Goal: Transaction & Acquisition: Purchase product/service

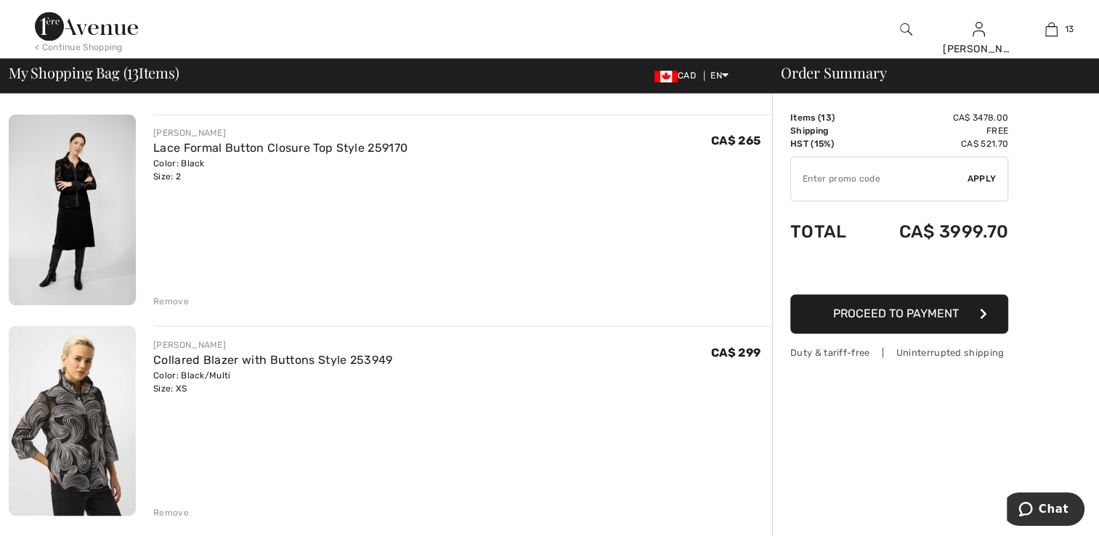
scroll to position [2397, 0]
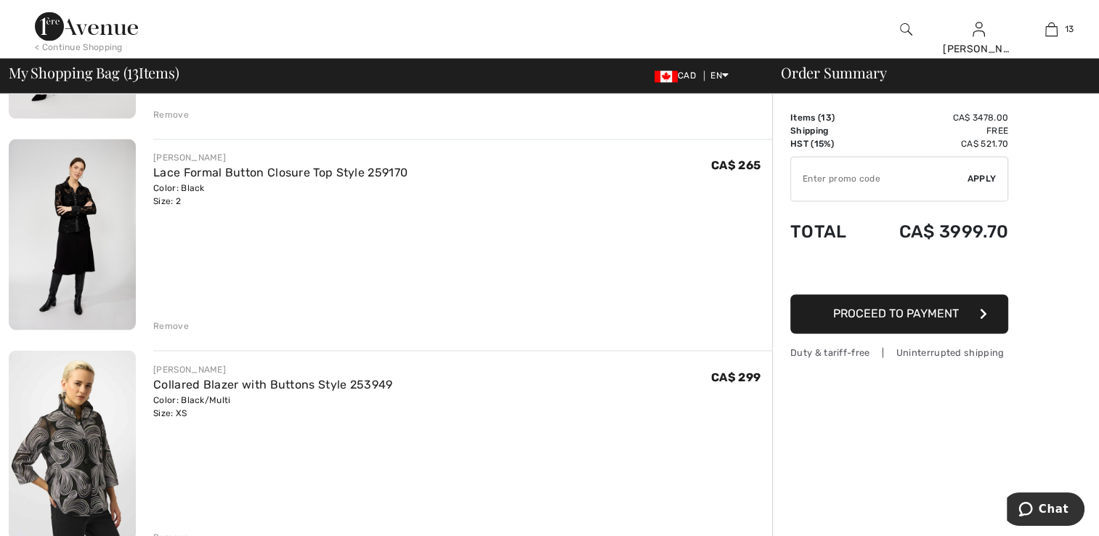
click at [87, 232] on img at bounding box center [72, 234] width 127 height 191
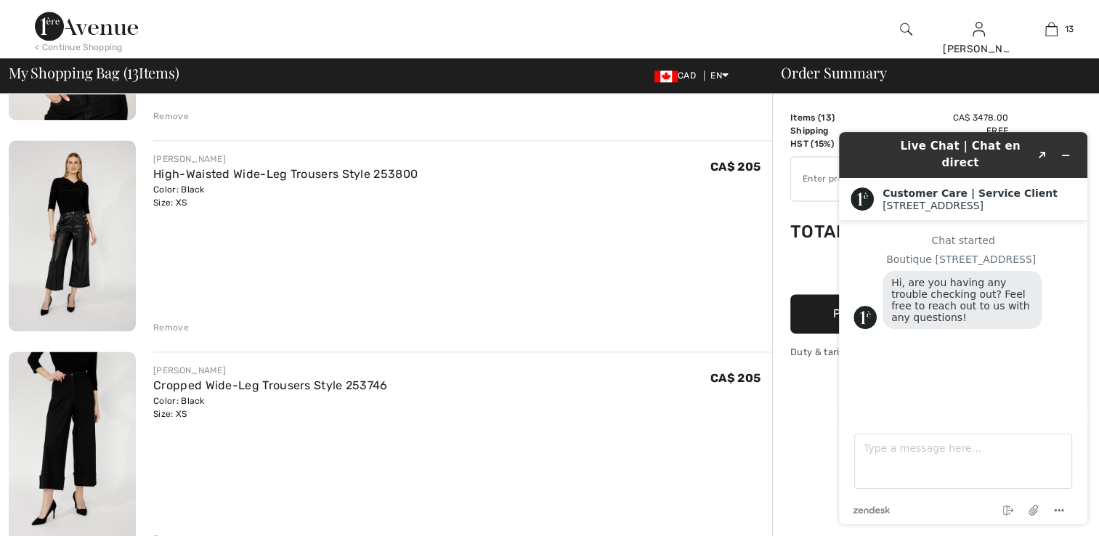
scroll to position [1961, 0]
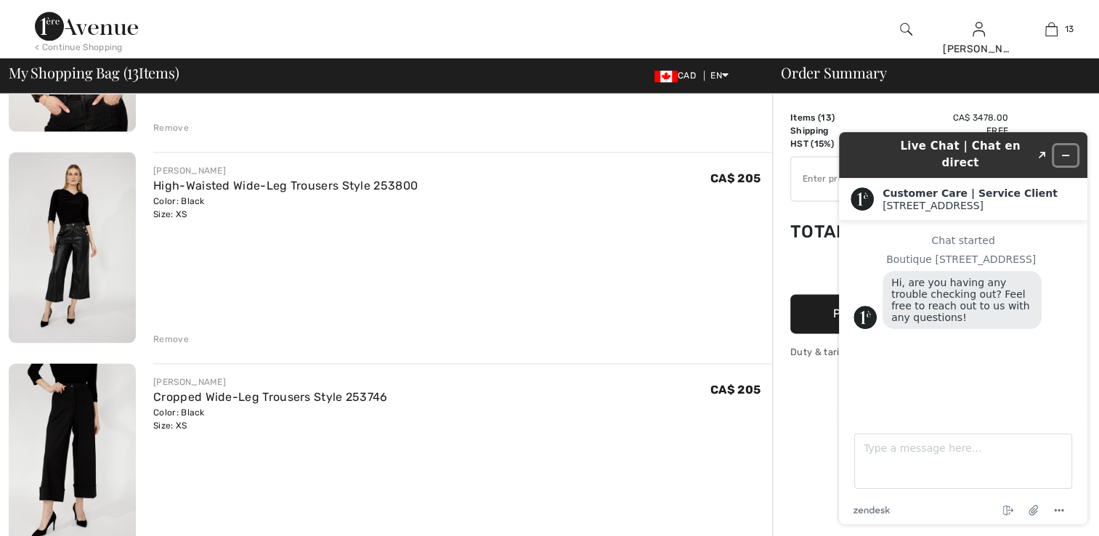
click at [1066, 155] on icon "Minimize widget" at bounding box center [1066, 155] width 7 height 0
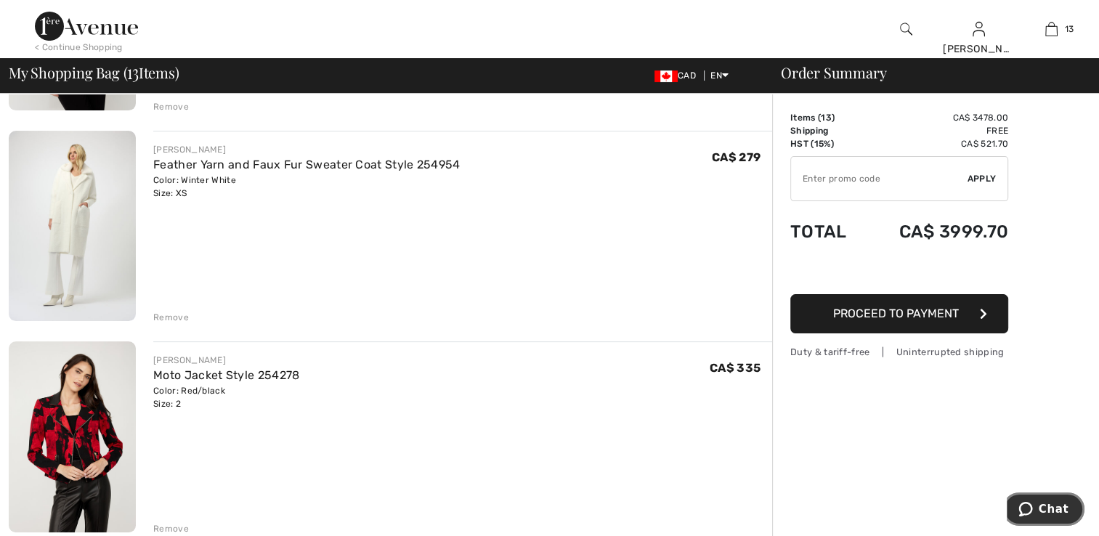
scroll to position [218, 0]
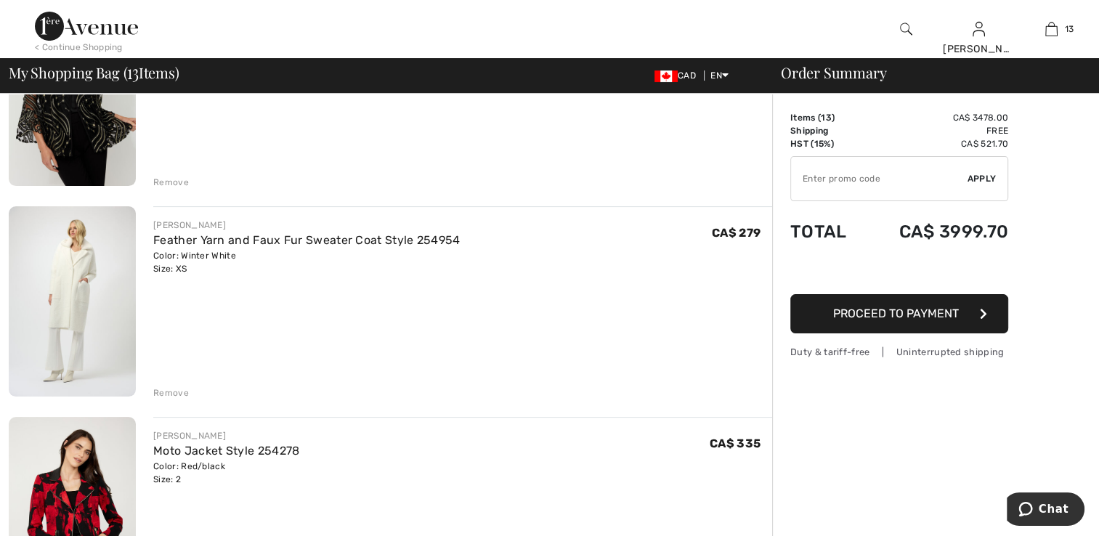
click at [97, 327] on img at bounding box center [72, 301] width 127 height 190
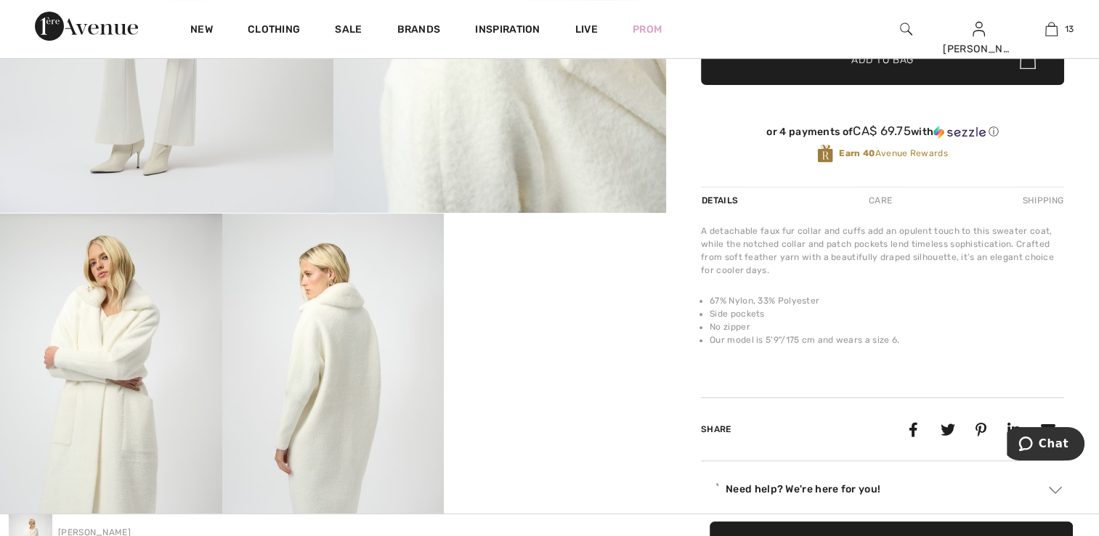
scroll to position [436, 0]
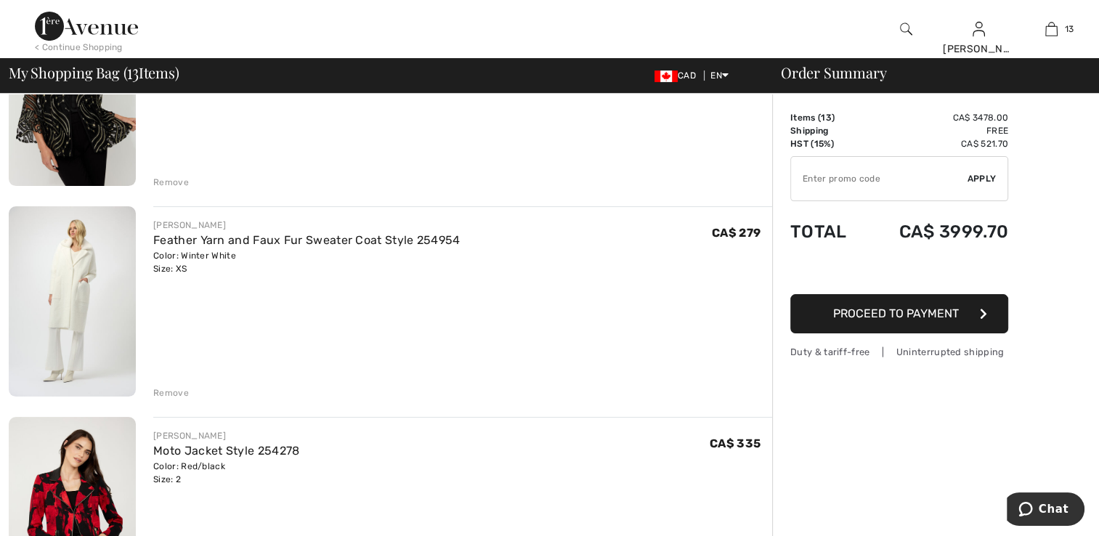
click at [85, 131] on img at bounding box center [72, 90] width 127 height 191
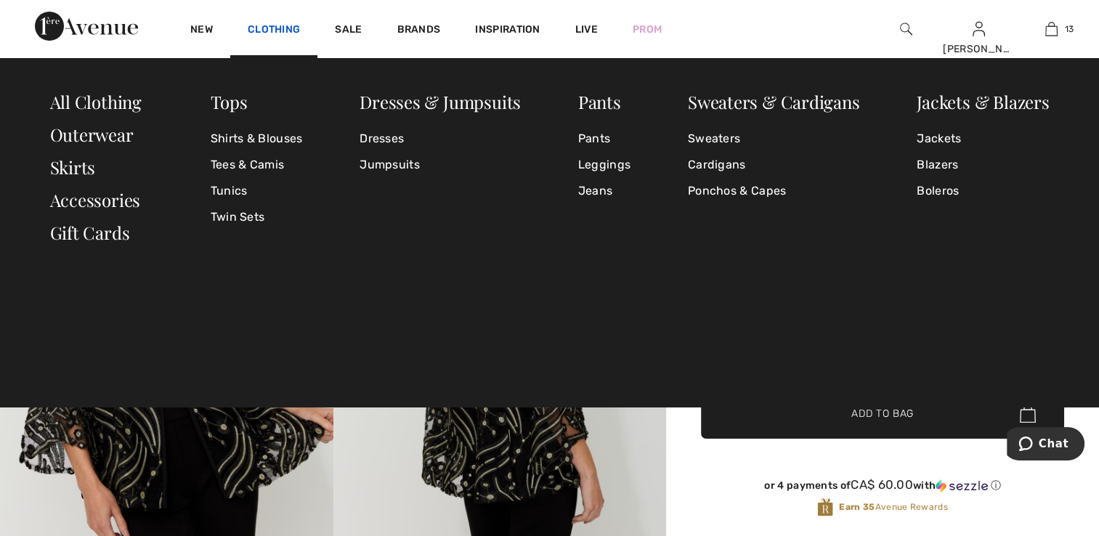
click at [266, 28] on link "Clothing" at bounding box center [274, 30] width 52 height 15
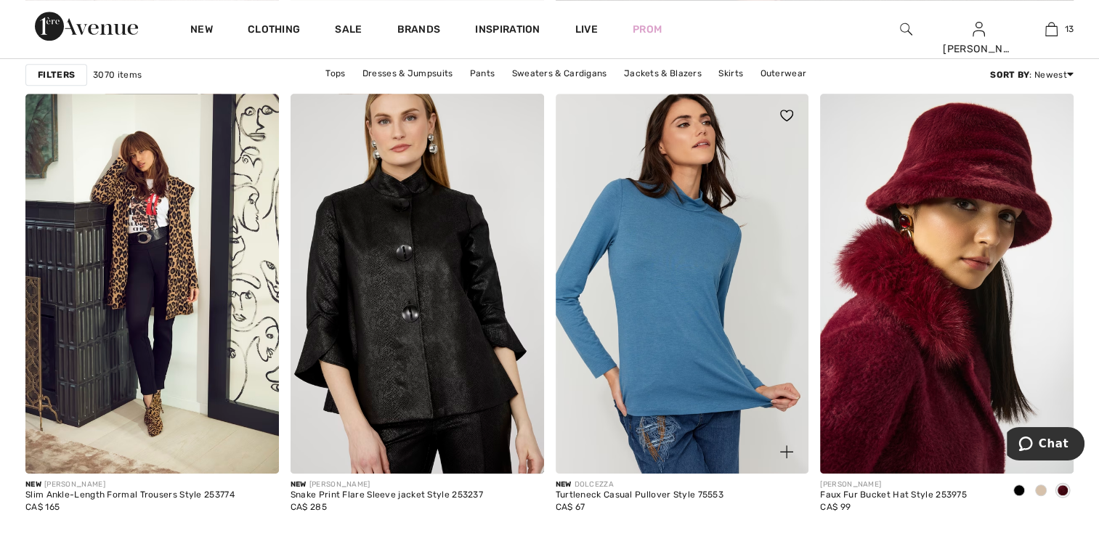
scroll to position [1017, 0]
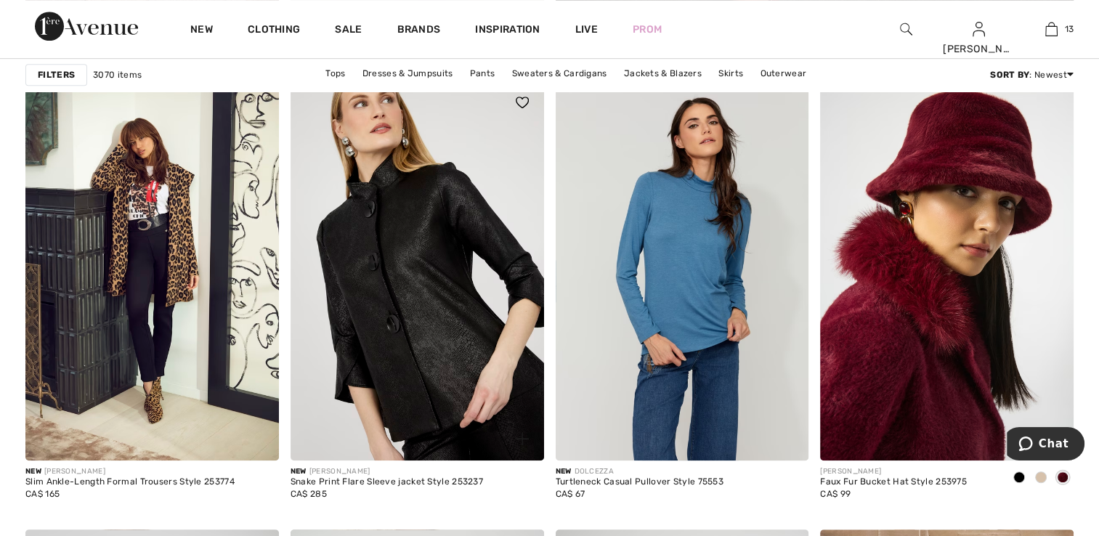
click at [418, 352] on img at bounding box center [418, 271] width 254 height 380
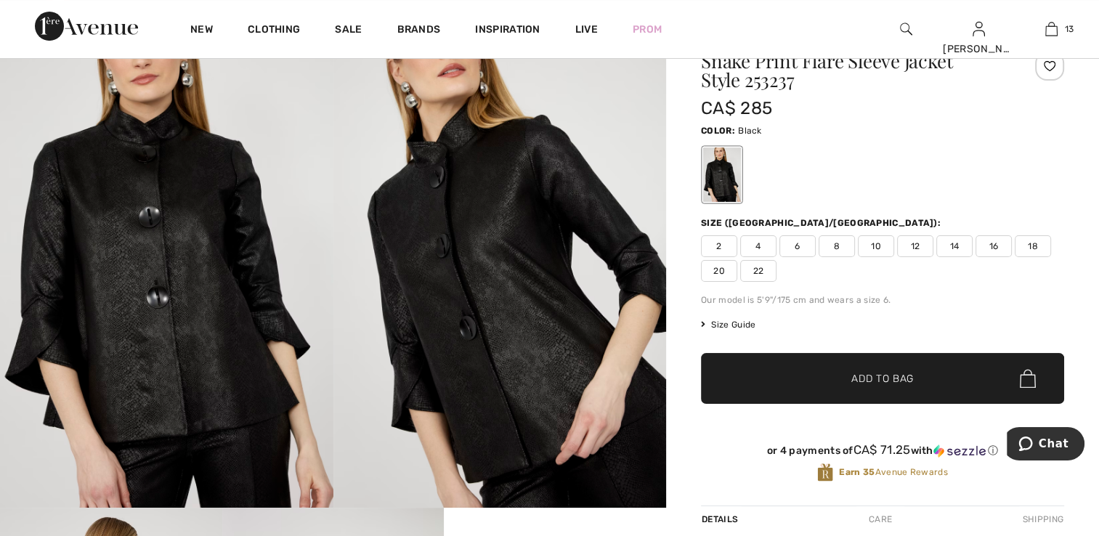
scroll to position [73, 0]
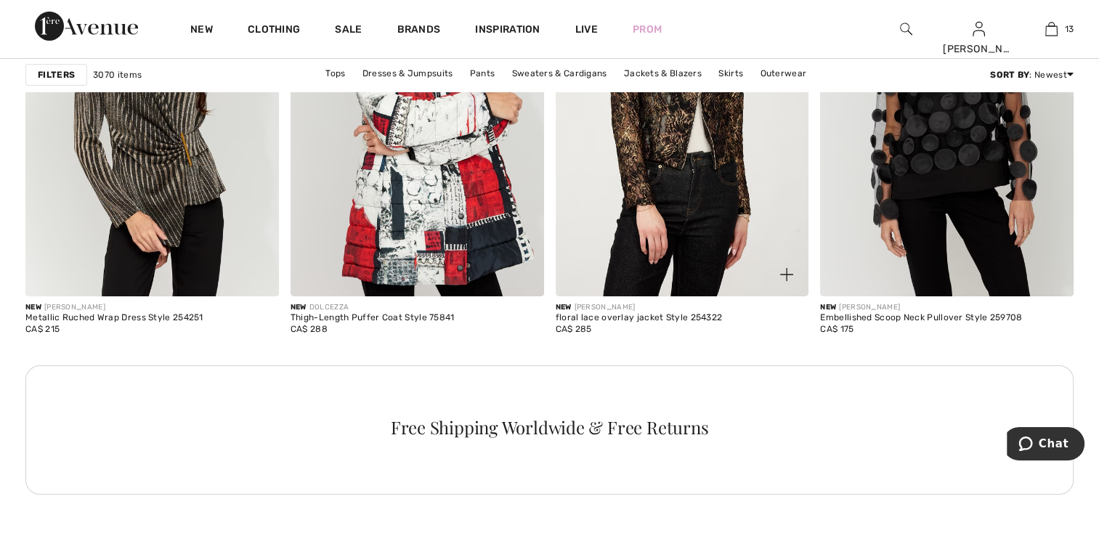
scroll to position [5085, 0]
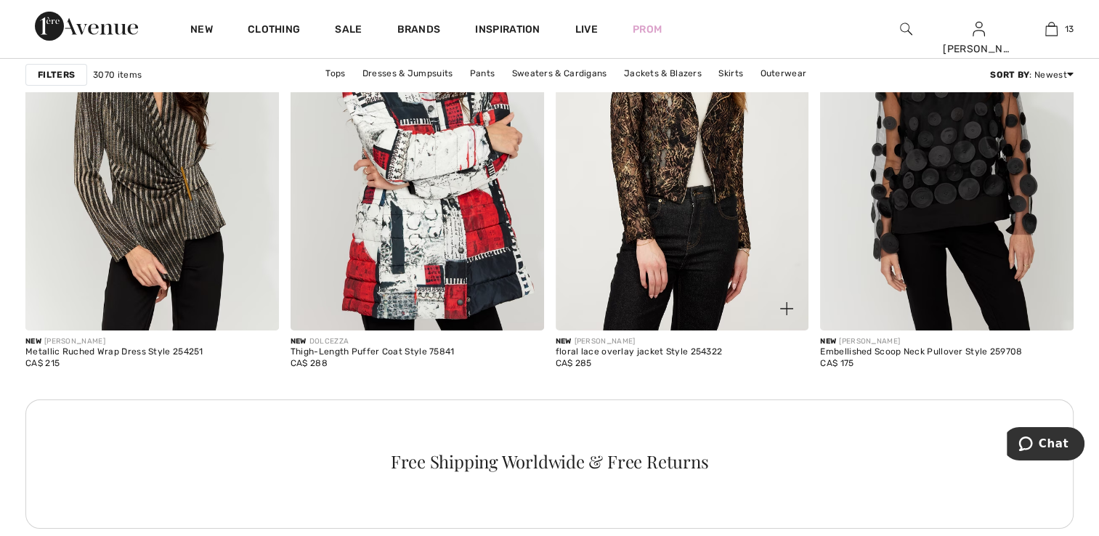
click at [700, 268] on img at bounding box center [683, 140] width 254 height 380
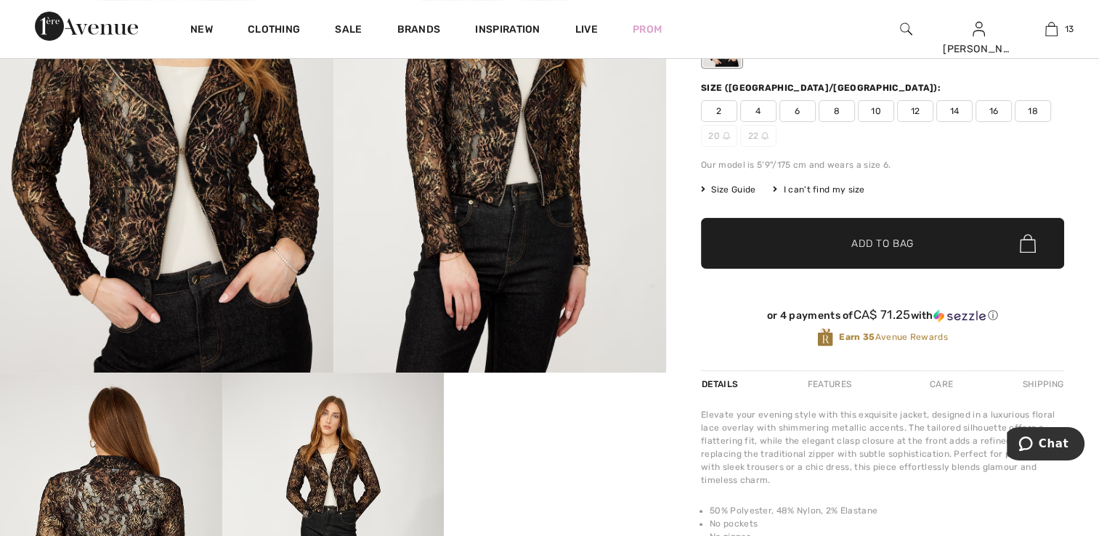
scroll to position [73, 0]
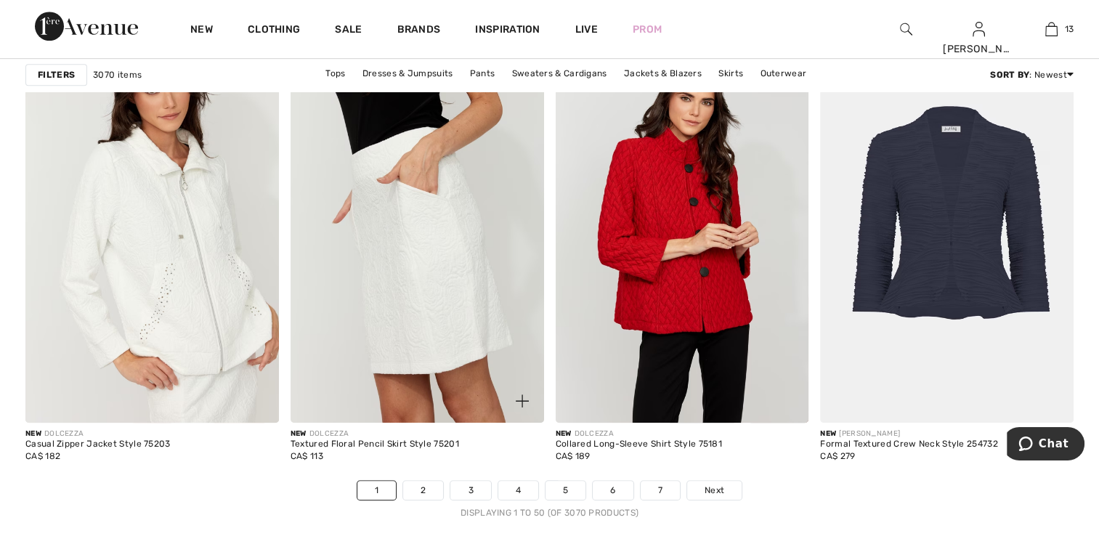
scroll to position [6537, 0]
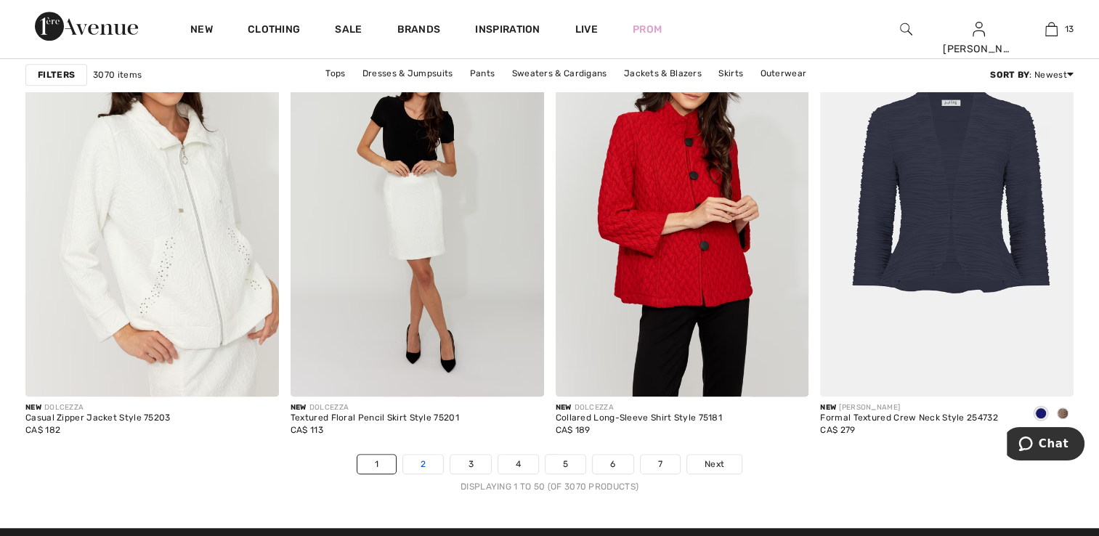
click at [418, 455] on link "2" at bounding box center [423, 464] width 40 height 19
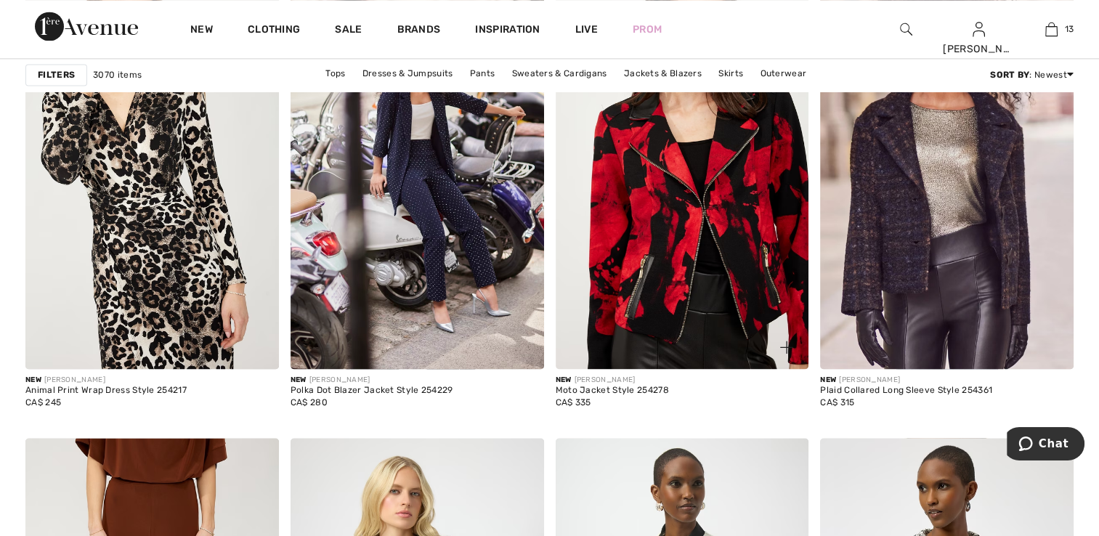
scroll to position [2107, 0]
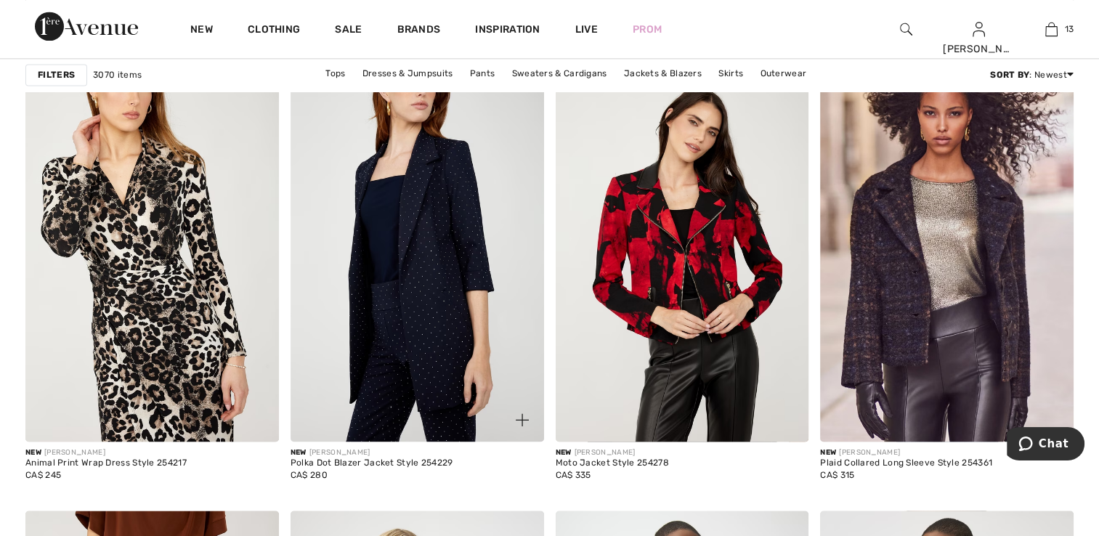
click at [420, 317] on img at bounding box center [418, 252] width 254 height 380
click at [371, 401] on img at bounding box center [418, 252] width 254 height 380
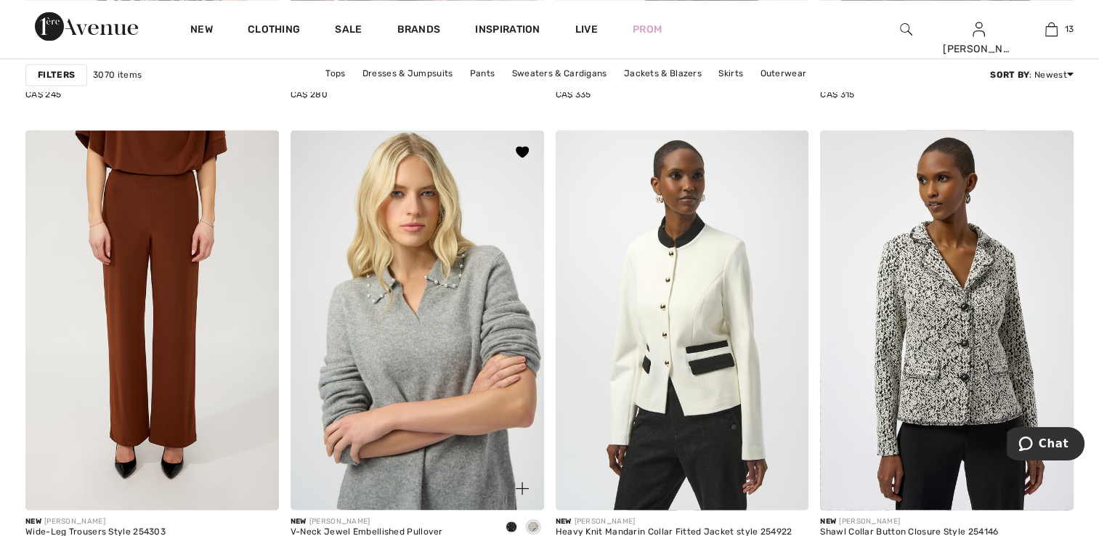
scroll to position [2542, 0]
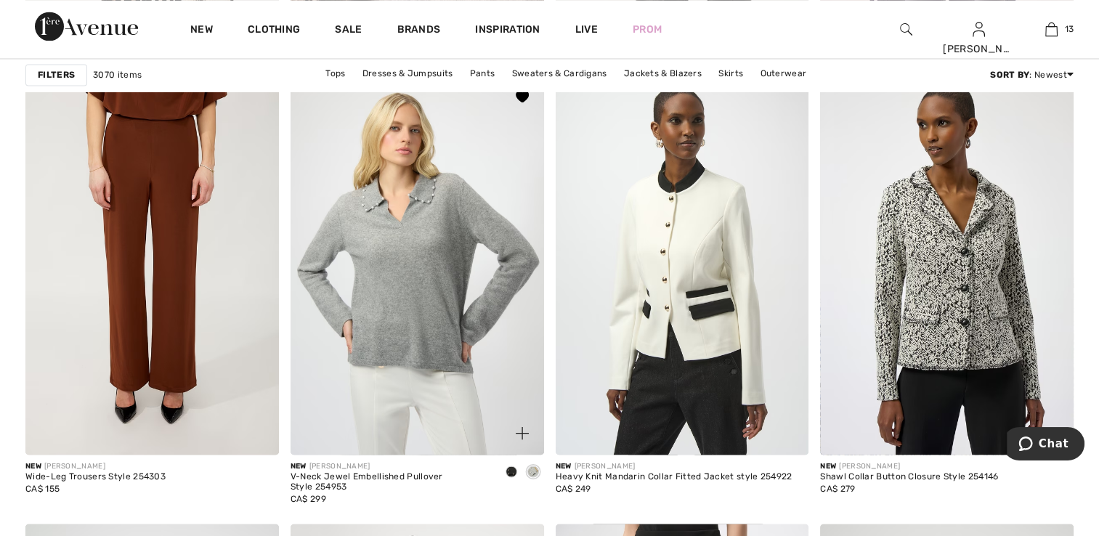
click at [507, 471] on span at bounding box center [512, 472] width 12 height 12
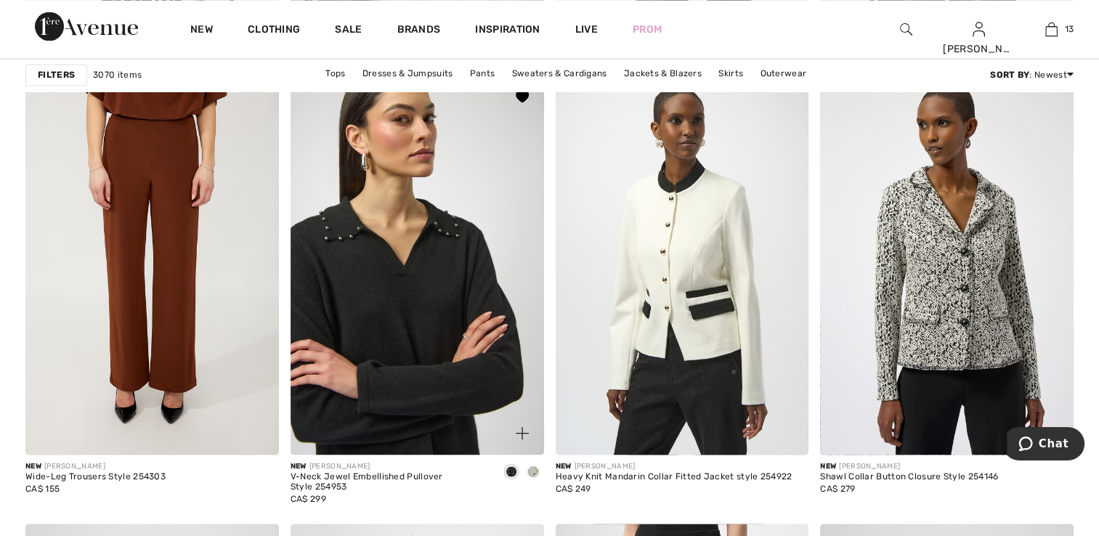
click at [413, 311] on img at bounding box center [418, 265] width 254 height 380
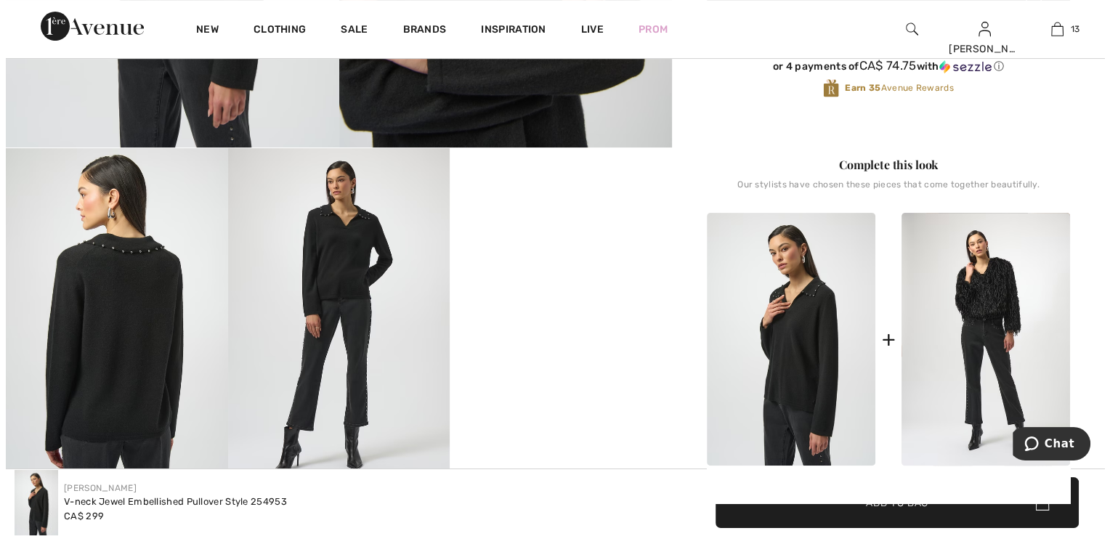
scroll to position [508, 0]
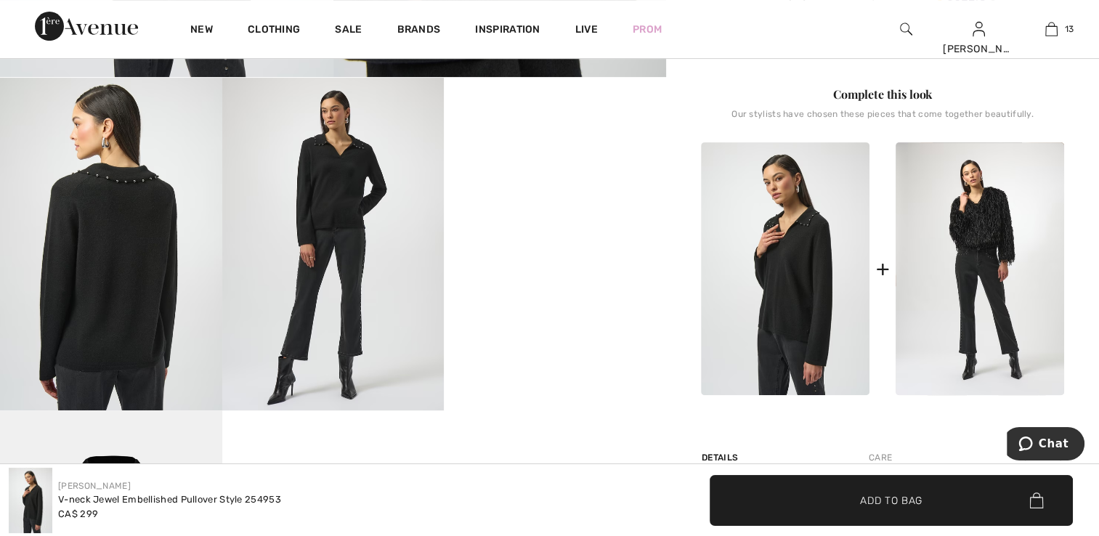
click at [368, 326] on img at bounding box center [333, 244] width 222 height 333
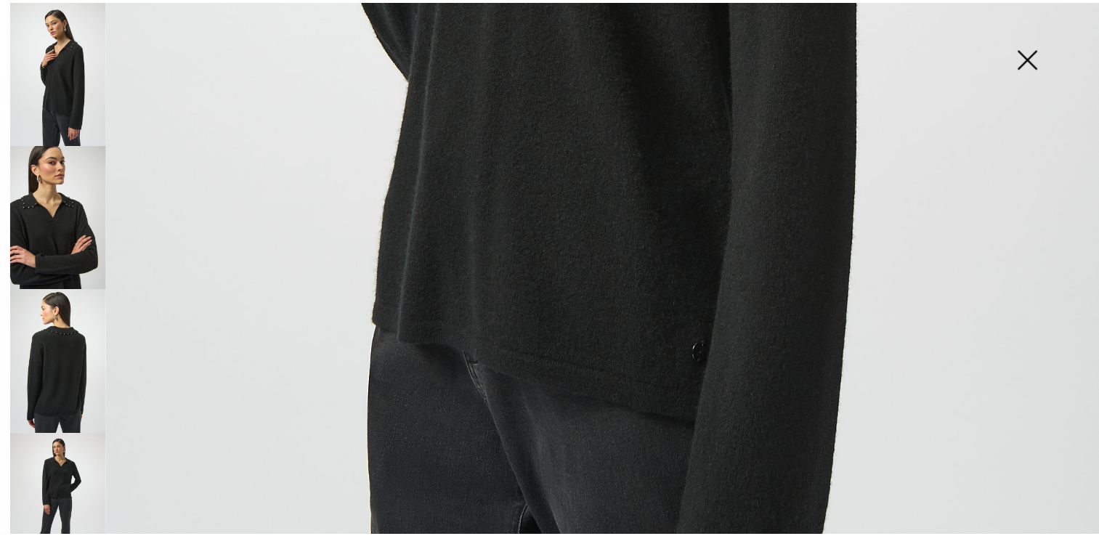
scroll to position [1110, 0]
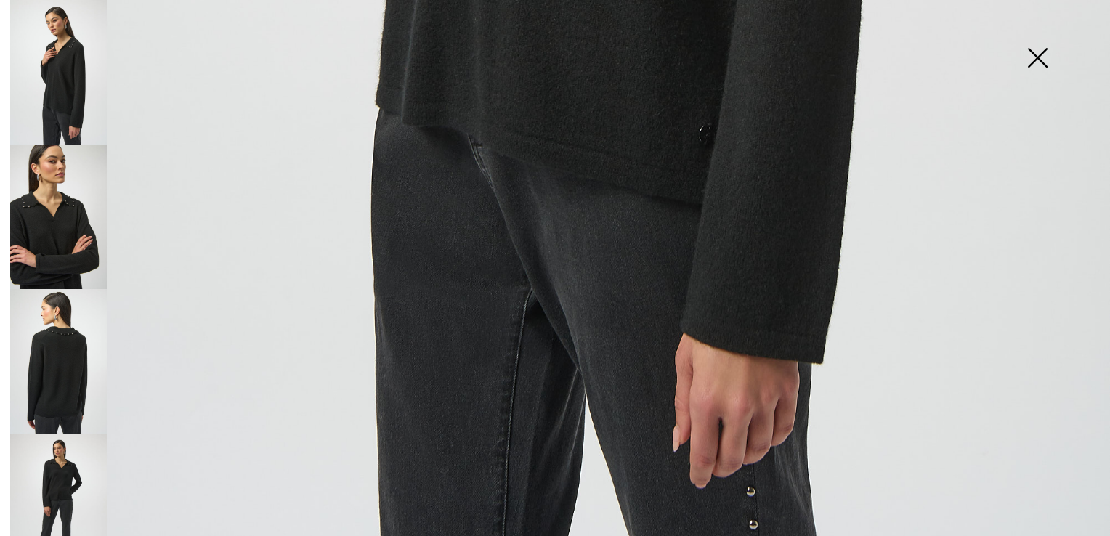
click at [1035, 62] on img at bounding box center [1037, 59] width 73 height 75
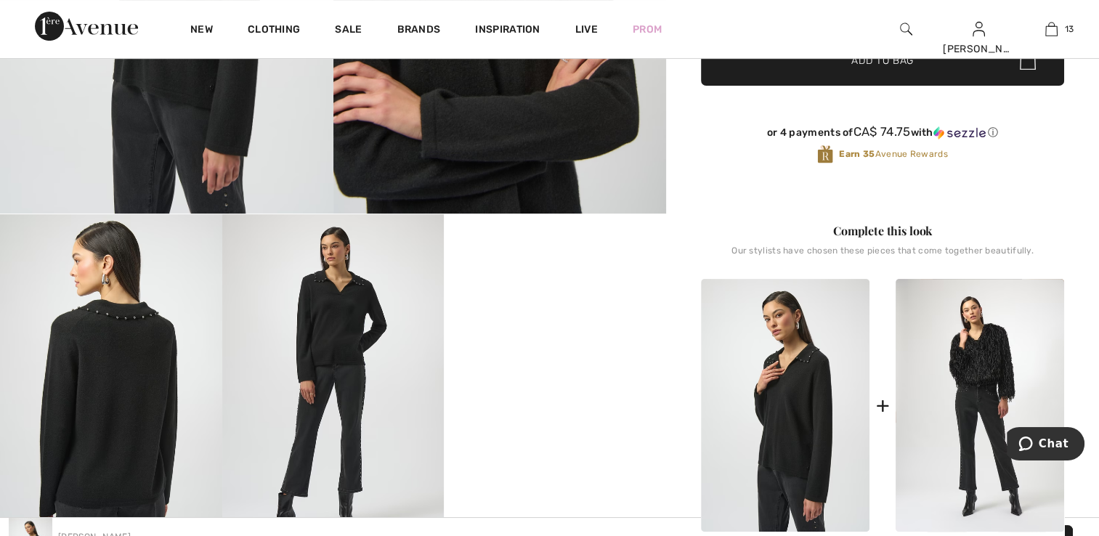
scroll to position [363, 0]
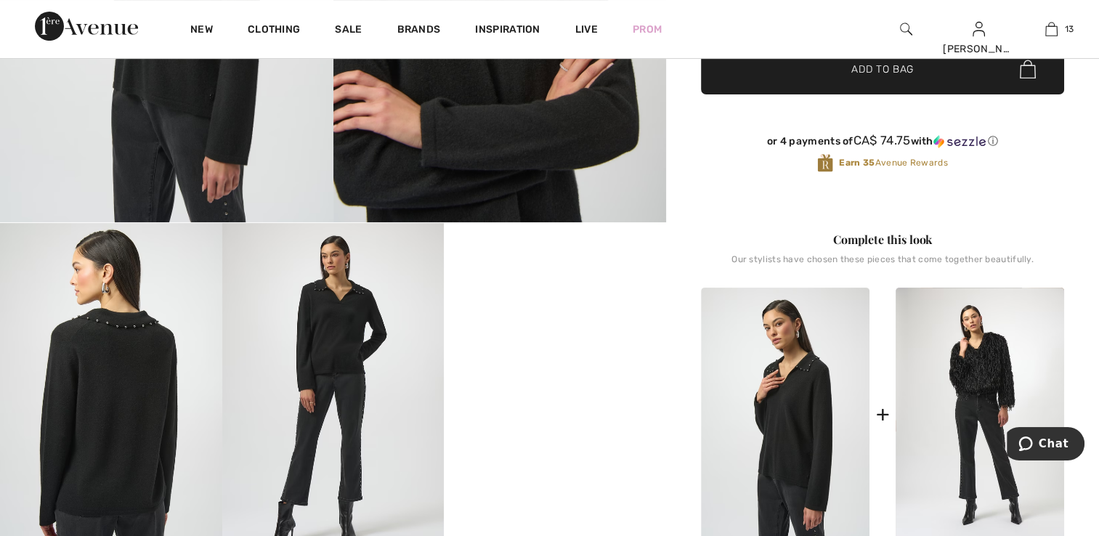
click at [582, 334] on video "Your browser does not support the video tag." at bounding box center [555, 278] width 222 height 111
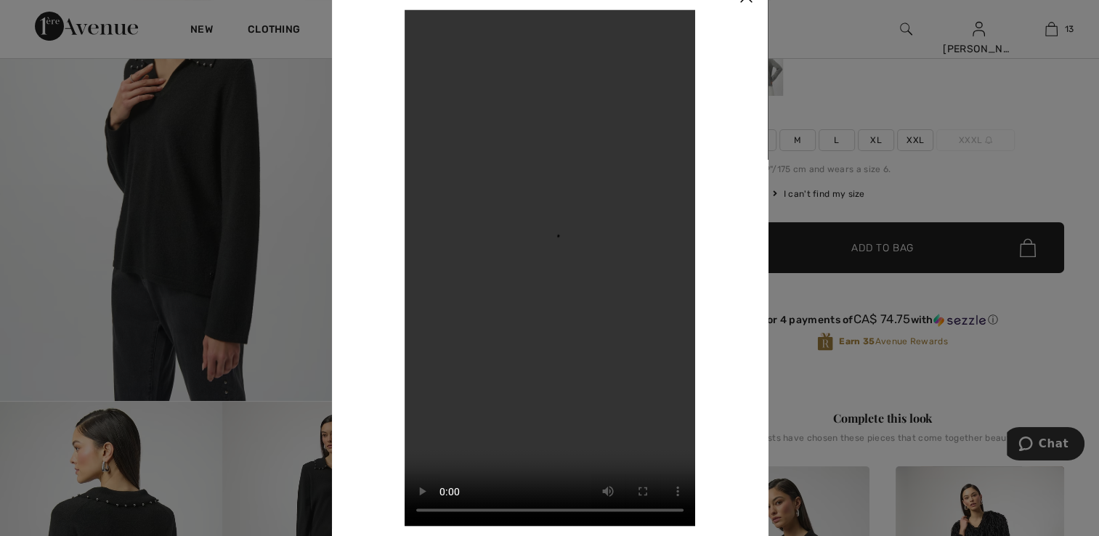
scroll to position [145, 0]
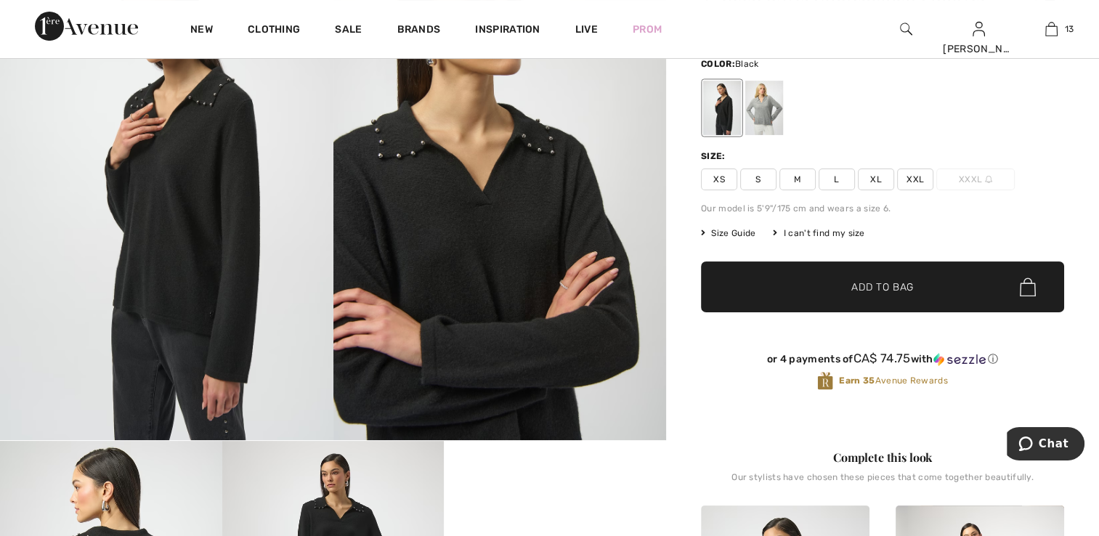
click at [714, 181] on span "XS" at bounding box center [719, 180] width 36 height 22
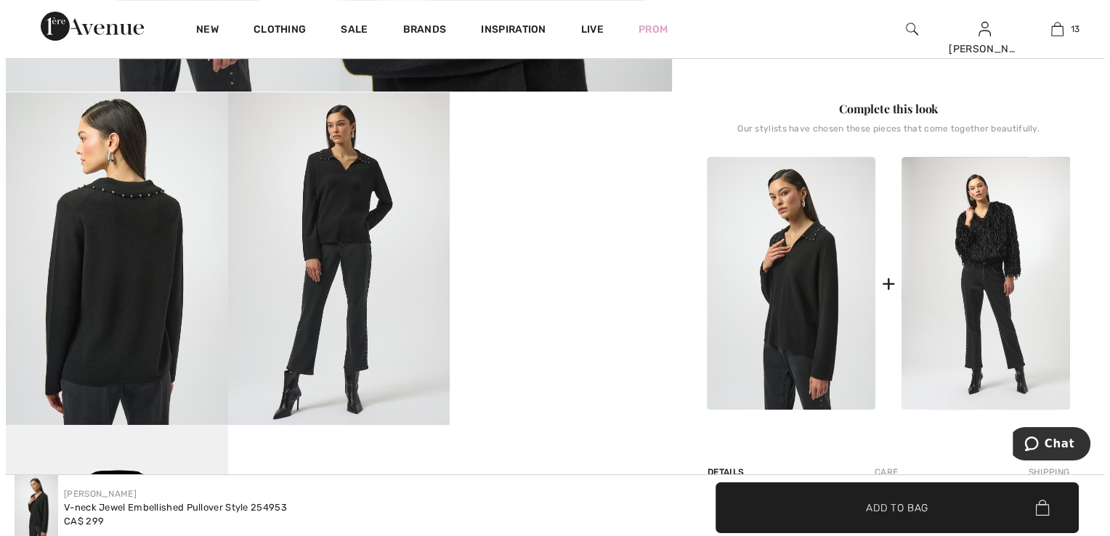
scroll to position [508, 0]
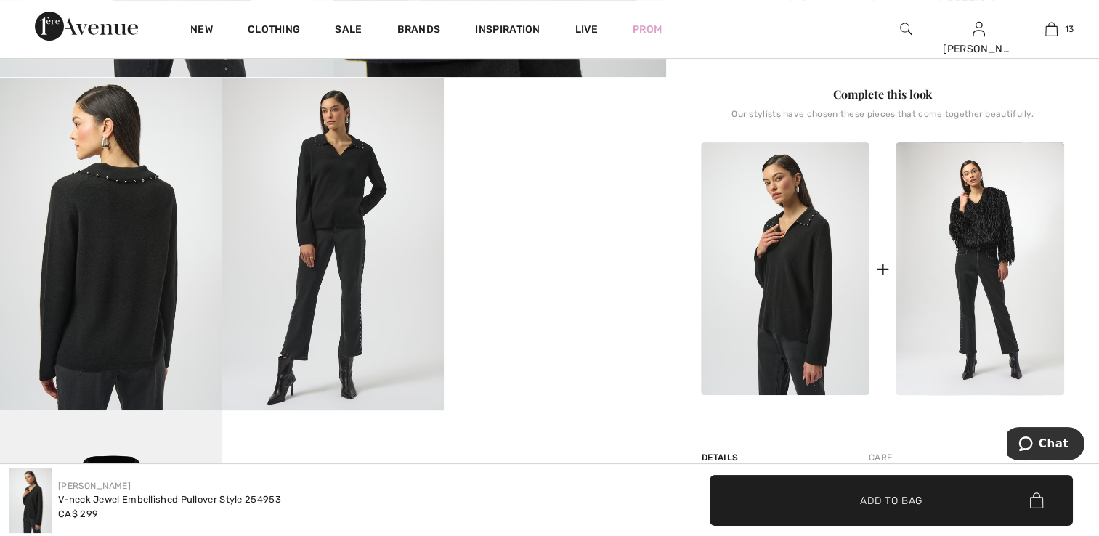
click at [737, 296] on img at bounding box center [785, 268] width 169 height 253
click at [581, 189] on video "Your browser does not support the video tag." at bounding box center [555, 133] width 222 height 111
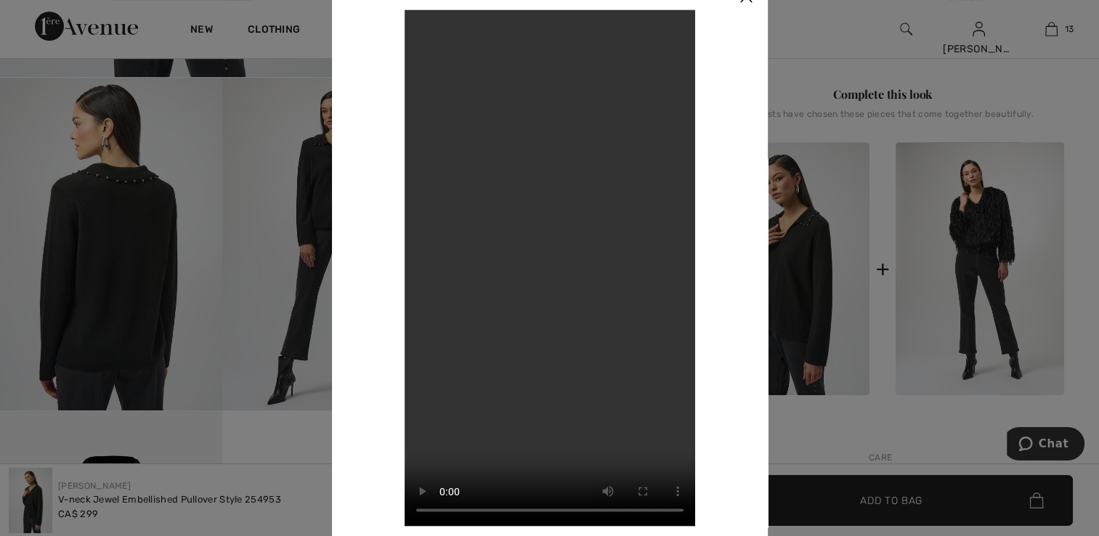
click at [115, 241] on div at bounding box center [549, 268] width 1099 height 536
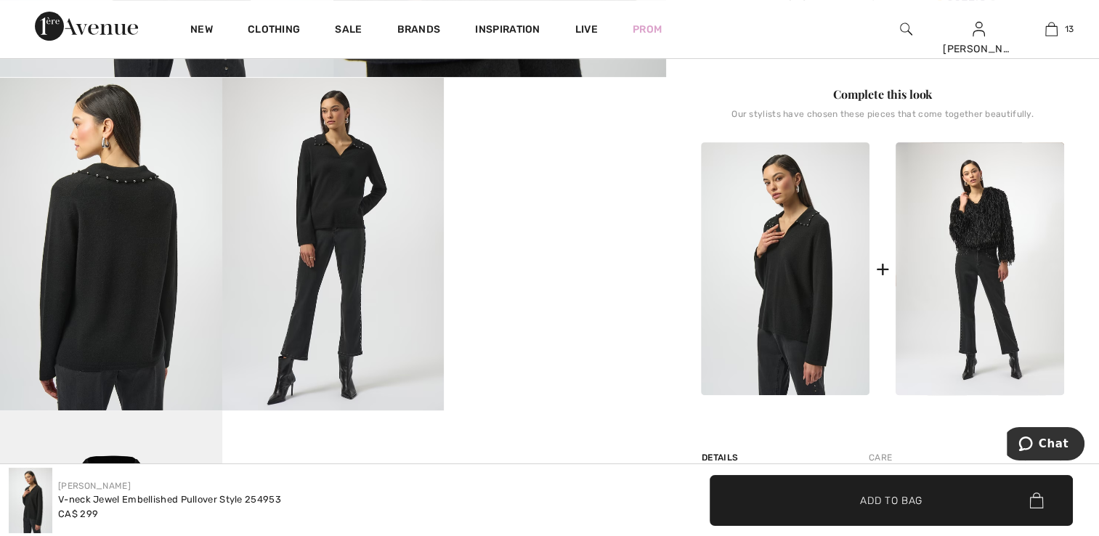
click at [301, 251] on img at bounding box center [333, 244] width 222 height 333
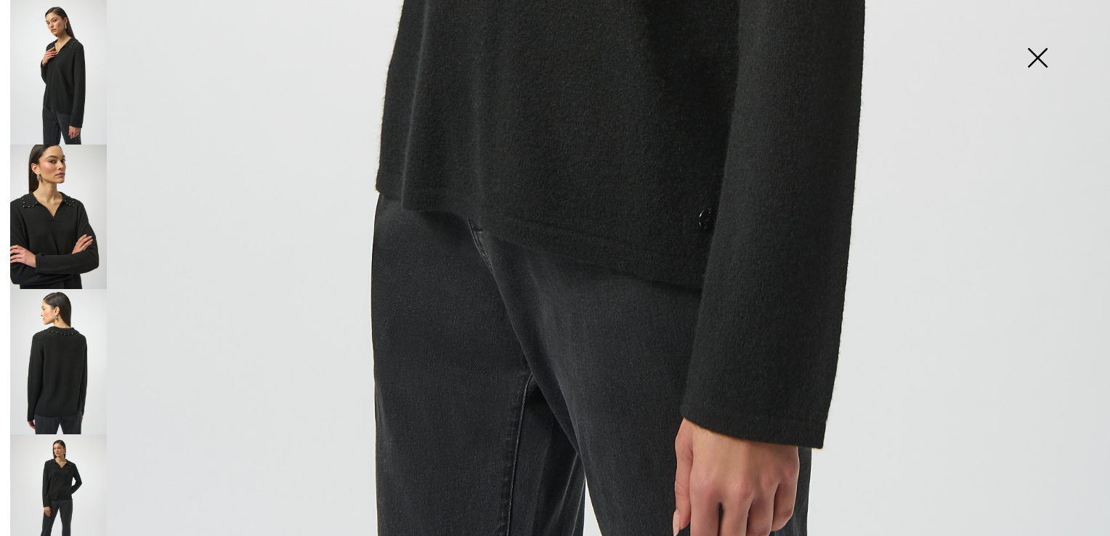
scroll to position [1110, 0]
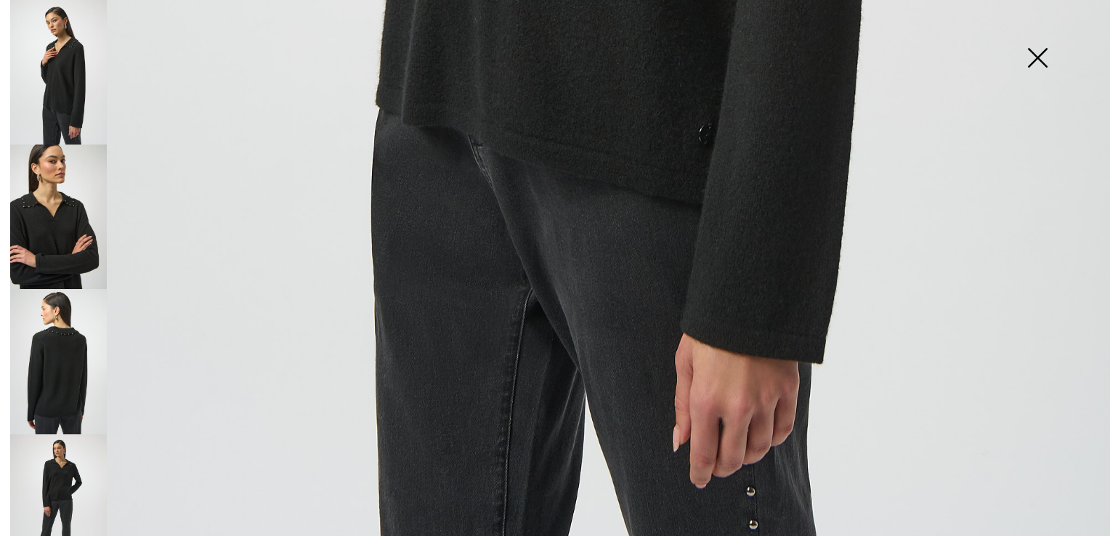
click at [63, 447] on img at bounding box center [58, 506] width 97 height 145
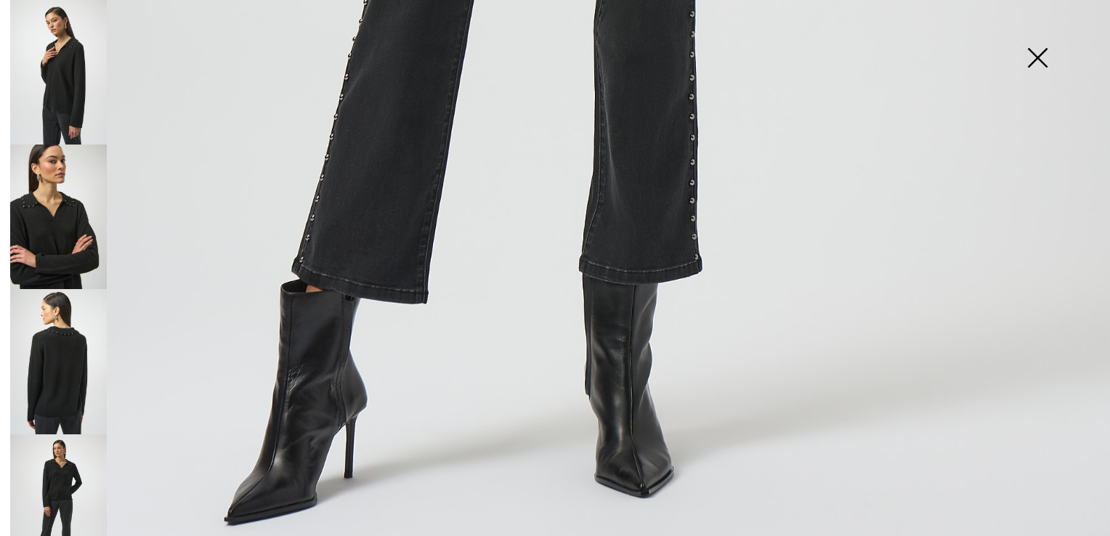
click at [1031, 57] on img at bounding box center [1037, 59] width 73 height 75
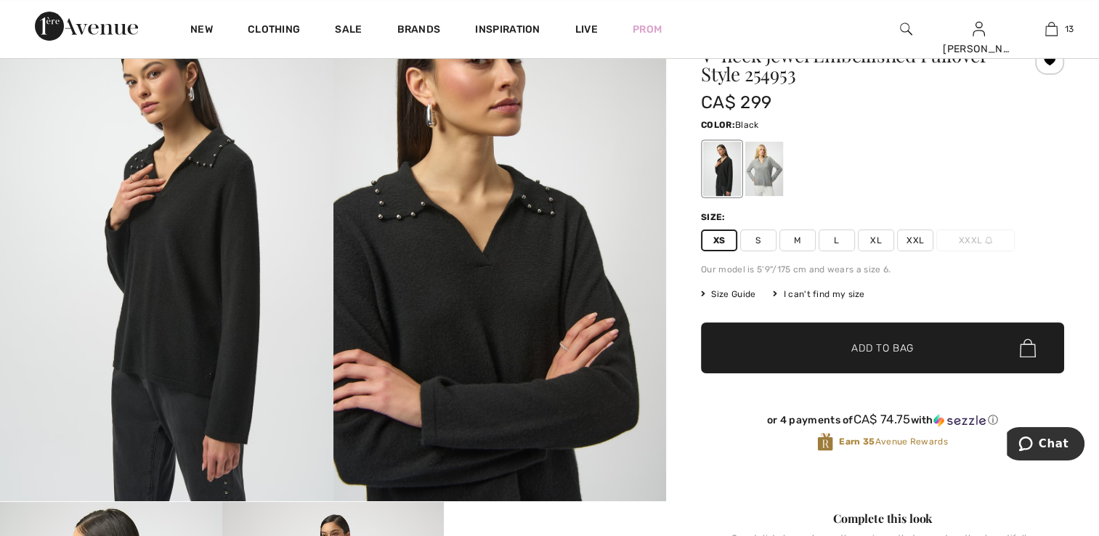
scroll to position [0, 0]
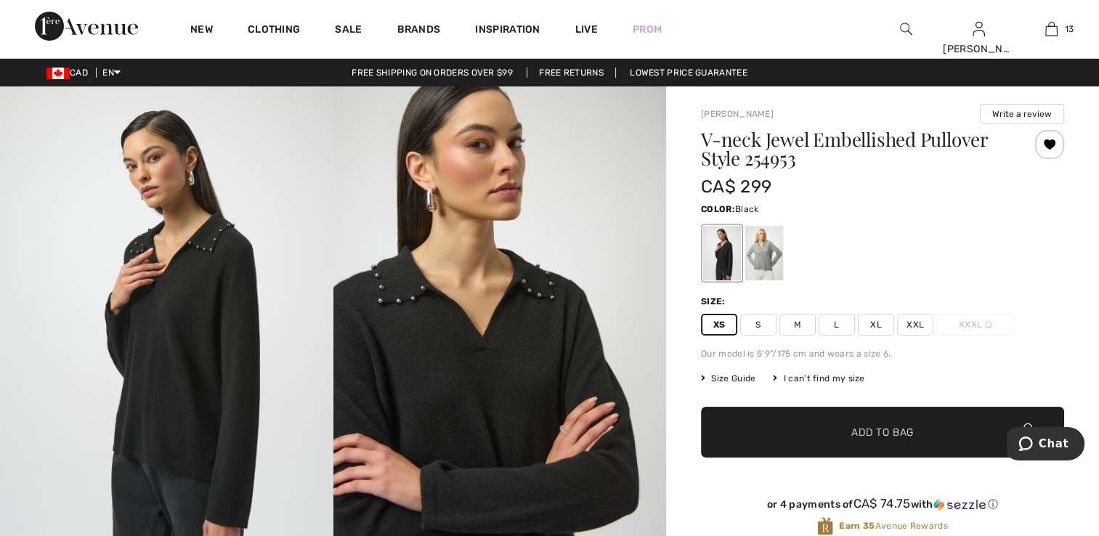
click at [1046, 150] on div at bounding box center [1049, 144] width 29 height 29
click at [1055, 146] on div at bounding box center [1049, 144] width 29 height 29
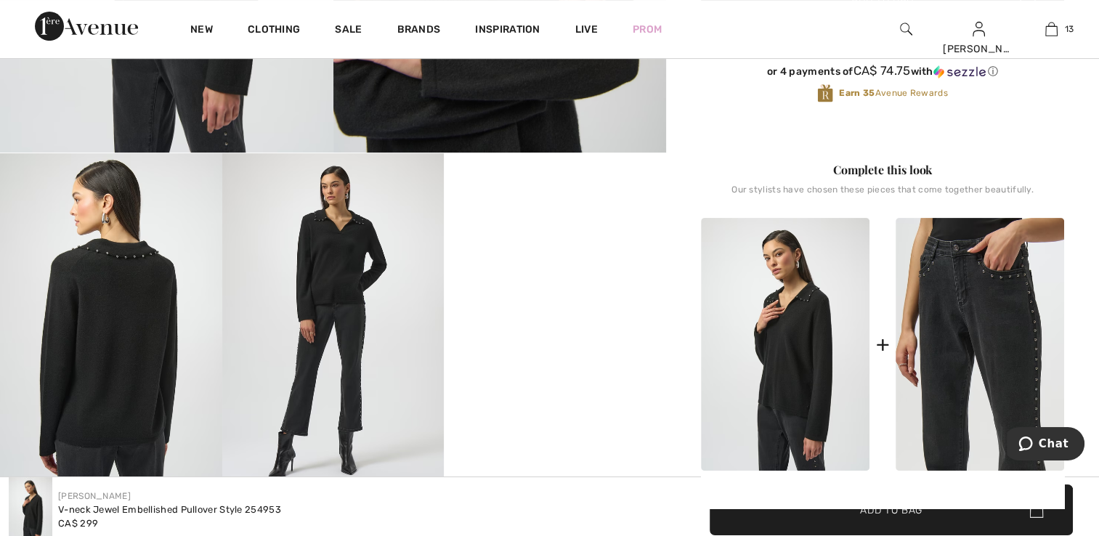
scroll to position [436, 0]
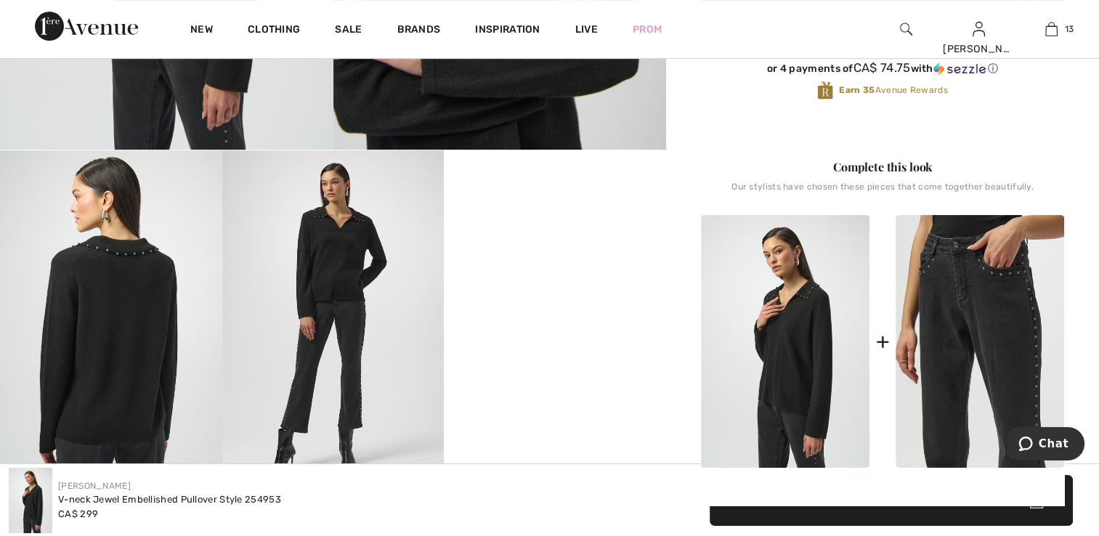
click at [956, 291] on img at bounding box center [980, 341] width 169 height 253
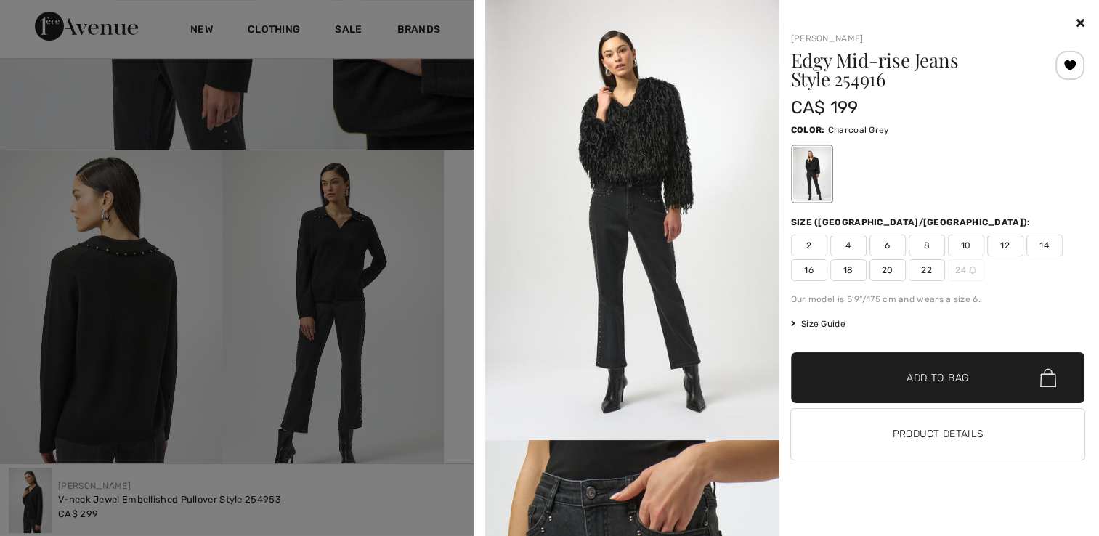
click at [814, 240] on span "2" at bounding box center [809, 246] width 36 height 22
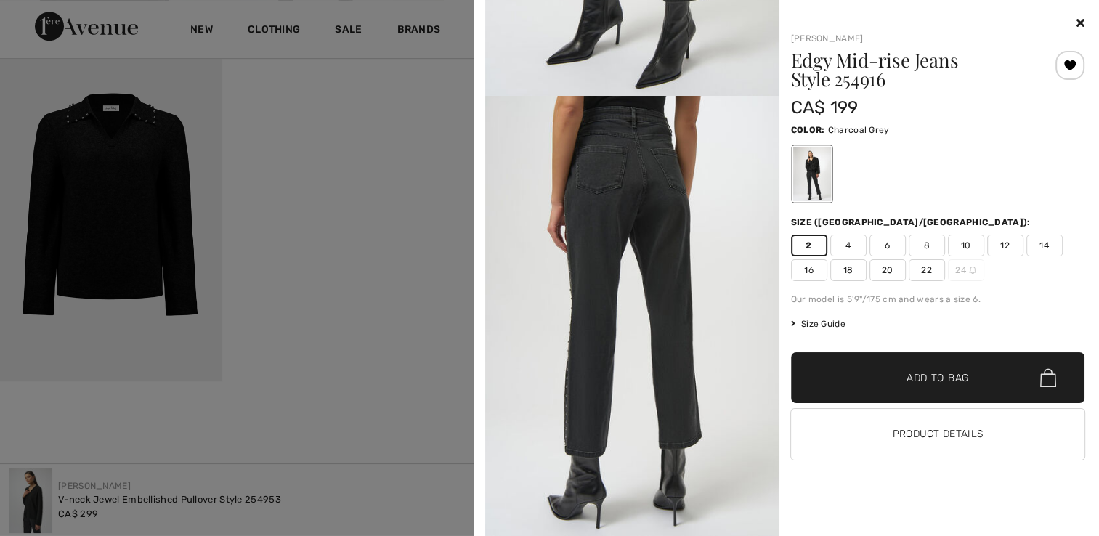
scroll to position [872, 0]
click at [276, 254] on div at bounding box center [549, 268] width 1099 height 536
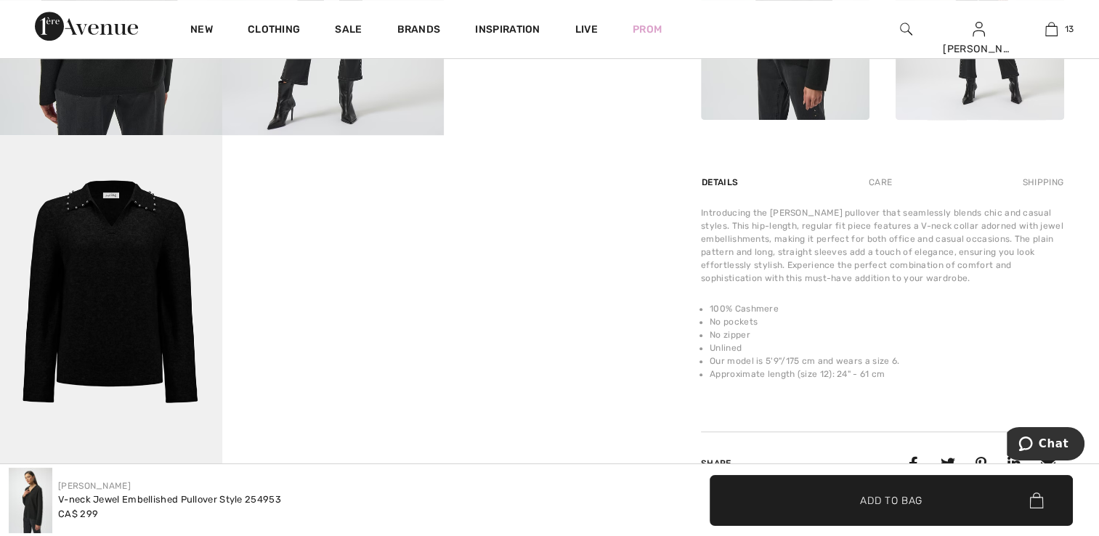
scroll to position [654, 0]
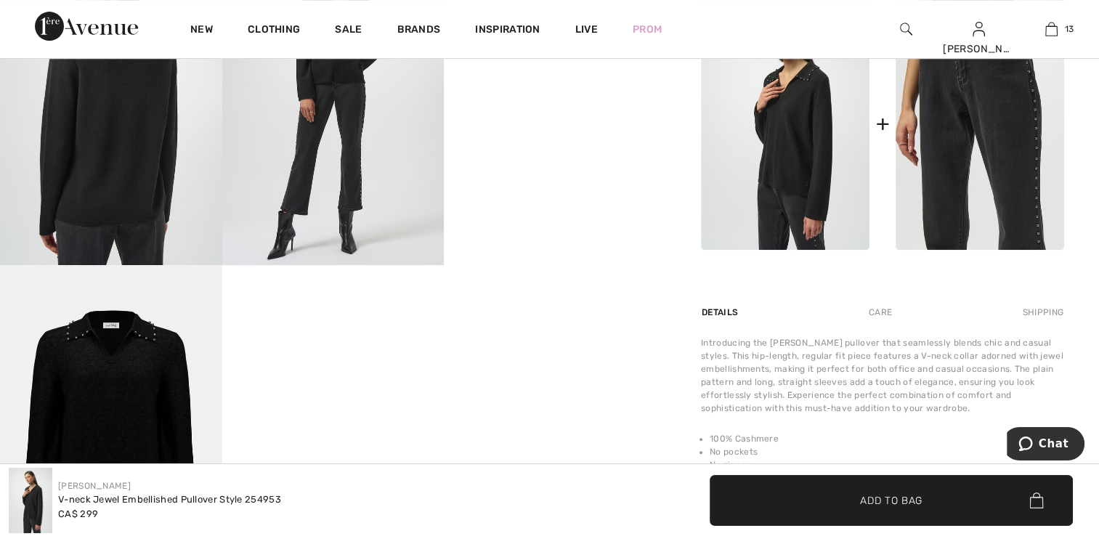
click at [941, 208] on img at bounding box center [980, 123] width 169 height 253
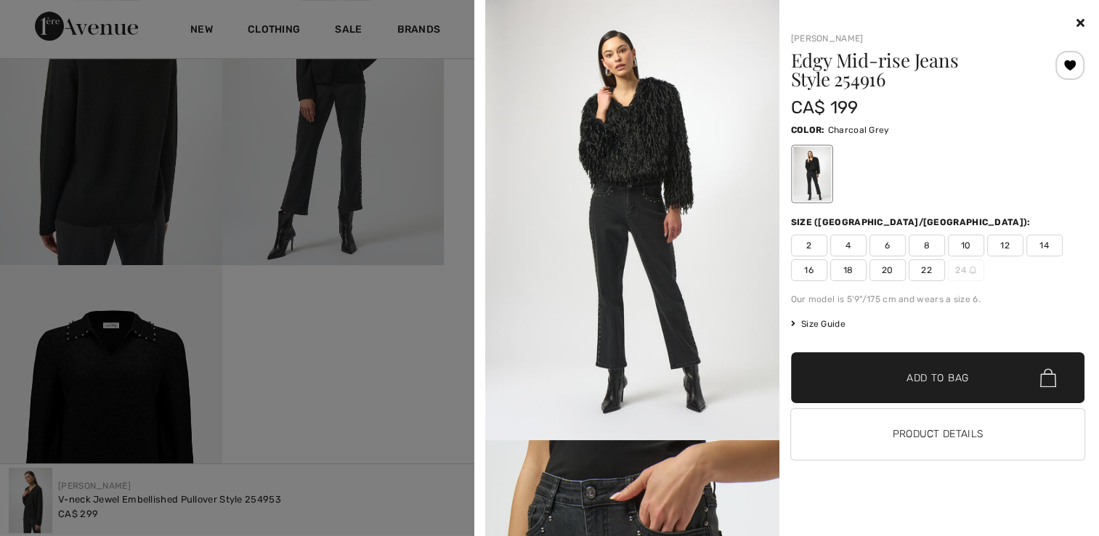
click at [801, 245] on span "2" at bounding box center [809, 246] width 36 height 22
click at [1061, 73] on div at bounding box center [1069, 65] width 29 height 29
click at [1066, 70] on div at bounding box center [1069, 65] width 29 height 29
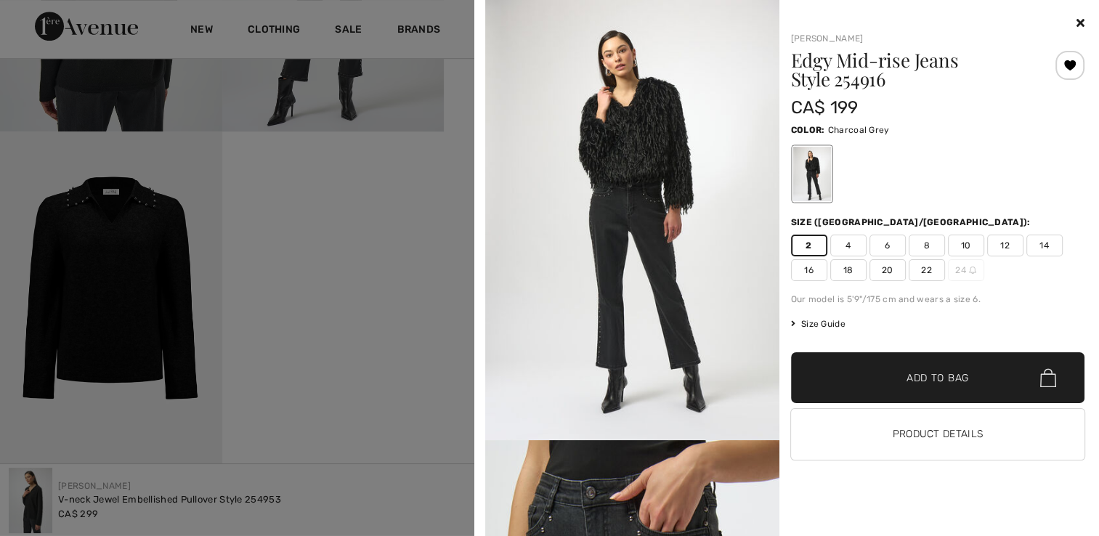
scroll to position [872, 0]
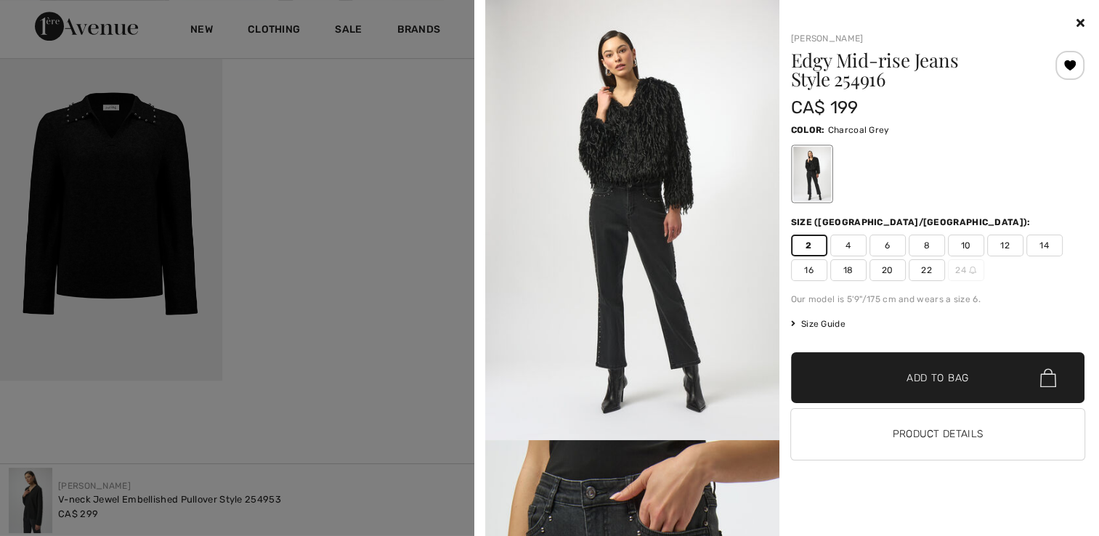
drag, startPoint x: 418, startPoint y: 296, endPoint x: 430, endPoint y: 284, distance: 17.0
click at [422, 291] on div at bounding box center [549, 268] width 1099 height 536
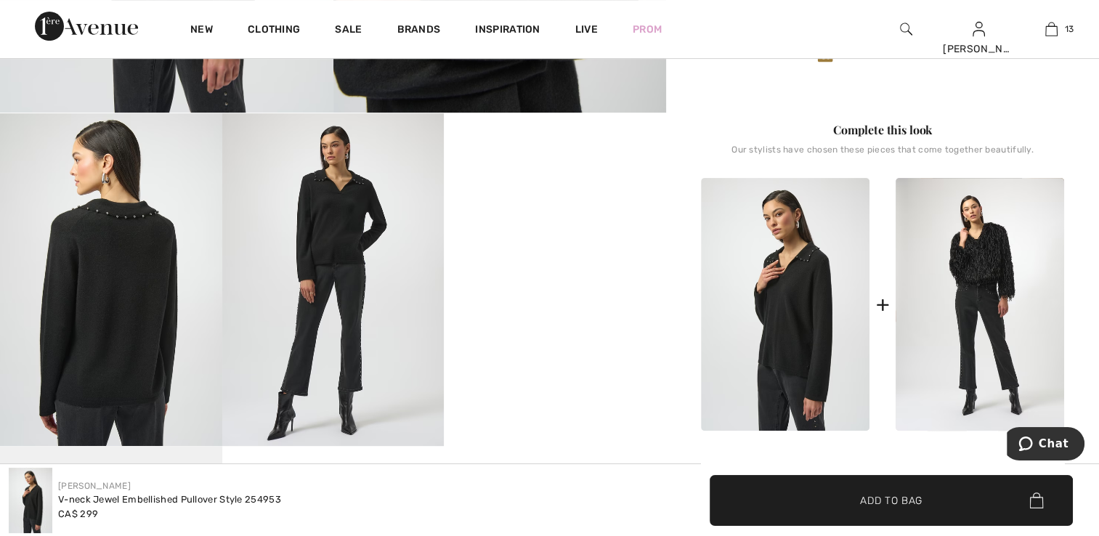
scroll to position [436, 0]
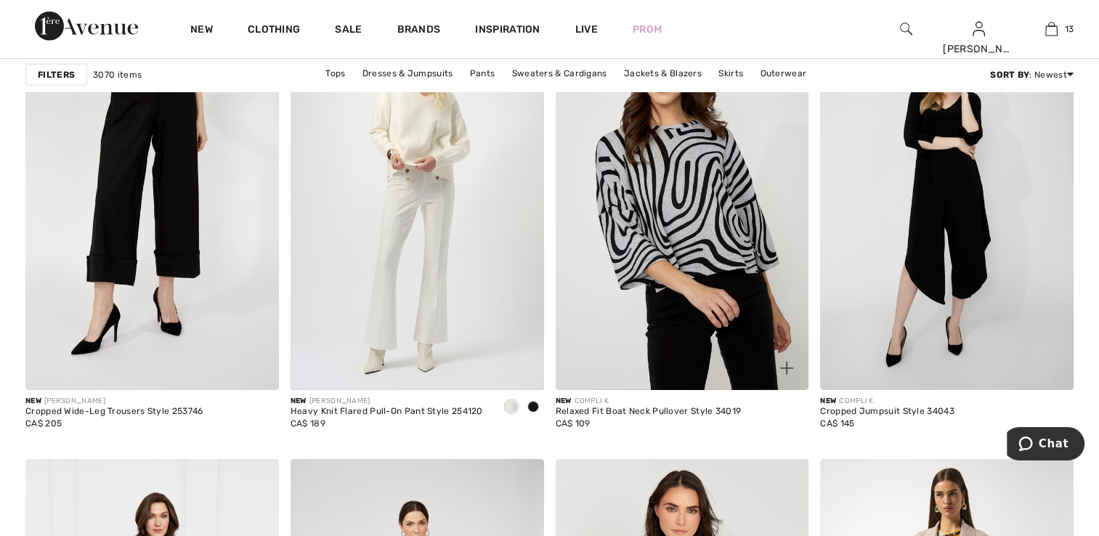
scroll to position [4576, 0]
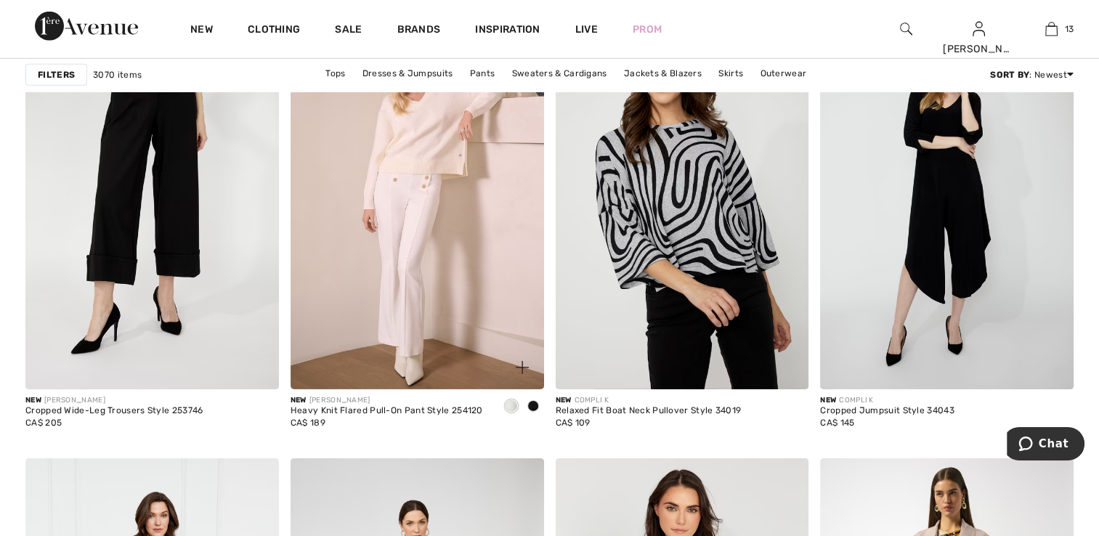
click at [455, 320] on img at bounding box center [418, 199] width 254 height 380
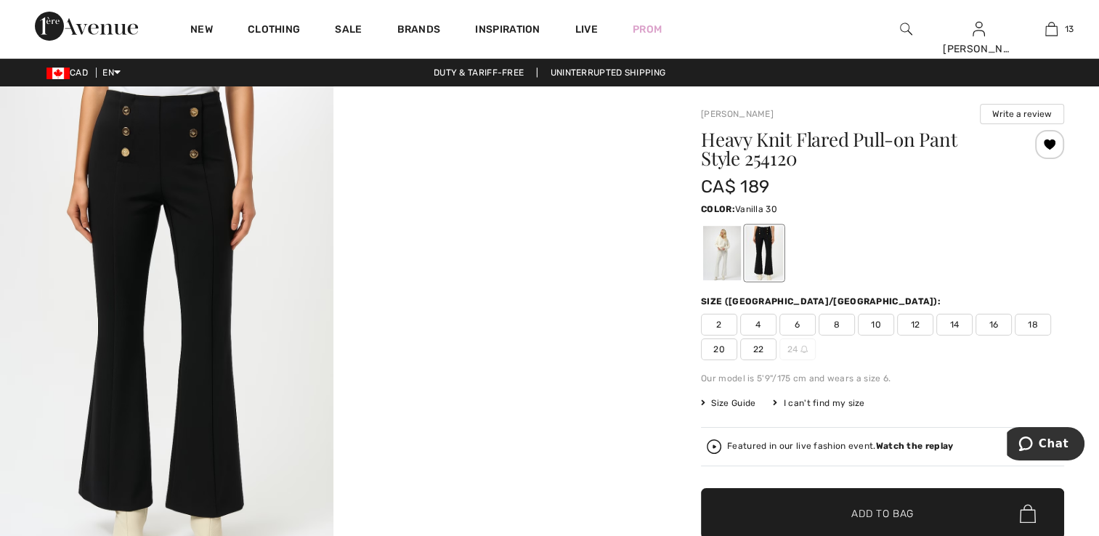
click at [730, 257] on div at bounding box center [722, 253] width 38 height 54
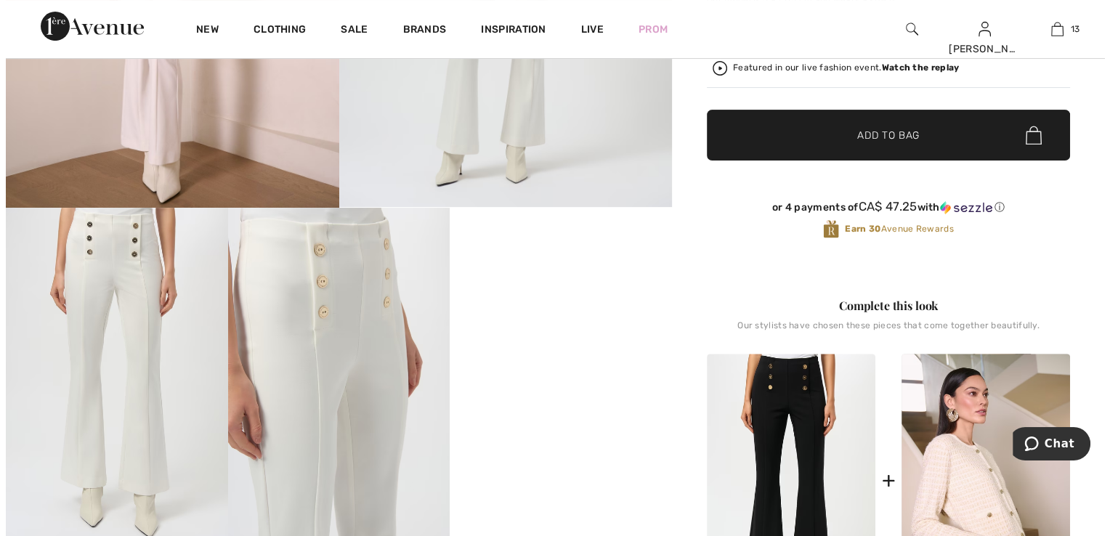
scroll to position [291, 0]
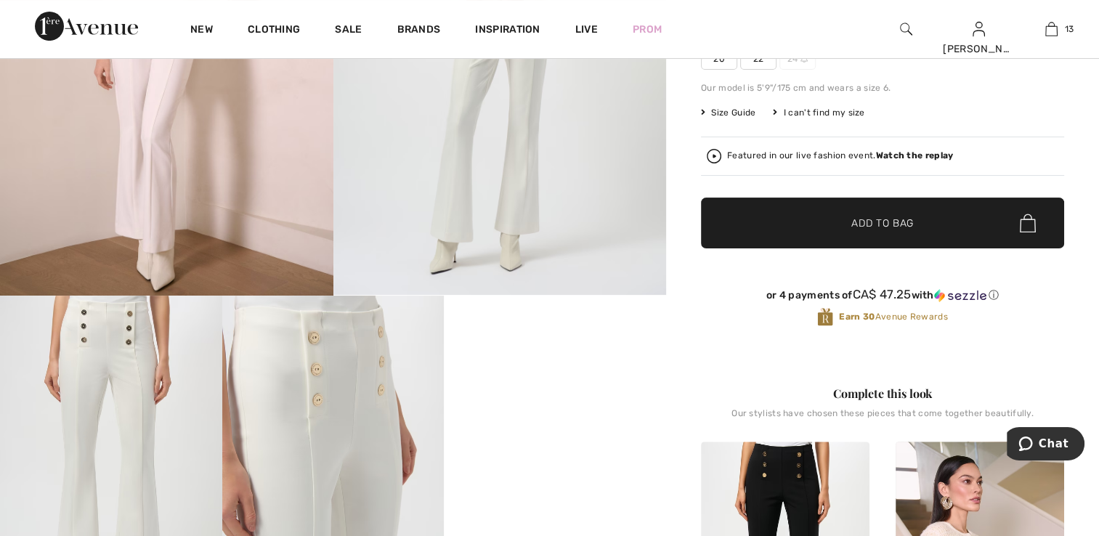
click at [904, 153] on strong "Watch the replay" at bounding box center [915, 155] width 78 height 10
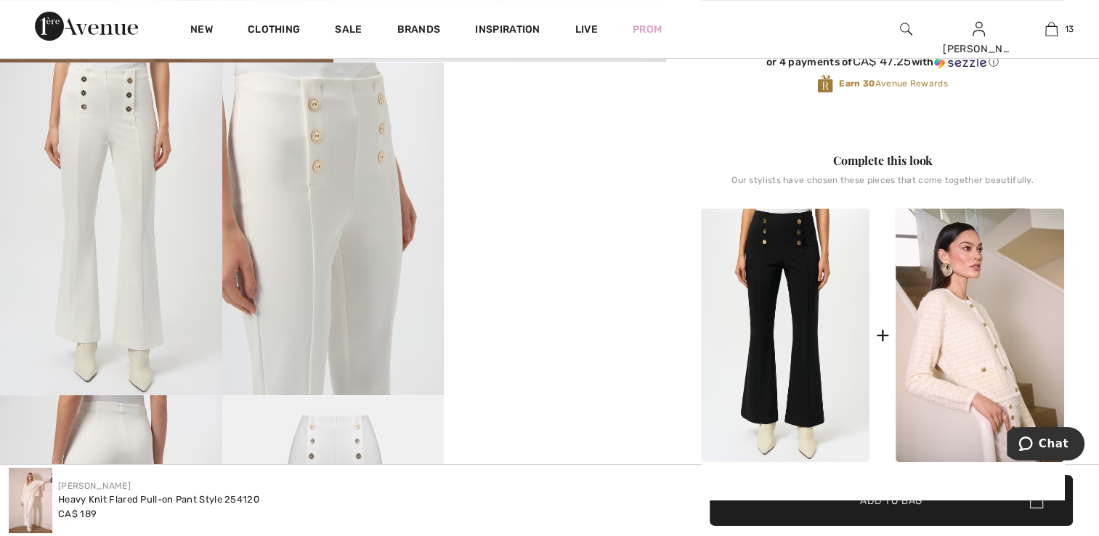
scroll to position [581, 0]
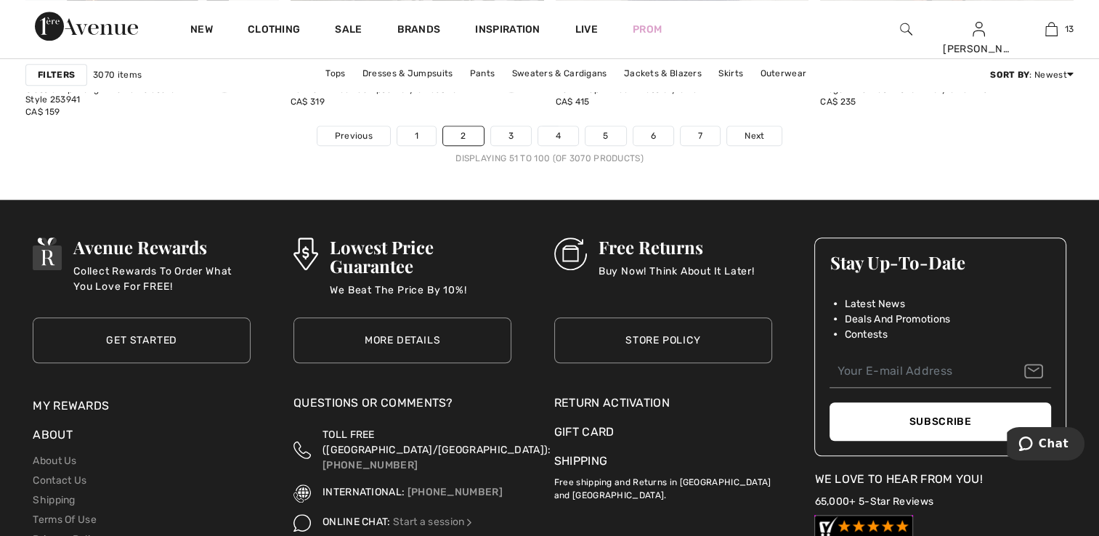
scroll to position [6755, 0]
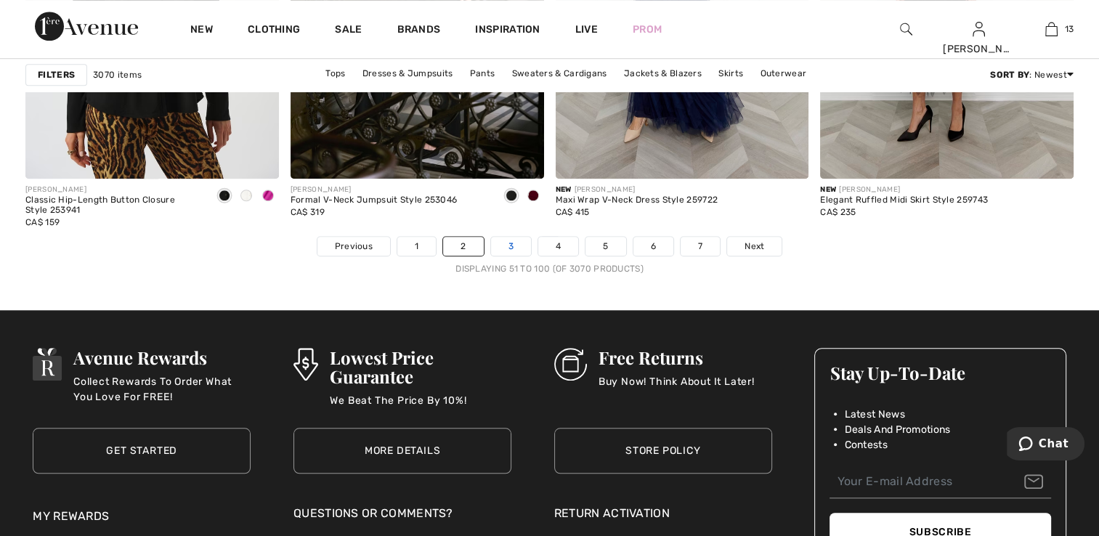
click at [514, 244] on link "3" at bounding box center [511, 246] width 40 height 19
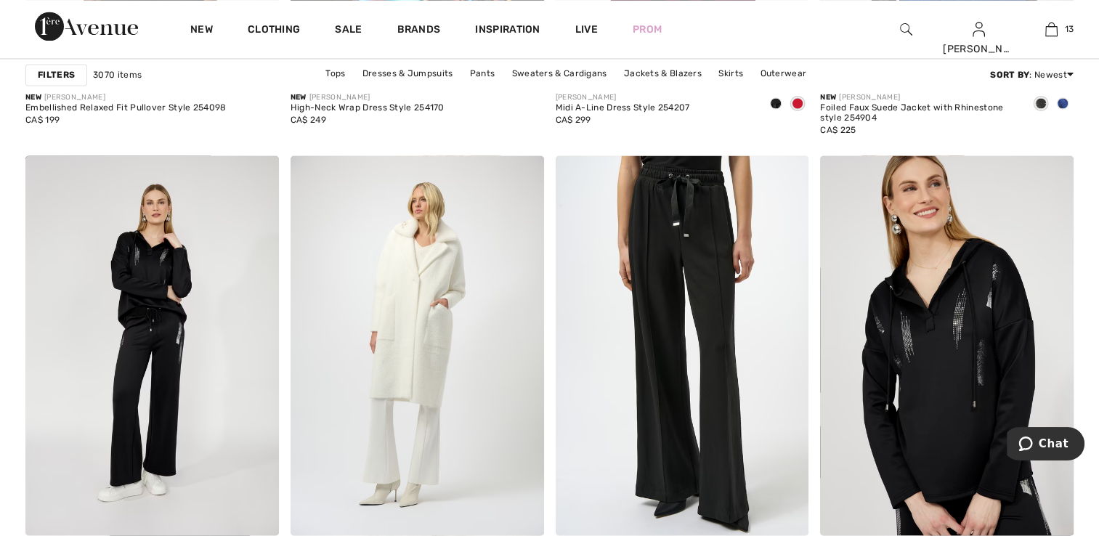
scroll to position [2542, 0]
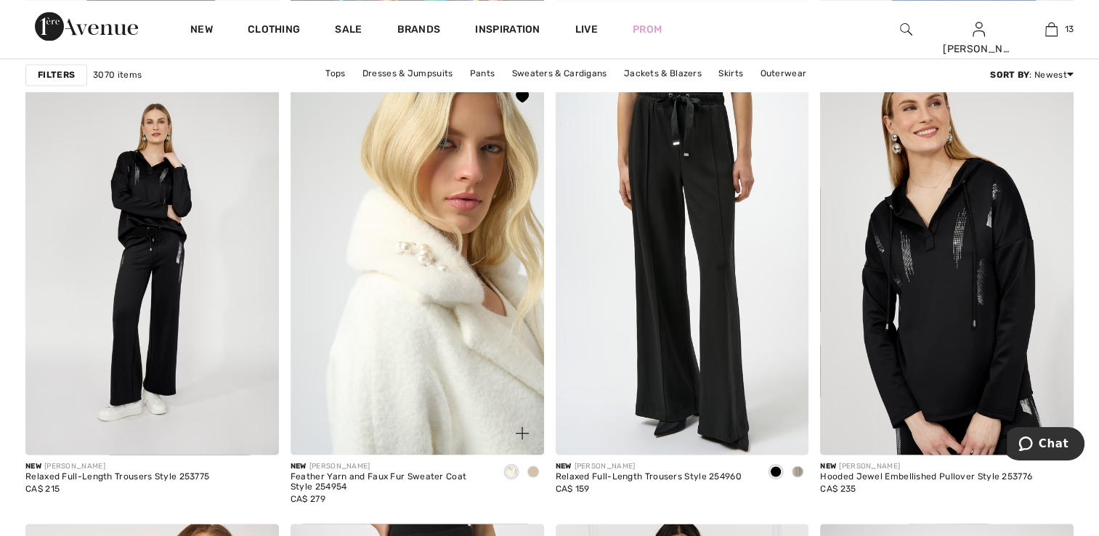
click at [485, 292] on img at bounding box center [418, 265] width 254 height 380
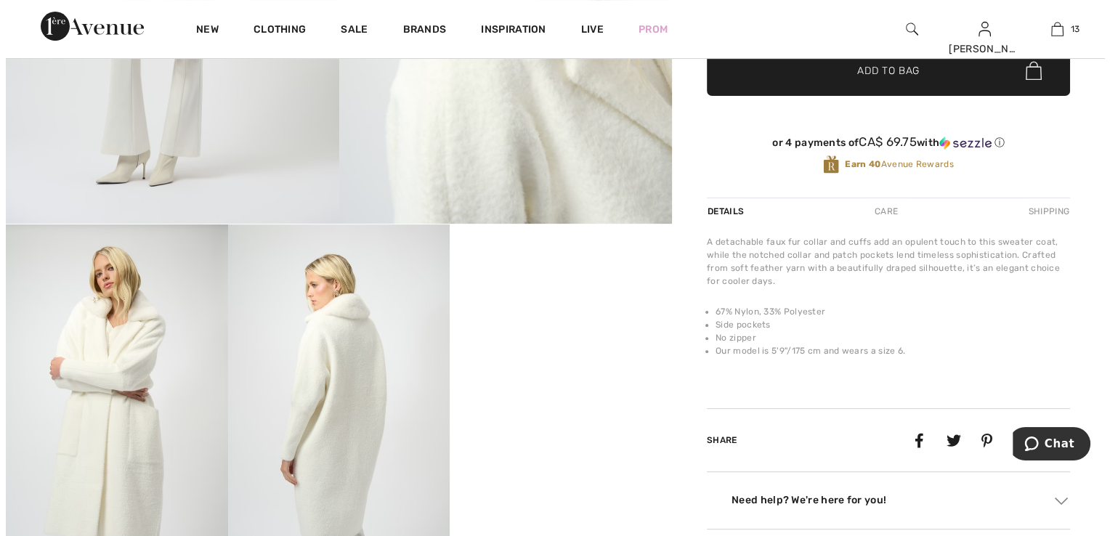
scroll to position [363, 0]
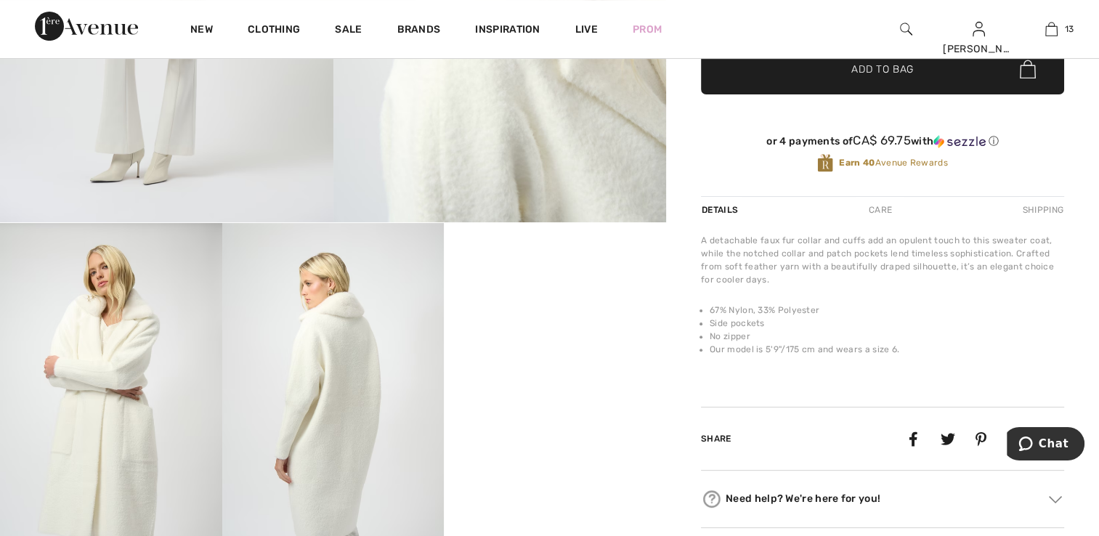
click at [92, 368] on img at bounding box center [111, 389] width 222 height 333
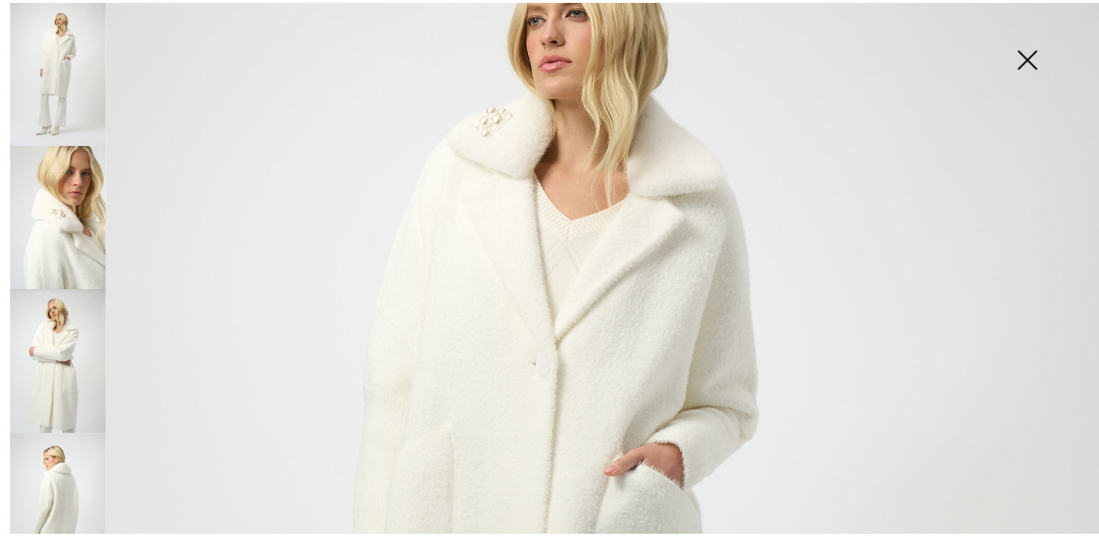
scroll to position [145, 0]
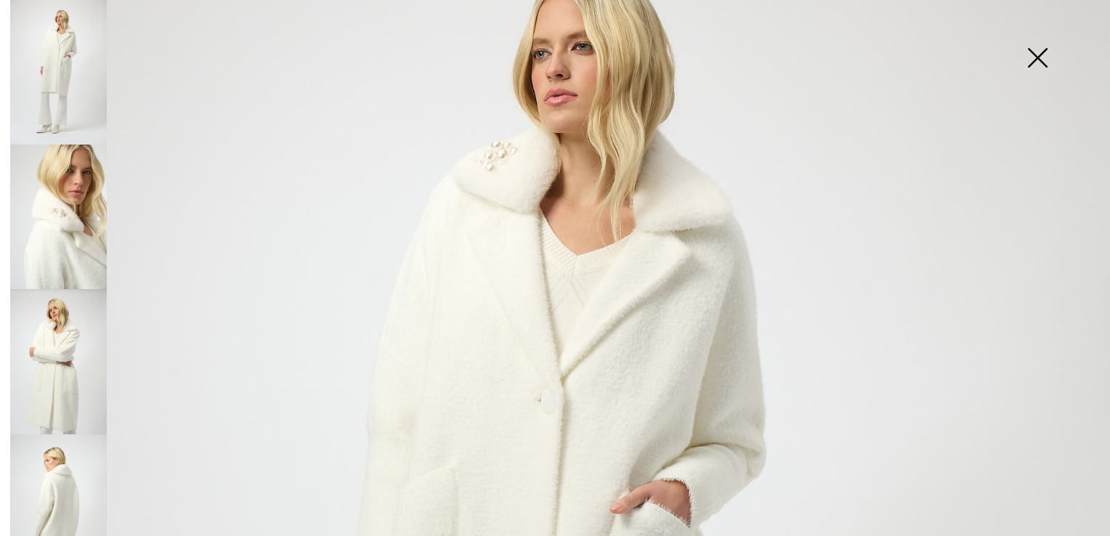
click at [1041, 49] on img at bounding box center [1037, 59] width 73 height 75
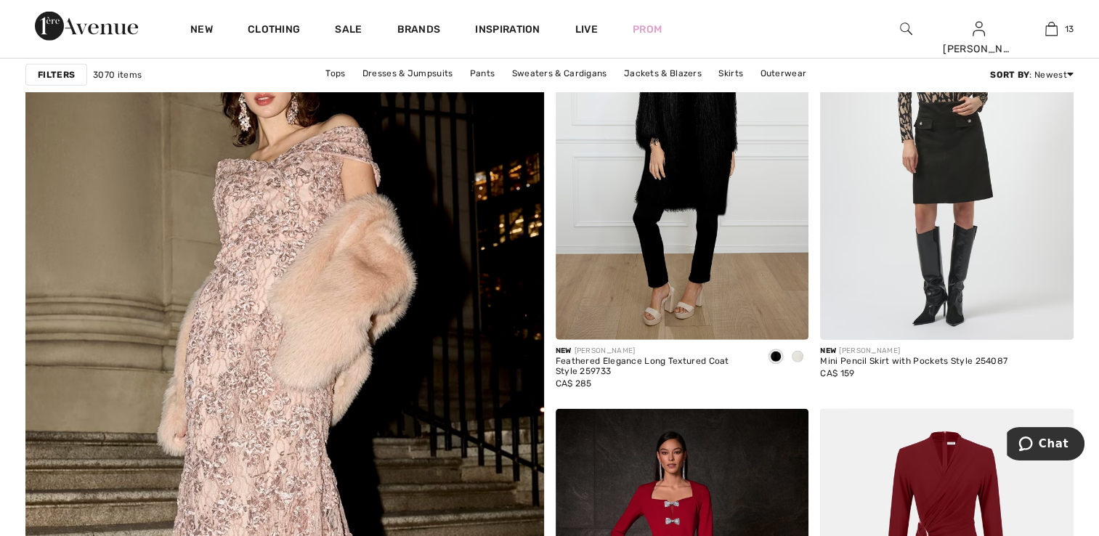
scroll to position [3632, 0]
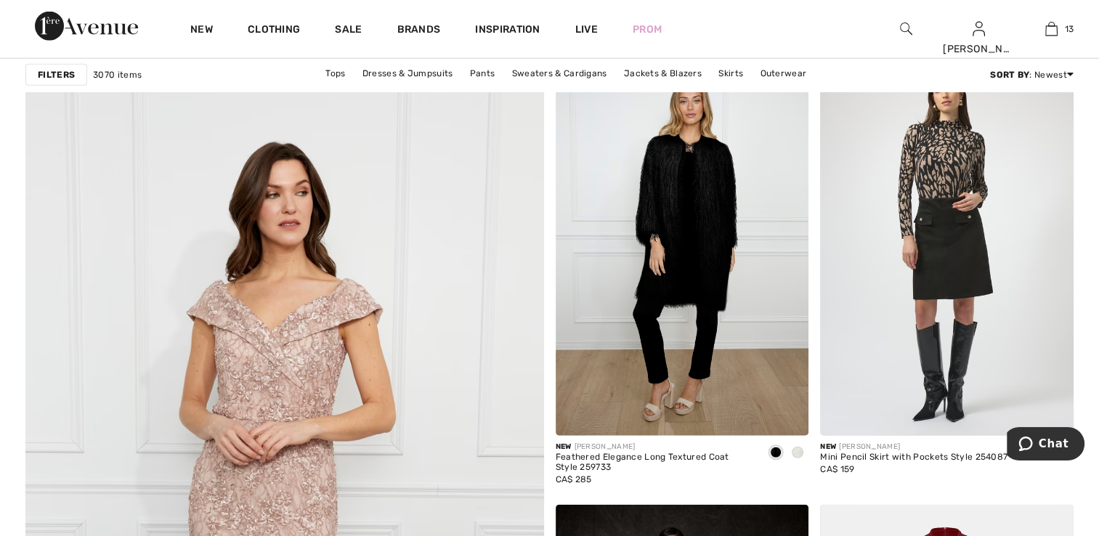
click at [388, 408] on img at bounding box center [285, 522] width 622 height 933
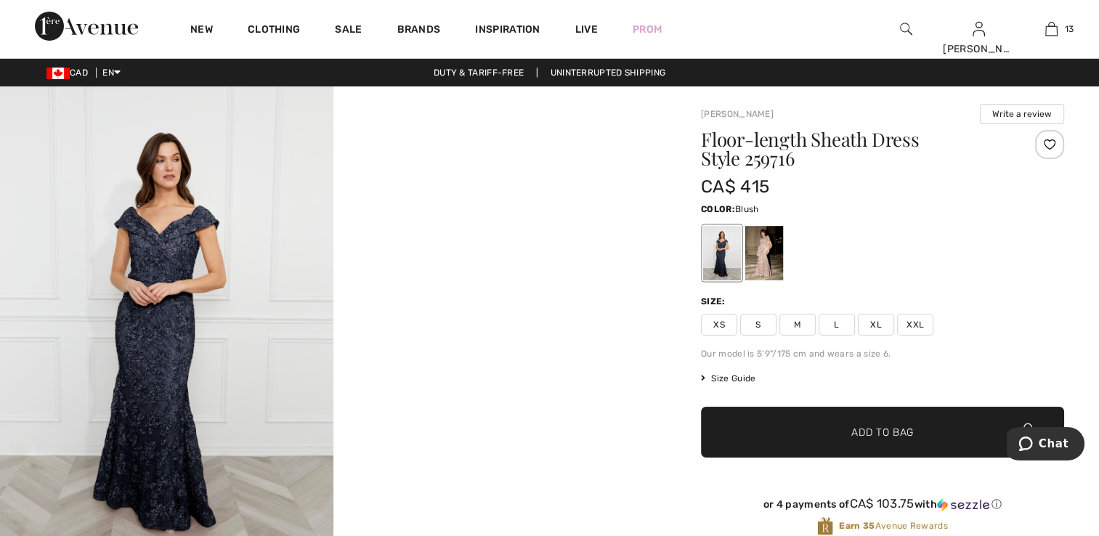
click at [769, 269] on div at bounding box center [764, 253] width 38 height 54
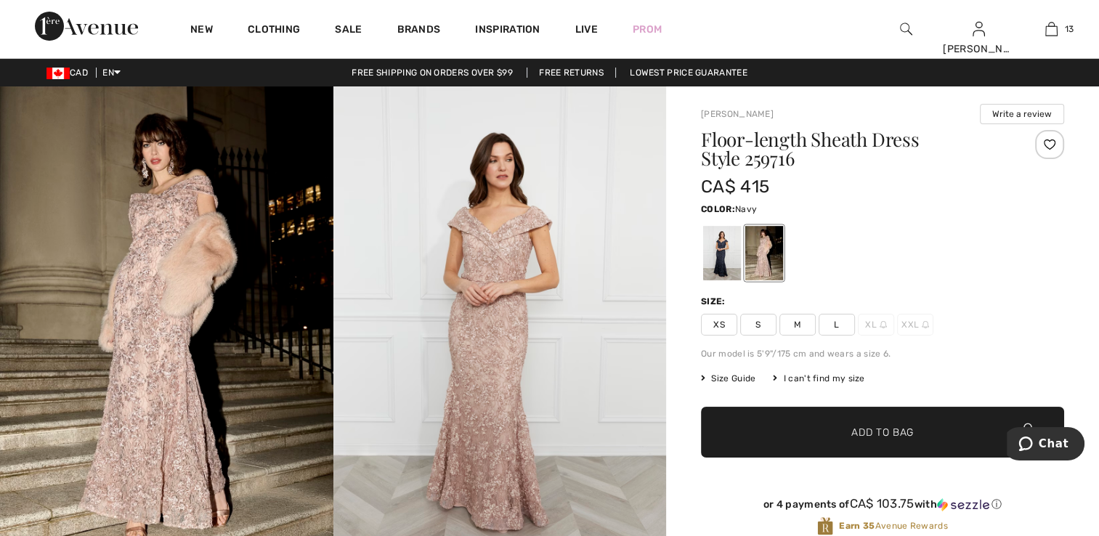
click at [712, 252] on div at bounding box center [722, 253] width 38 height 54
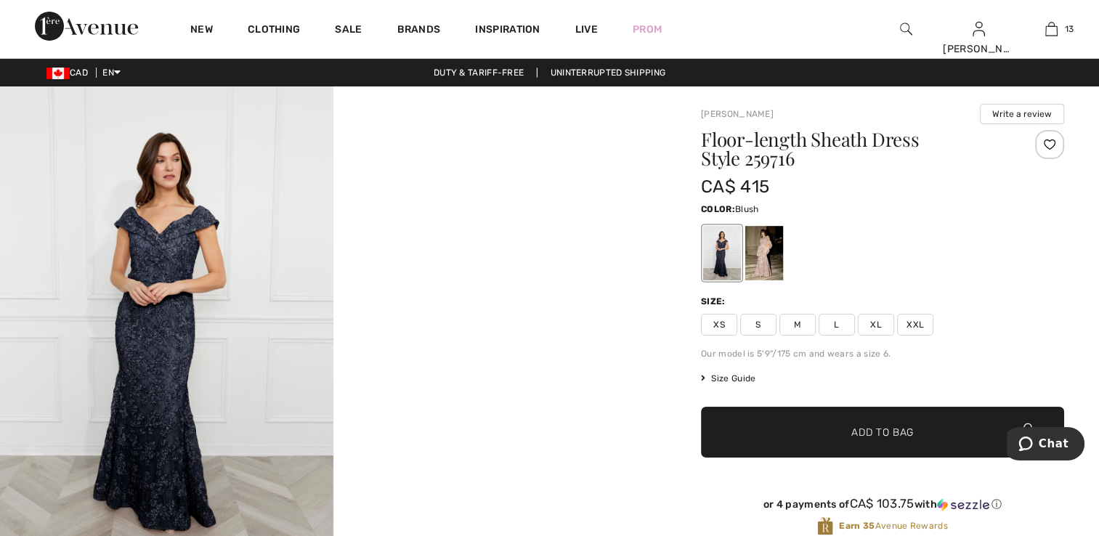
click at [766, 265] on div at bounding box center [764, 253] width 38 height 54
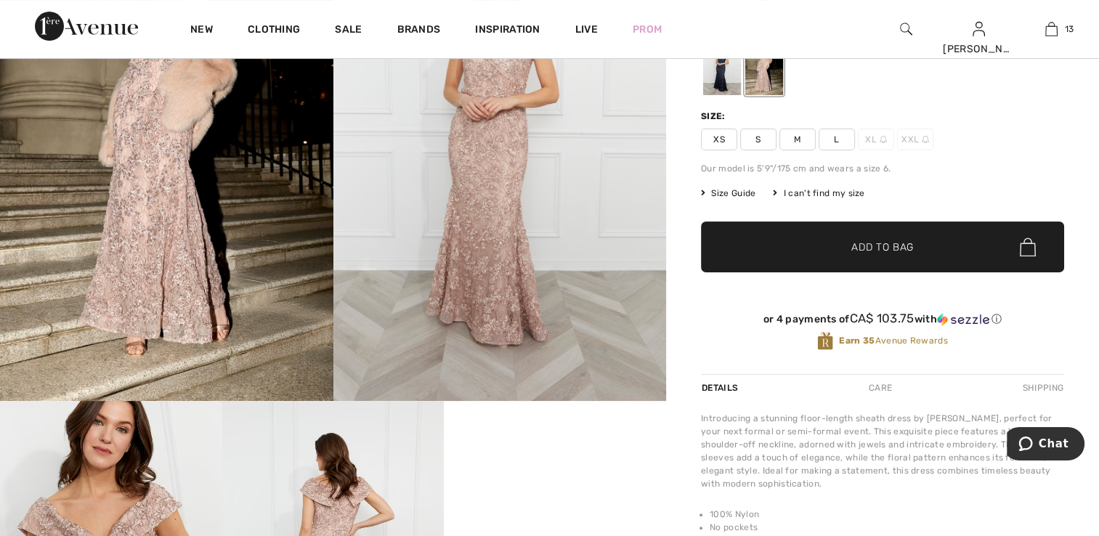
scroll to position [218, 0]
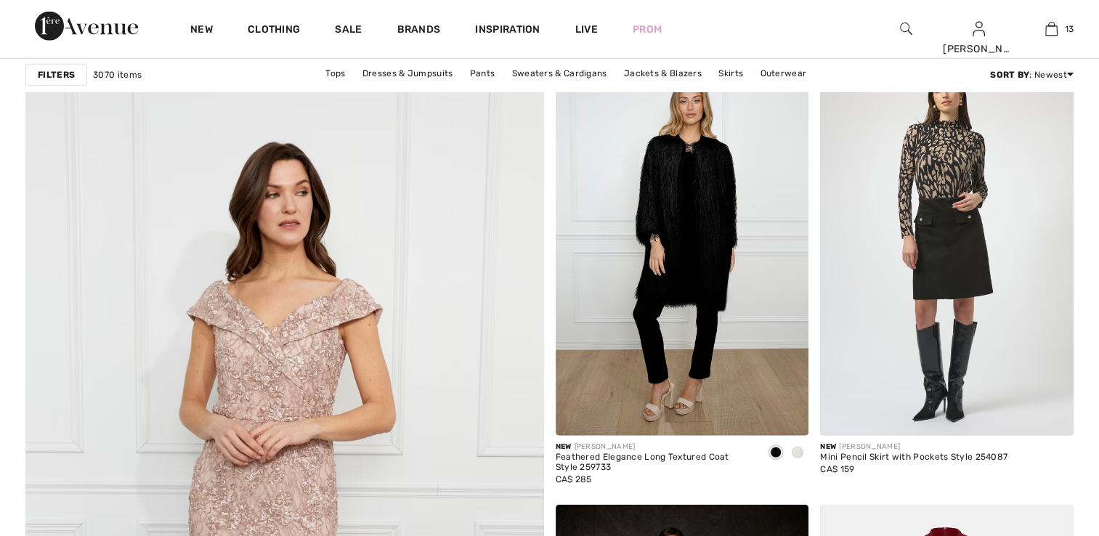
scroll to position [3632, 0]
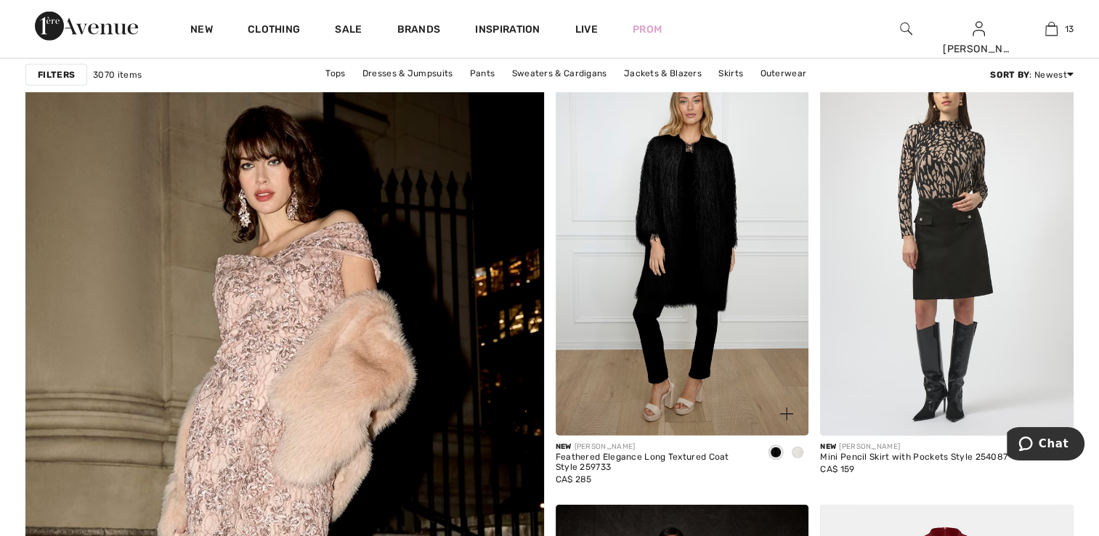
click at [800, 451] on span at bounding box center [798, 453] width 12 height 12
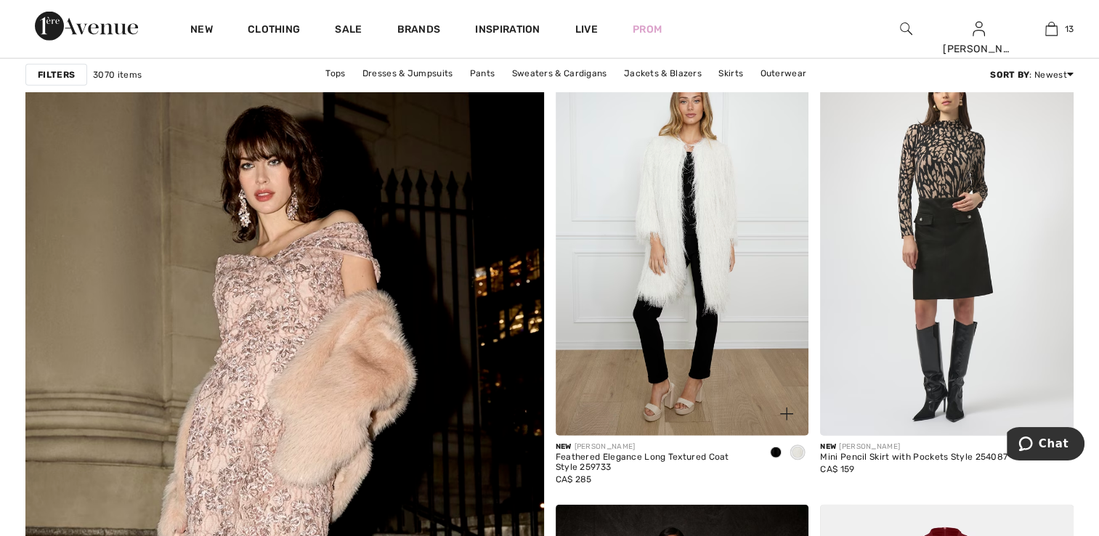
click at [774, 451] on span at bounding box center [776, 453] width 12 height 12
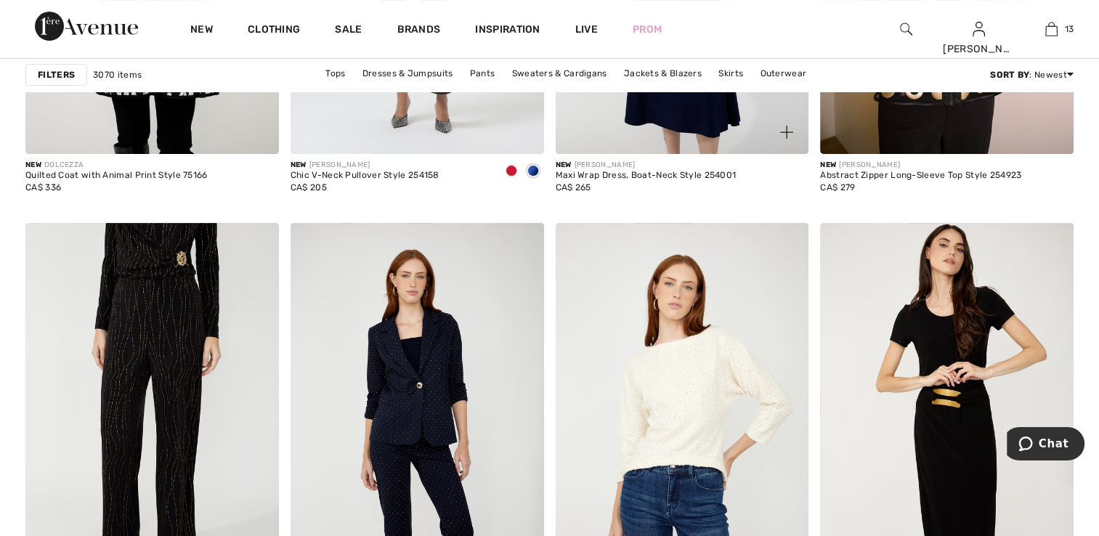
scroll to position [6029, 0]
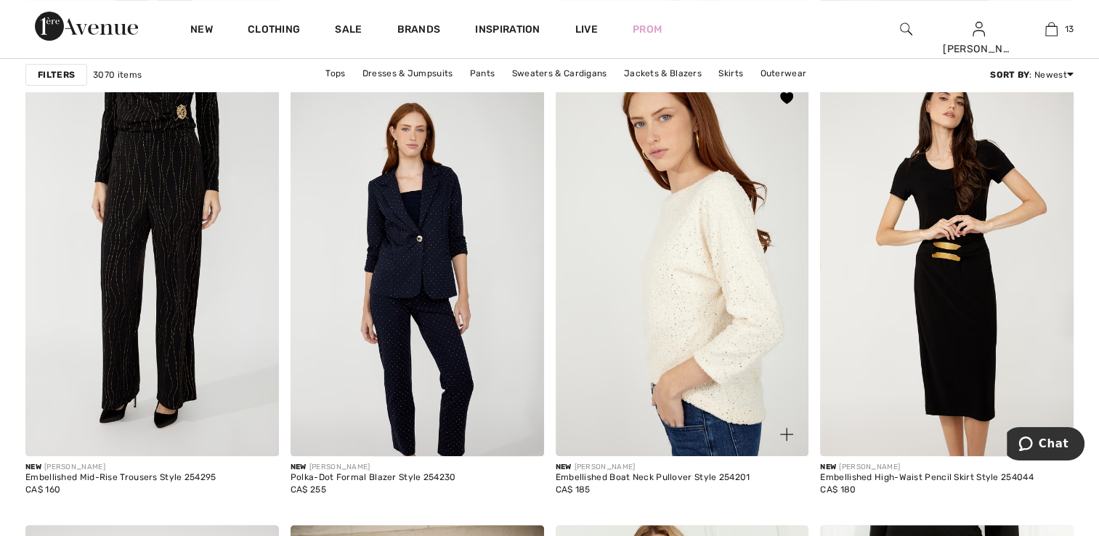
click at [702, 366] on img at bounding box center [683, 266] width 254 height 380
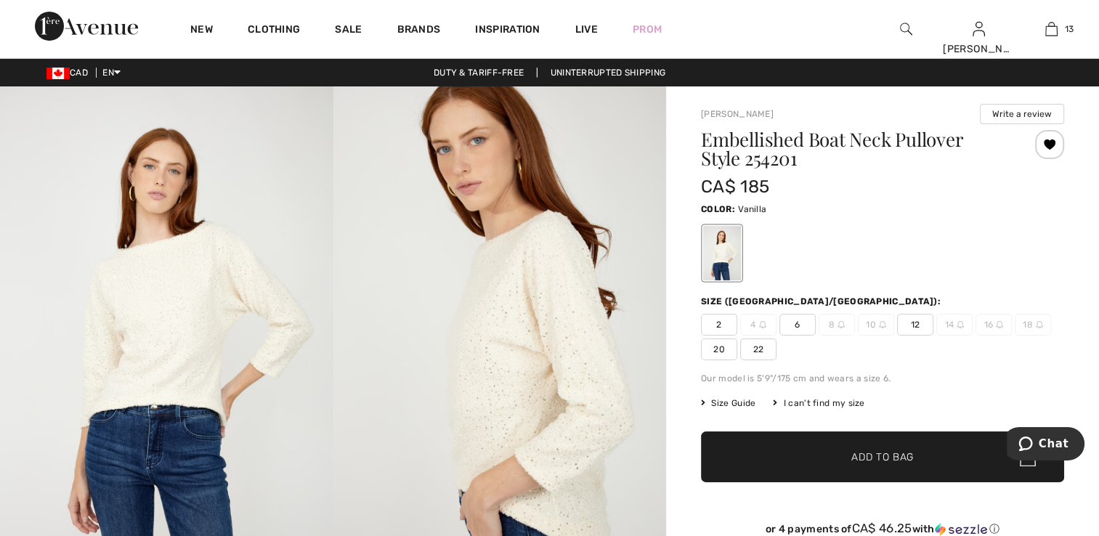
click at [206, 363] on img at bounding box center [166, 336] width 333 height 500
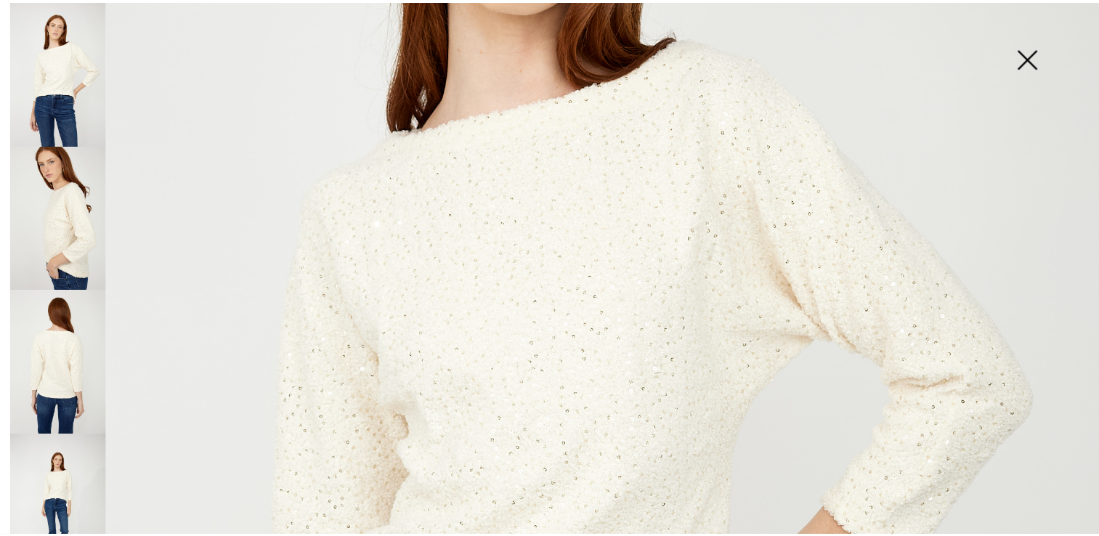
scroll to position [411, 0]
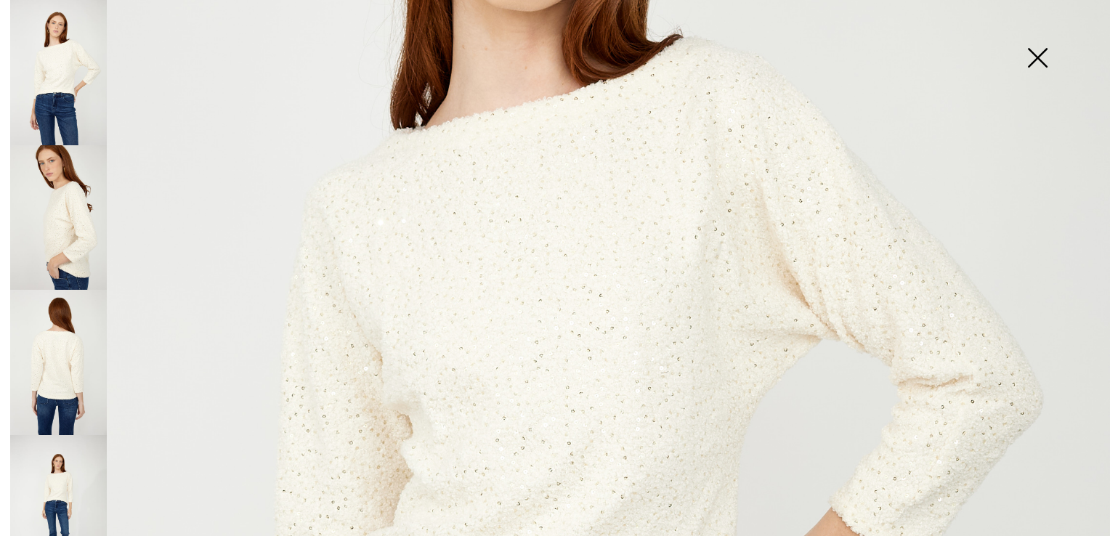
click at [67, 207] on img at bounding box center [58, 217] width 97 height 145
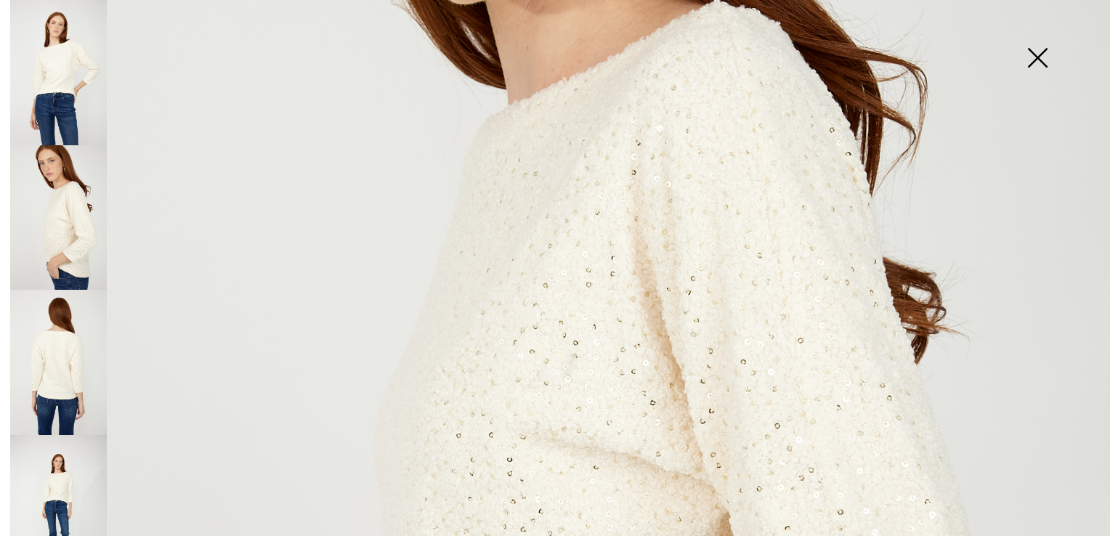
click at [48, 328] on img at bounding box center [58, 362] width 97 height 145
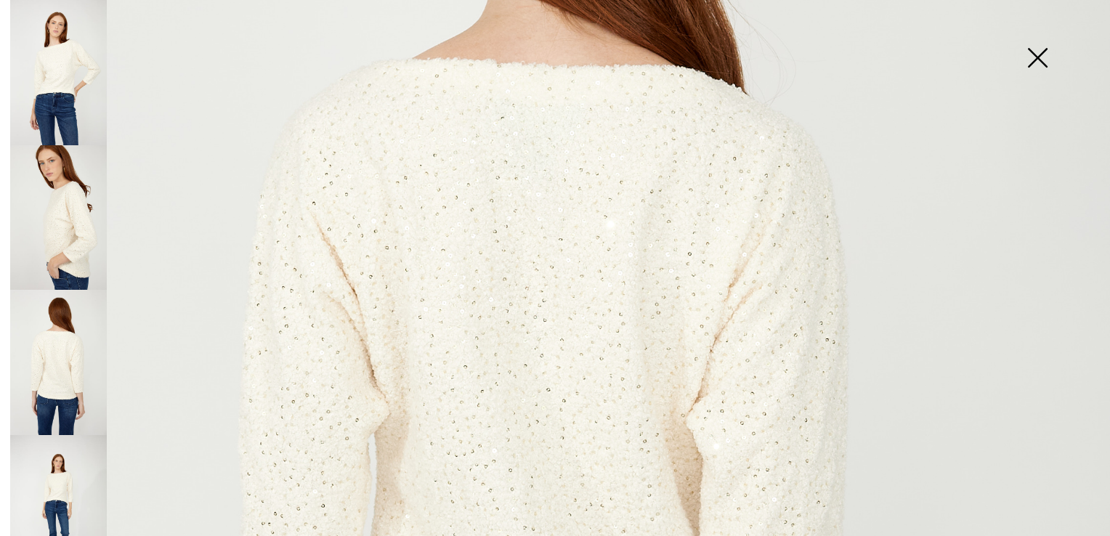
click at [59, 475] on img at bounding box center [58, 507] width 97 height 145
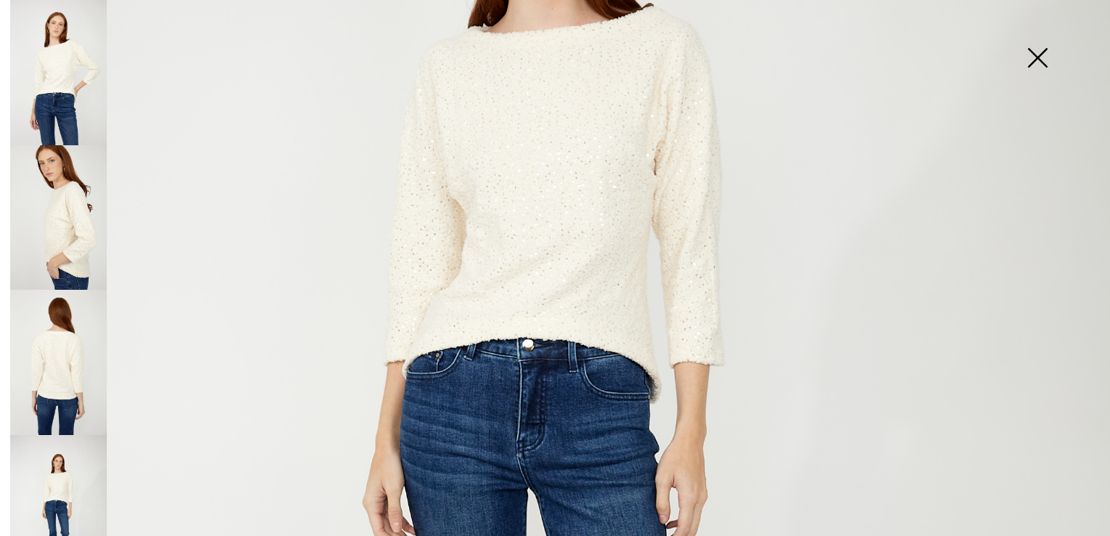
click at [1040, 59] on img at bounding box center [1037, 59] width 73 height 75
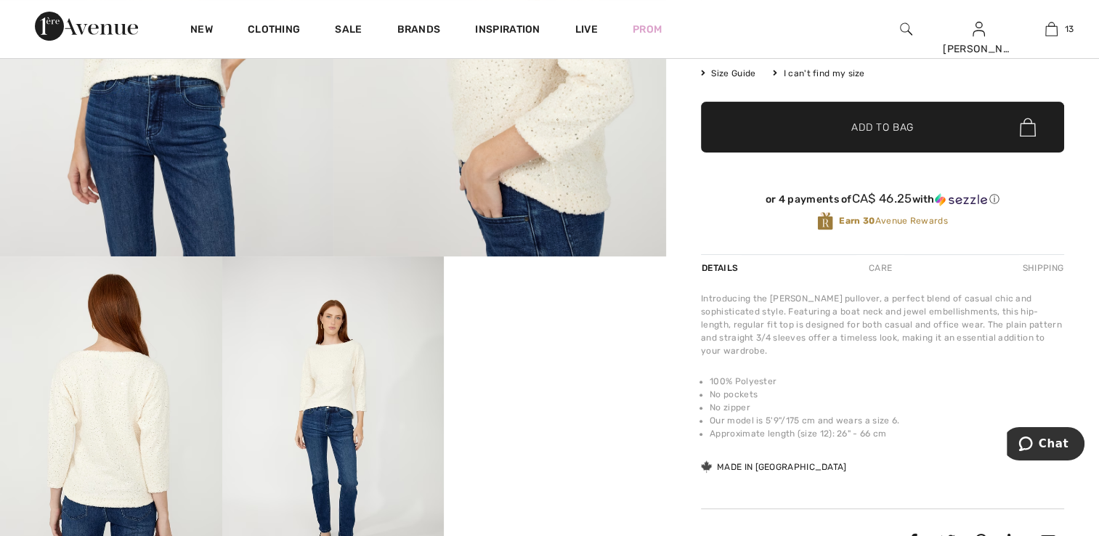
scroll to position [436, 0]
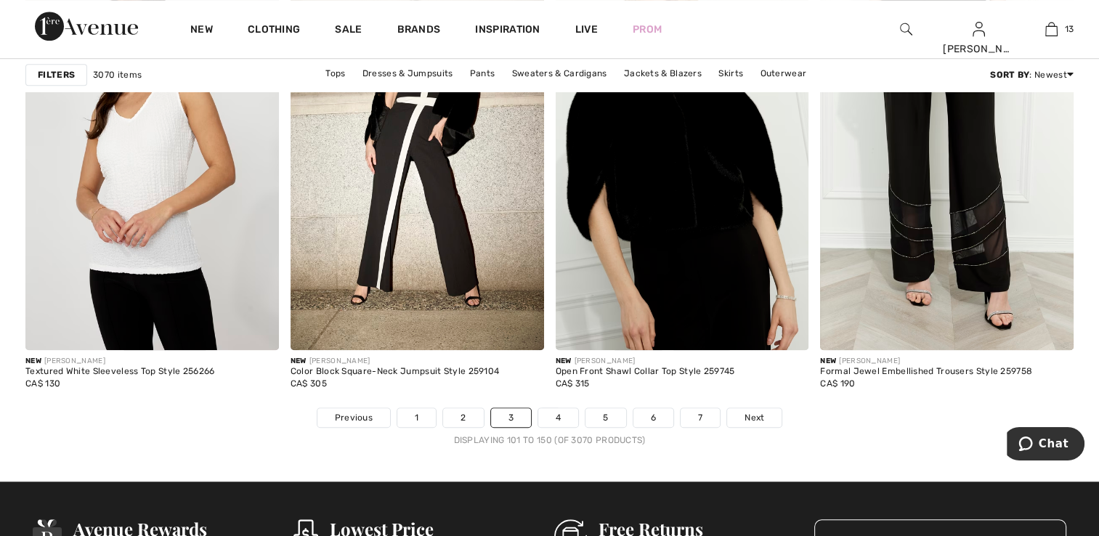
scroll to position [6683, 0]
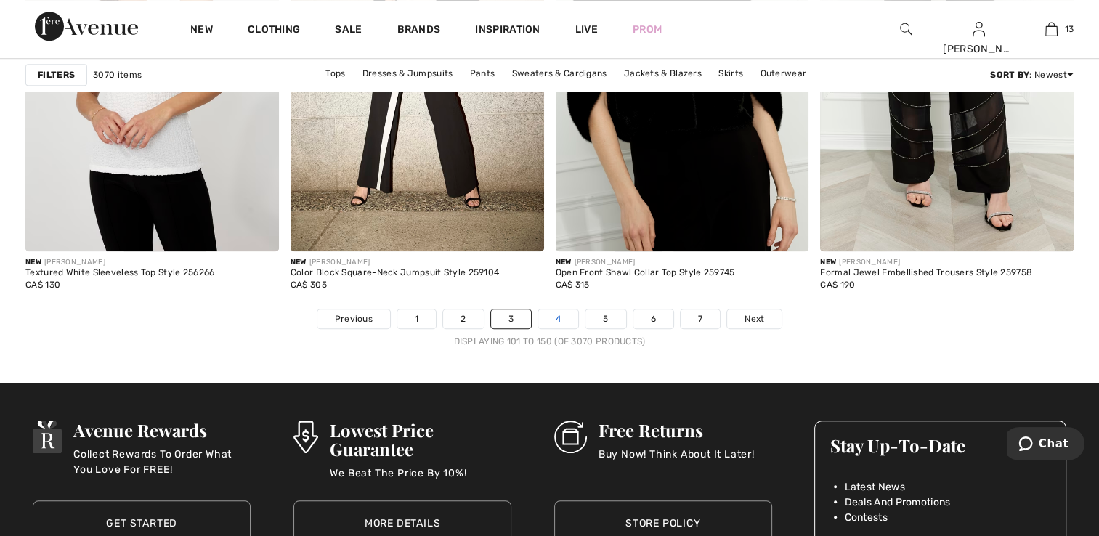
click at [549, 318] on link "4" at bounding box center [558, 318] width 40 height 19
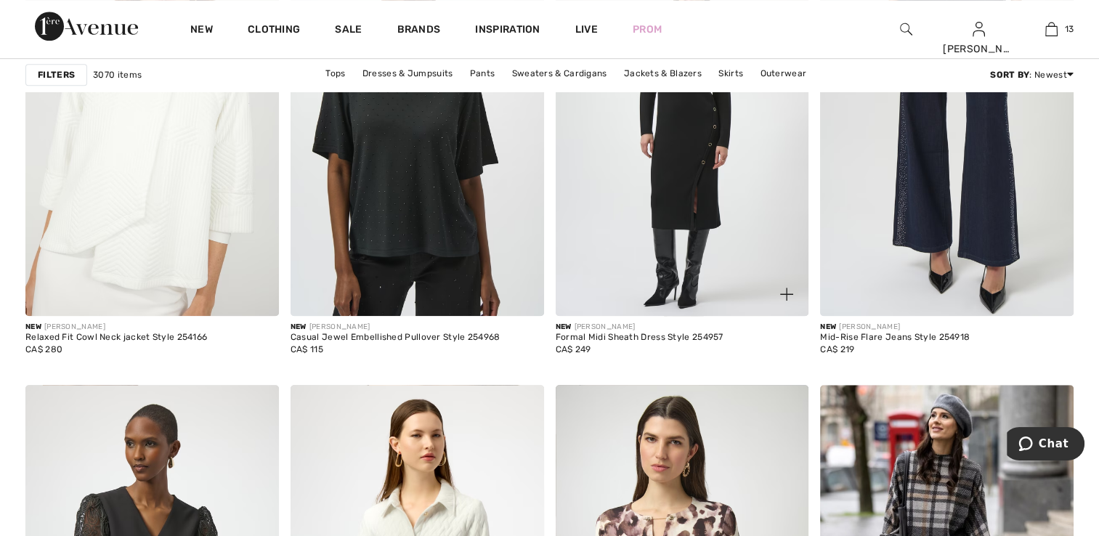
scroll to position [1162, 0]
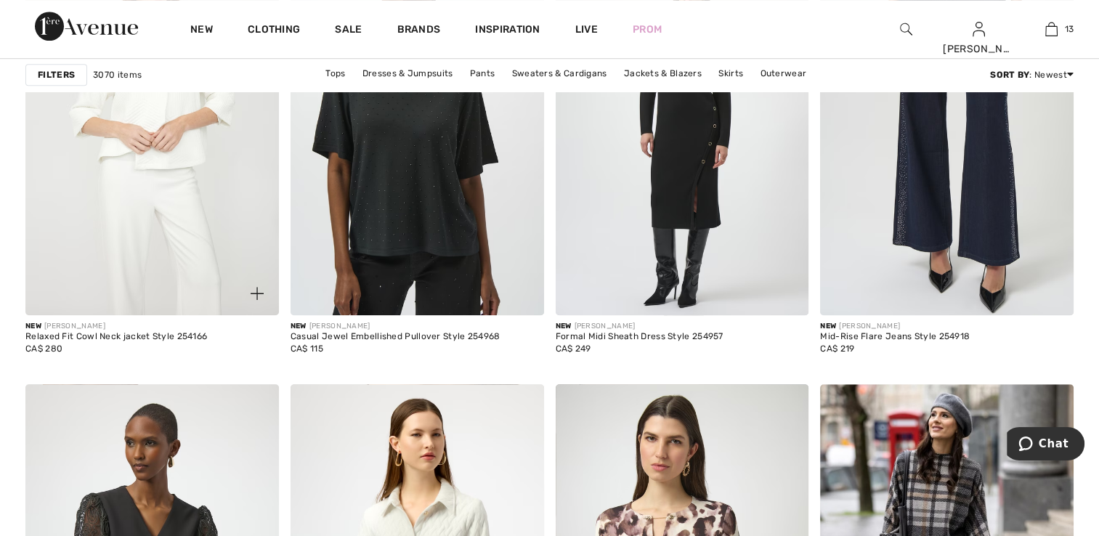
click at [185, 249] on img at bounding box center [152, 125] width 254 height 380
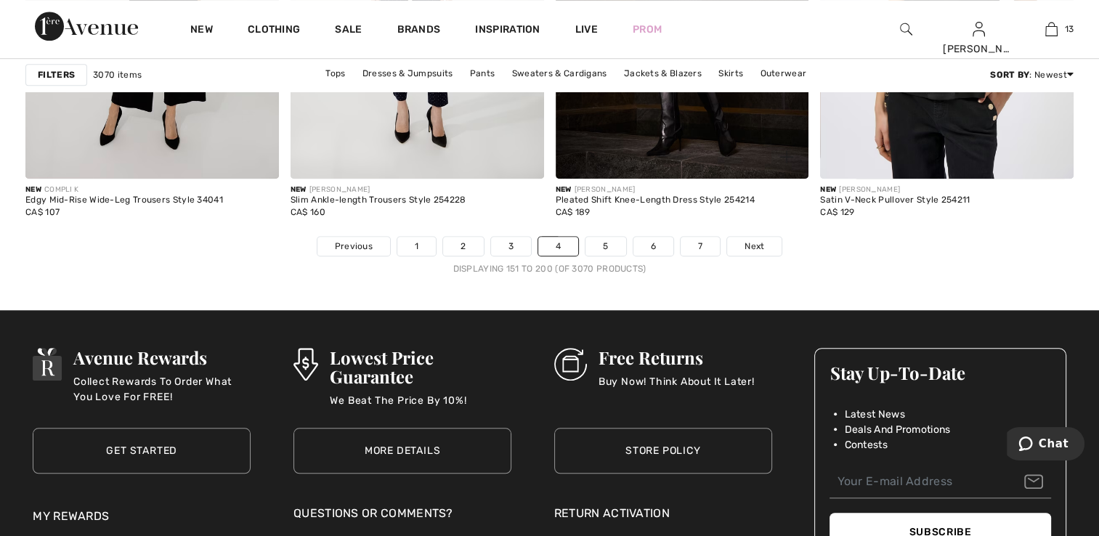
scroll to position [6828, 0]
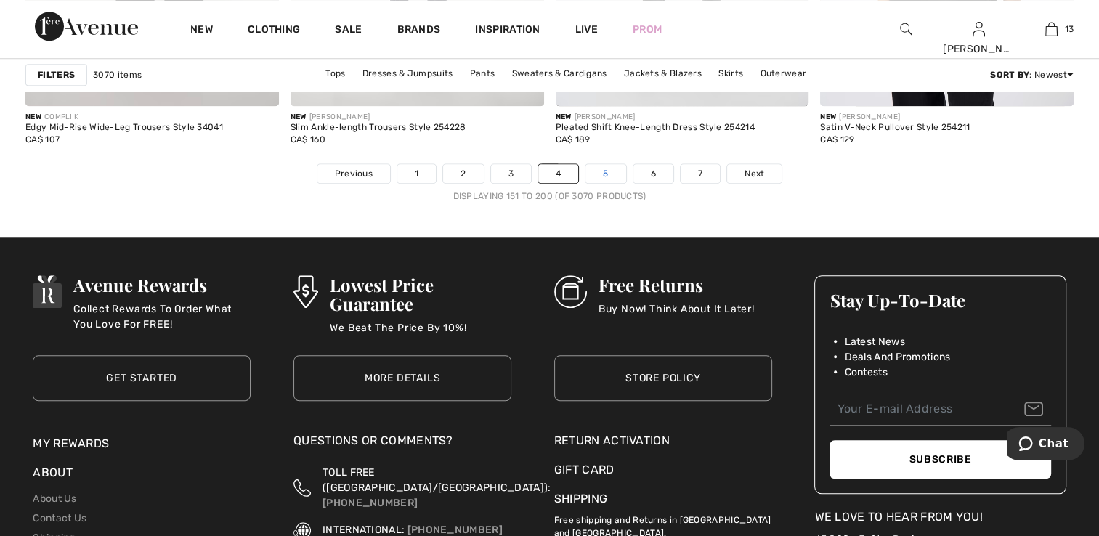
click at [599, 175] on link "5" at bounding box center [605, 173] width 40 height 19
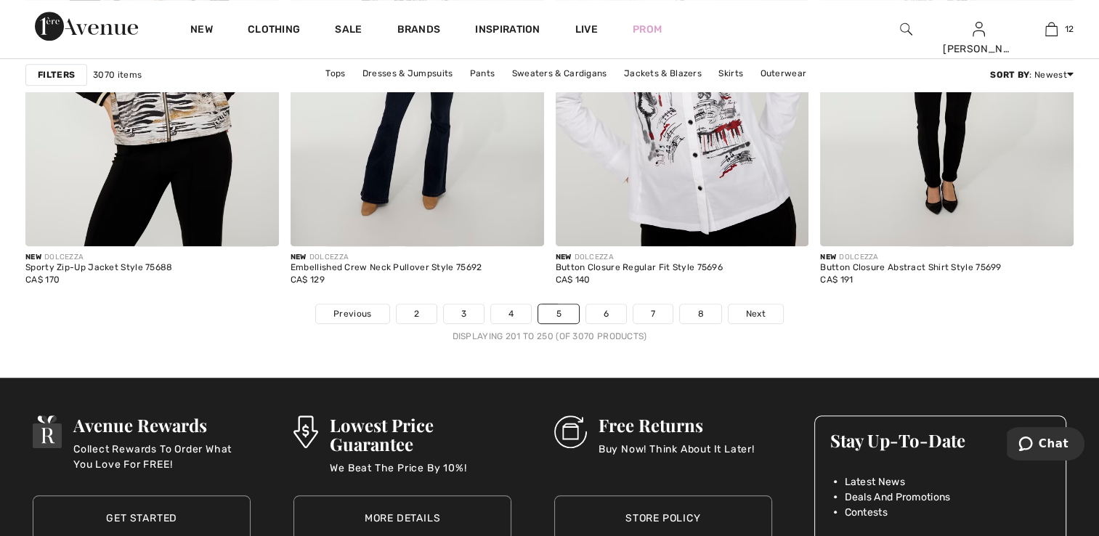
scroll to position [6828, 0]
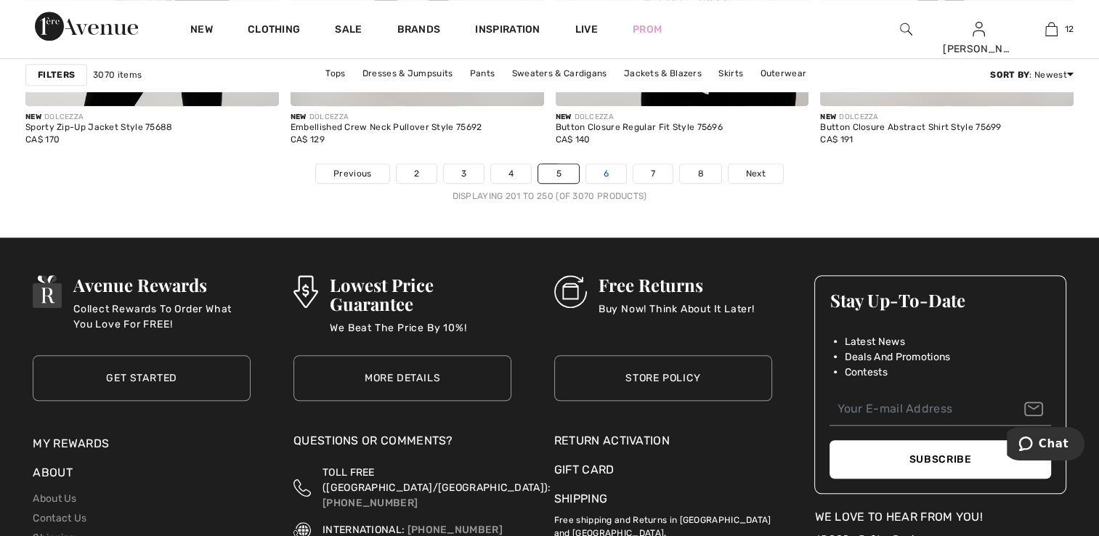
click at [612, 174] on link "6" at bounding box center [606, 173] width 40 height 19
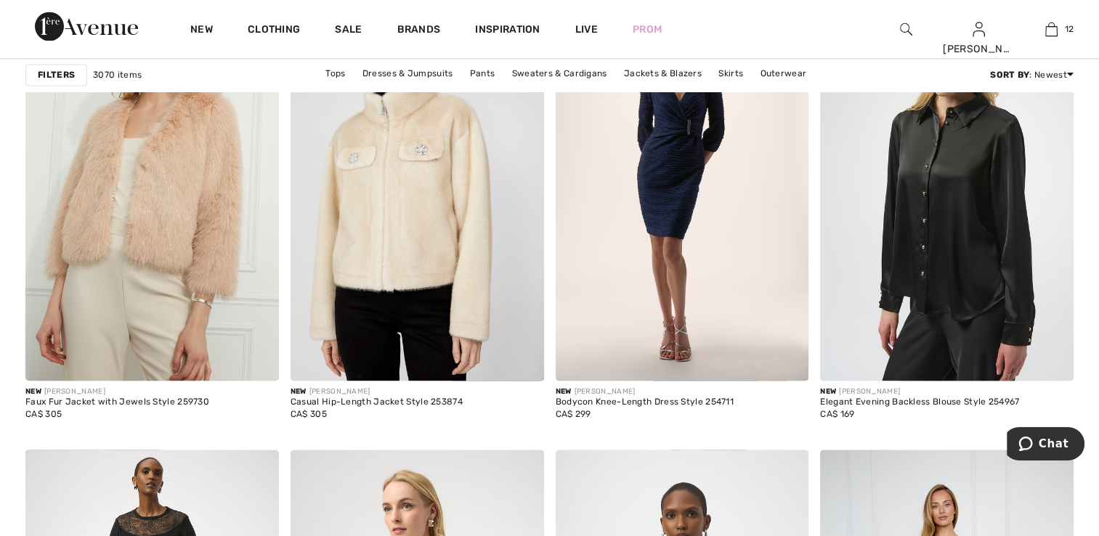
scroll to position [2179, 0]
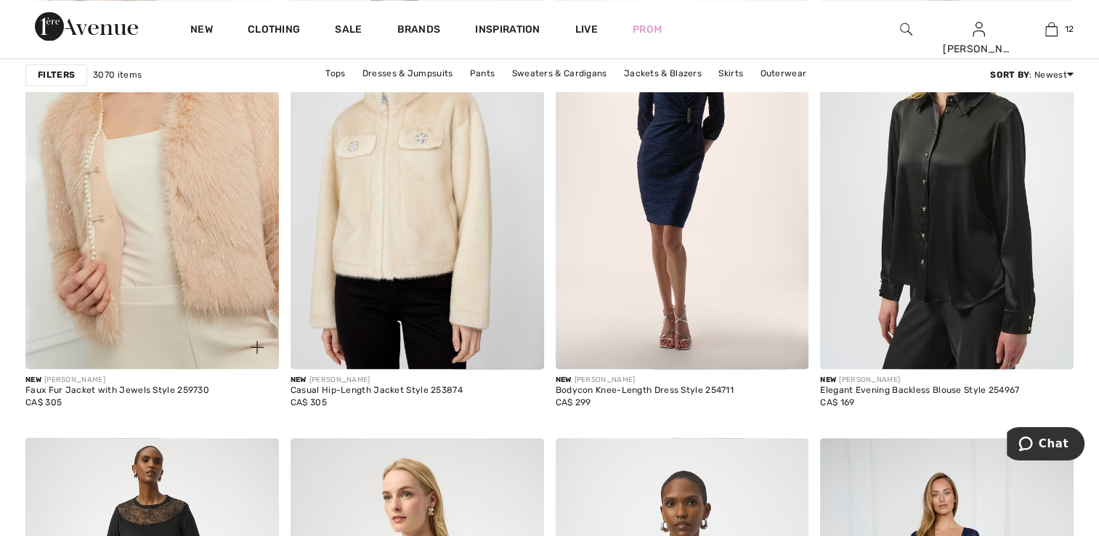
click at [231, 295] on img at bounding box center [152, 179] width 254 height 380
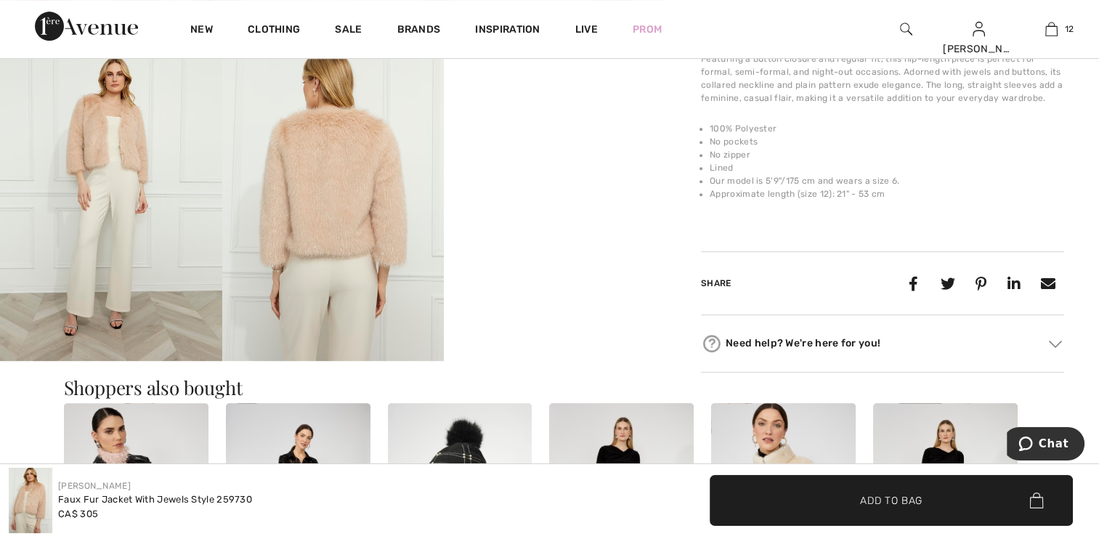
scroll to position [726, 0]
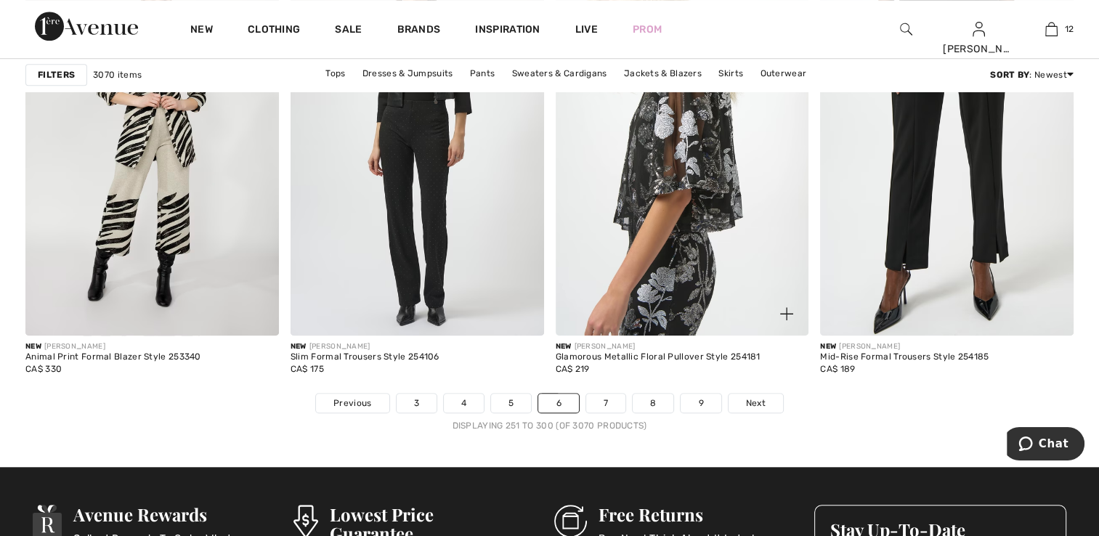
scroll to position [6683, 0]
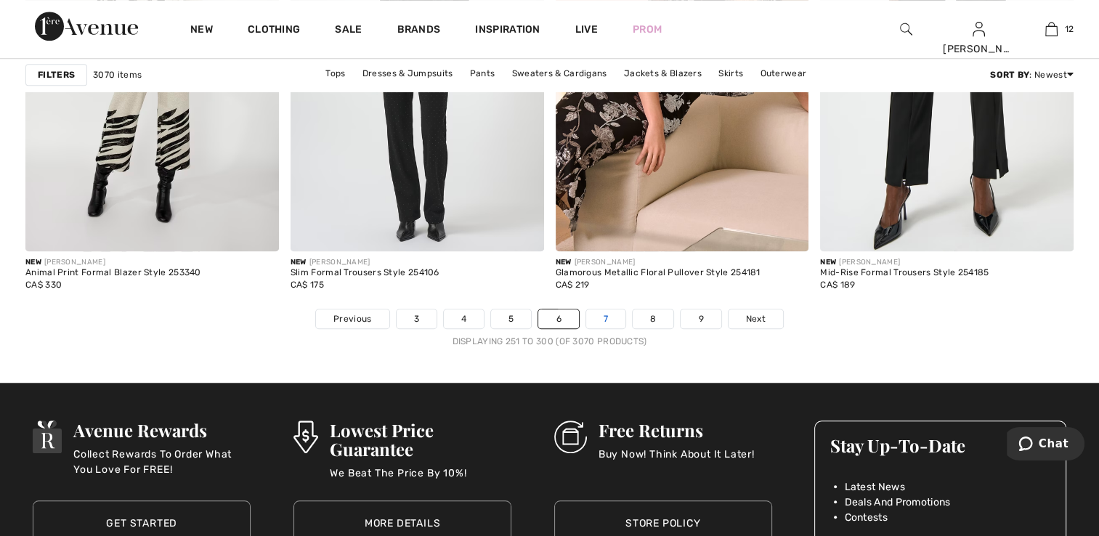
click at [607, 321] on link "7" at bounding box center [605, 318] width 39 height 19
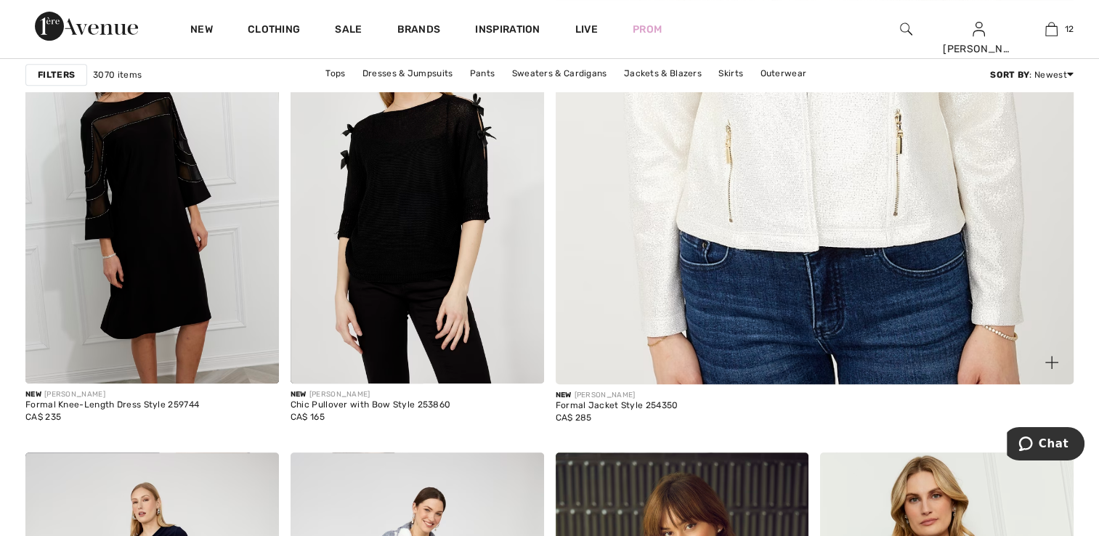
scroll to position [581, 0]
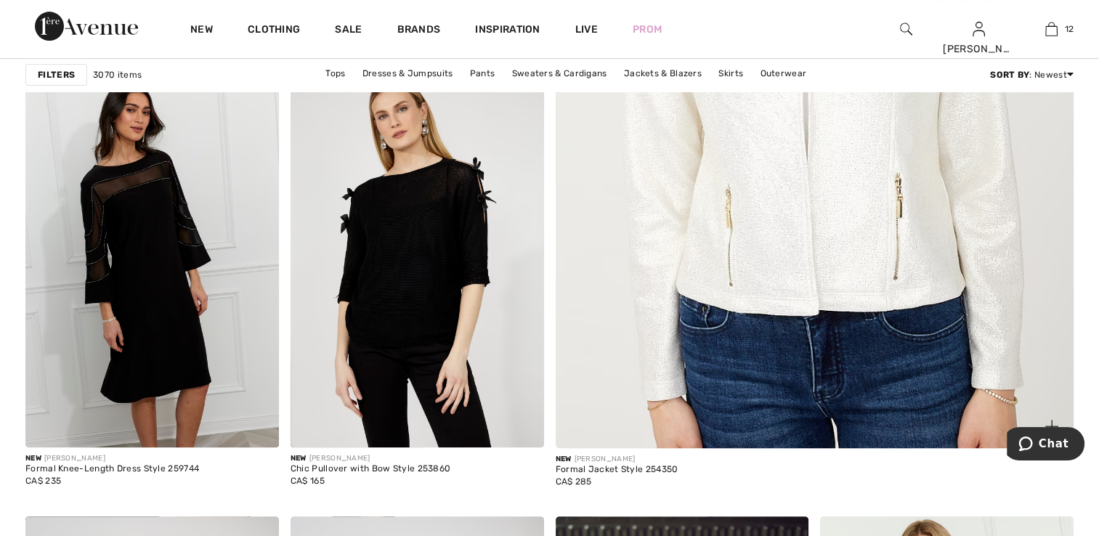
click at [872, 283] on img at bounding box center [814, 85] width 622 height 933
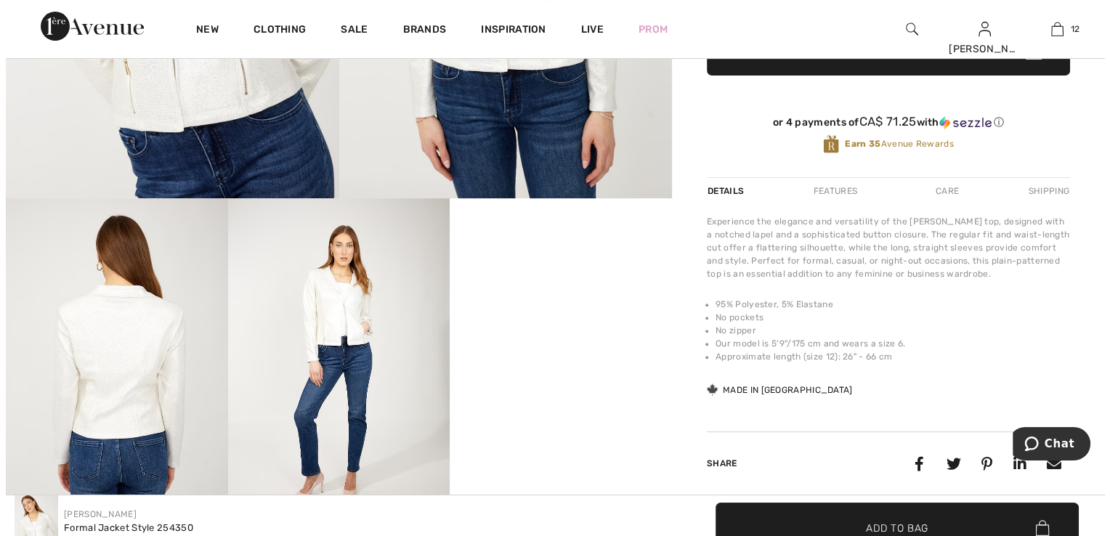
scroll to position [363, 0]
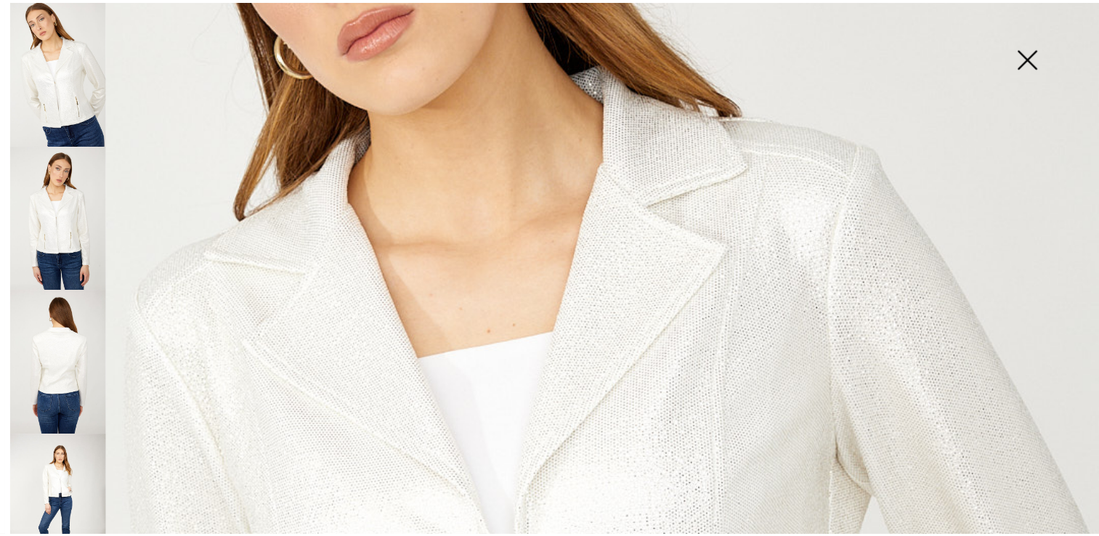
scroll to position [291, 0]
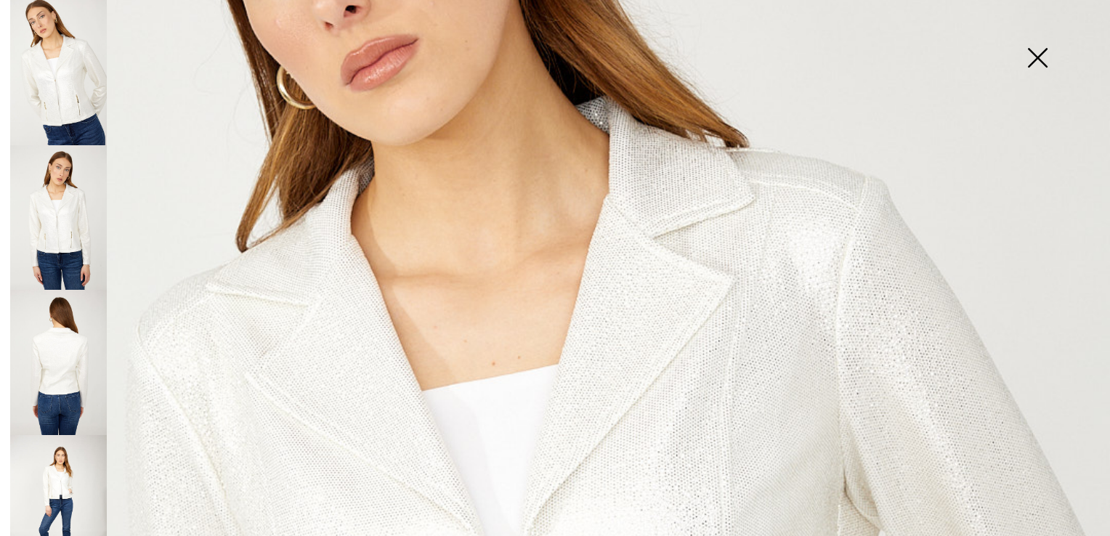
click at [62, 478] on img at bounding box center [58, 507] width 97 height 145
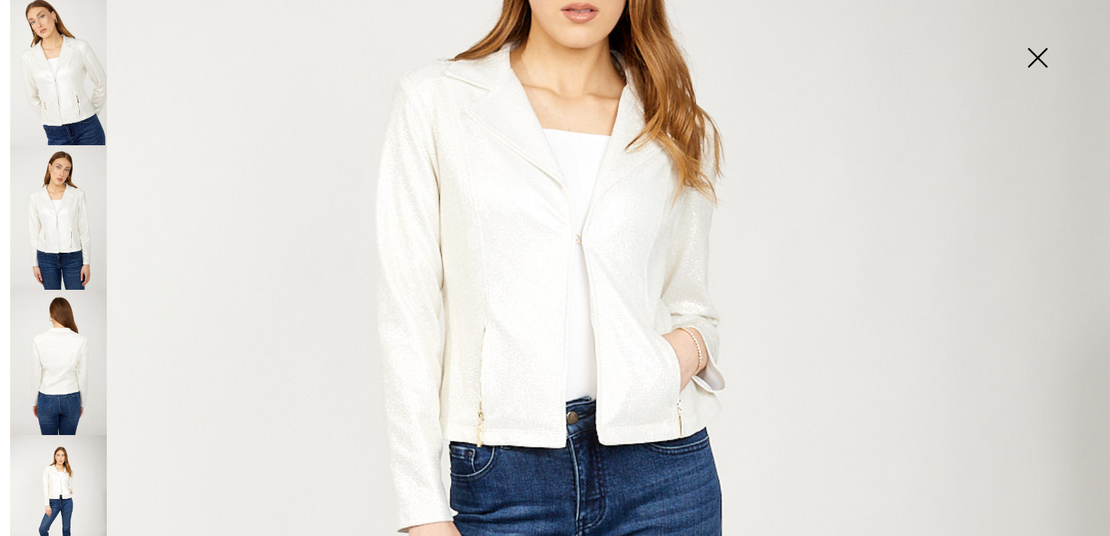
click at [1037, 55] on img at bounding box center [1037, 59] width 73 height 75
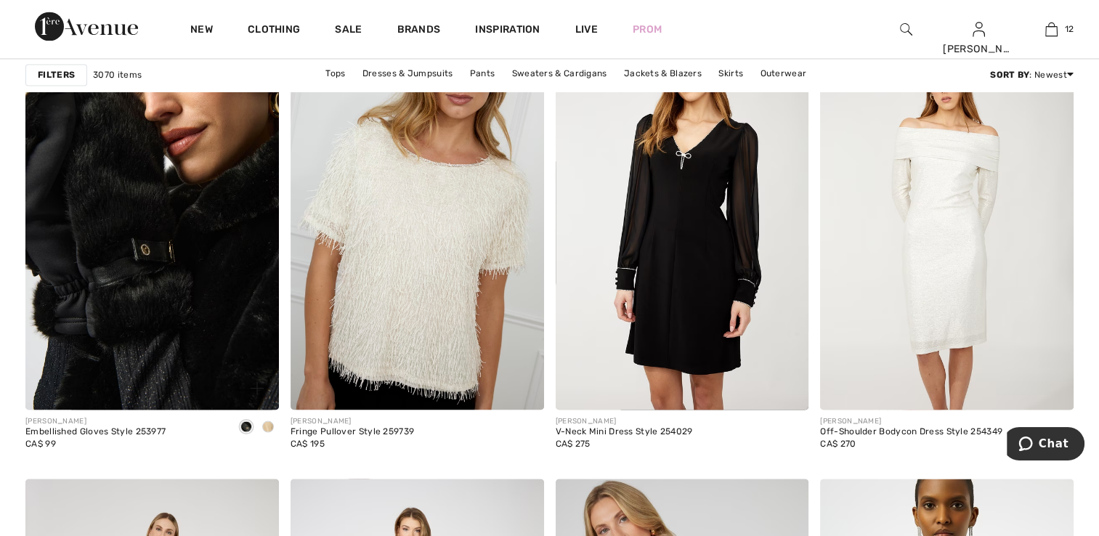
scroll to position [2615, 0]
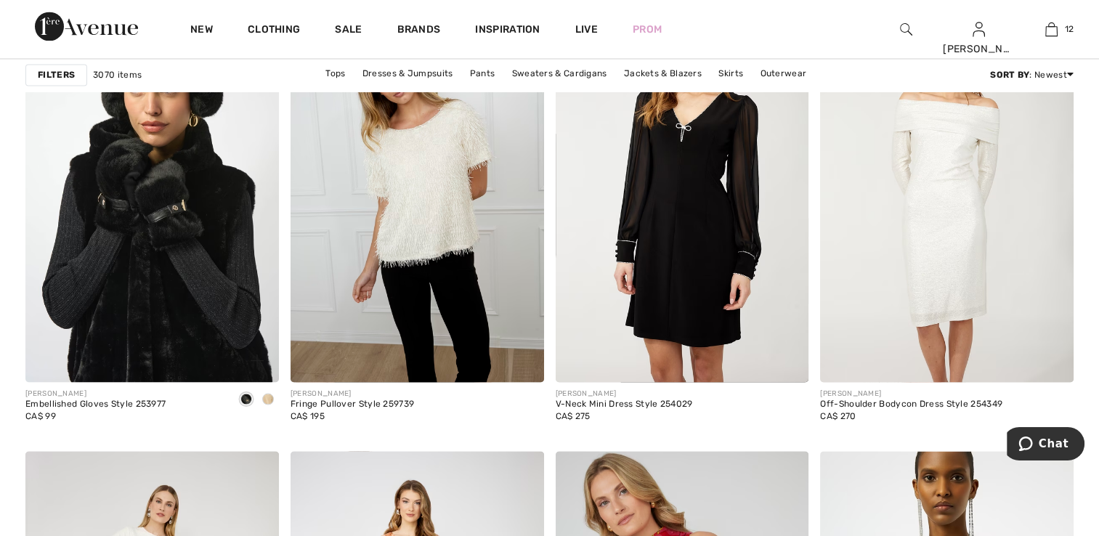
click at [148, 283] on img at bounding box center [152, 192] width 254 height 380
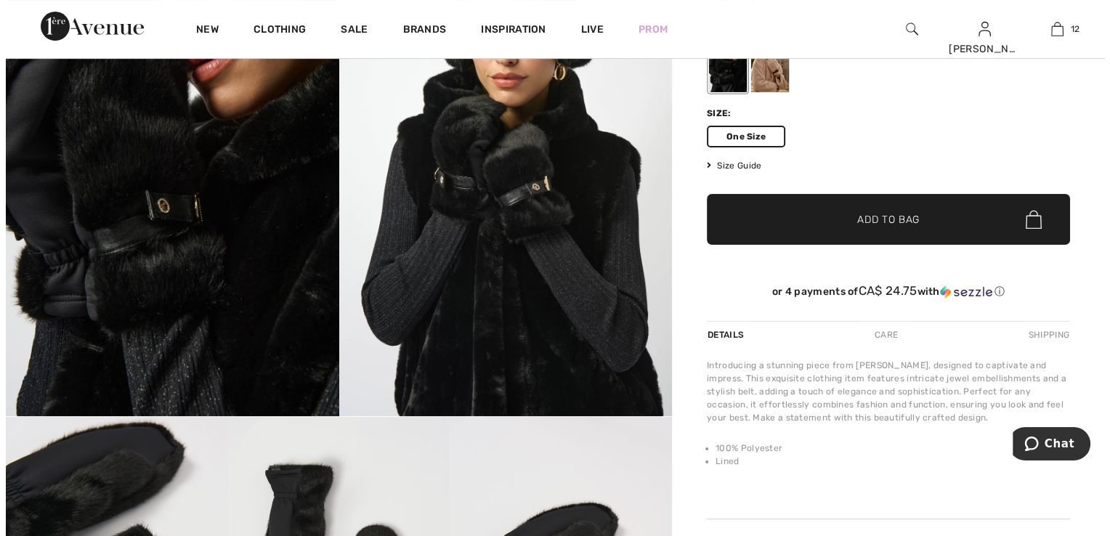
scroll to position [145, 0]
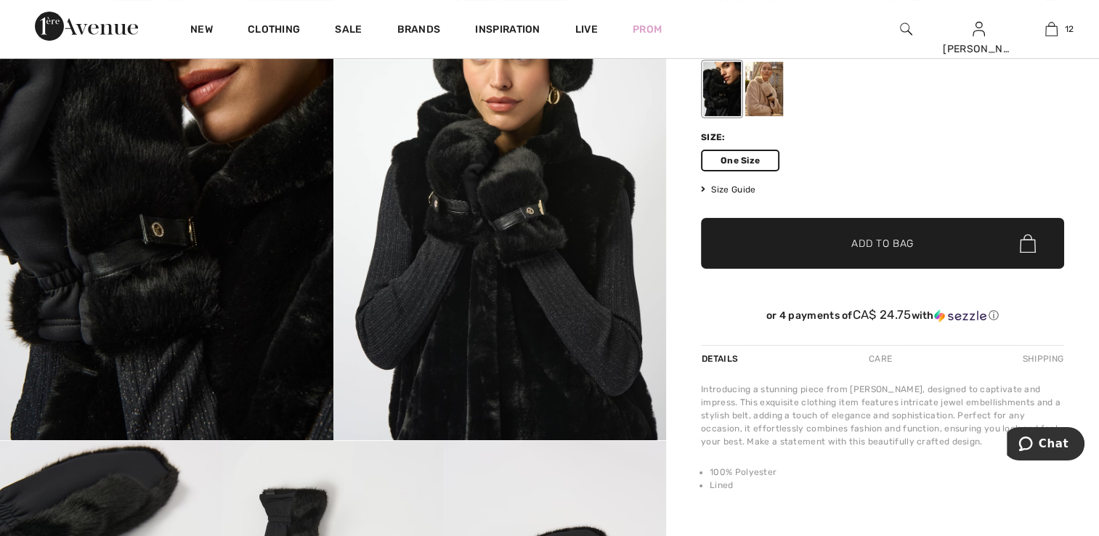
click at [175, 314] on img at bounding box center [166, 190] width 333 height 499
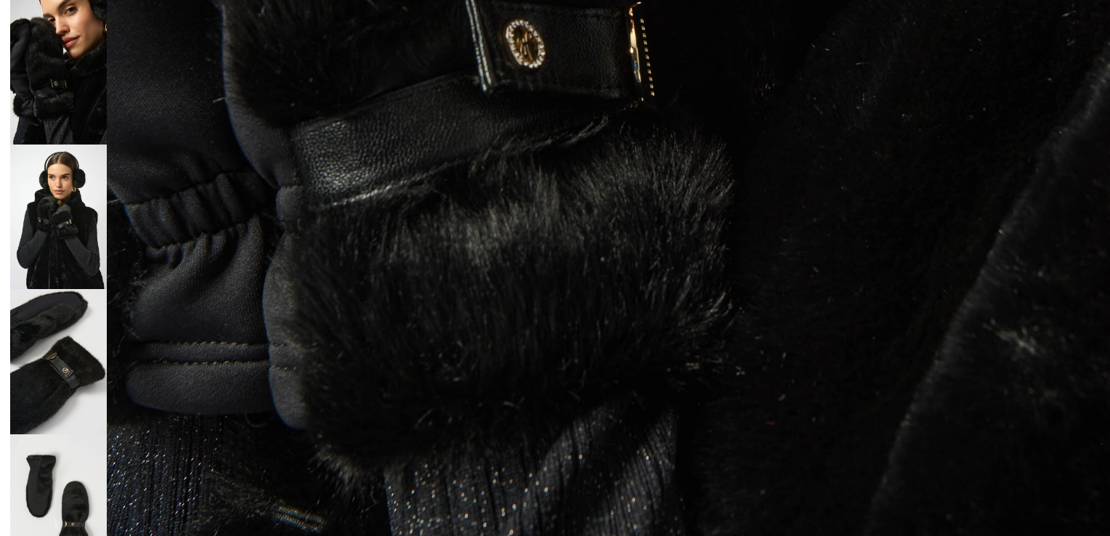
scroll to position [892, 0]
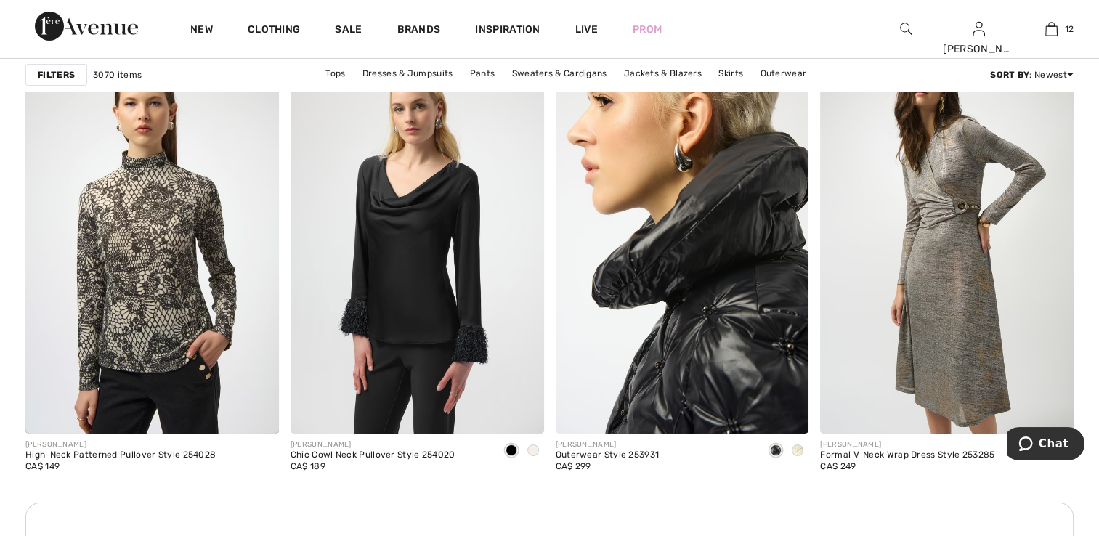
scroll to position [5012, 0]
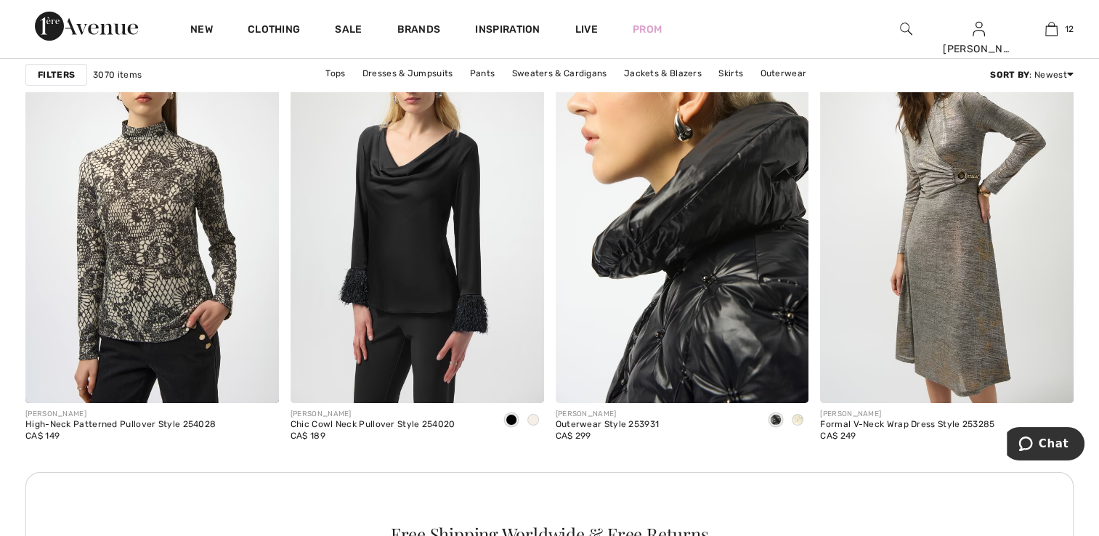
click at [600, 350] on img at bounding box center [683, 213] width 254 height 380
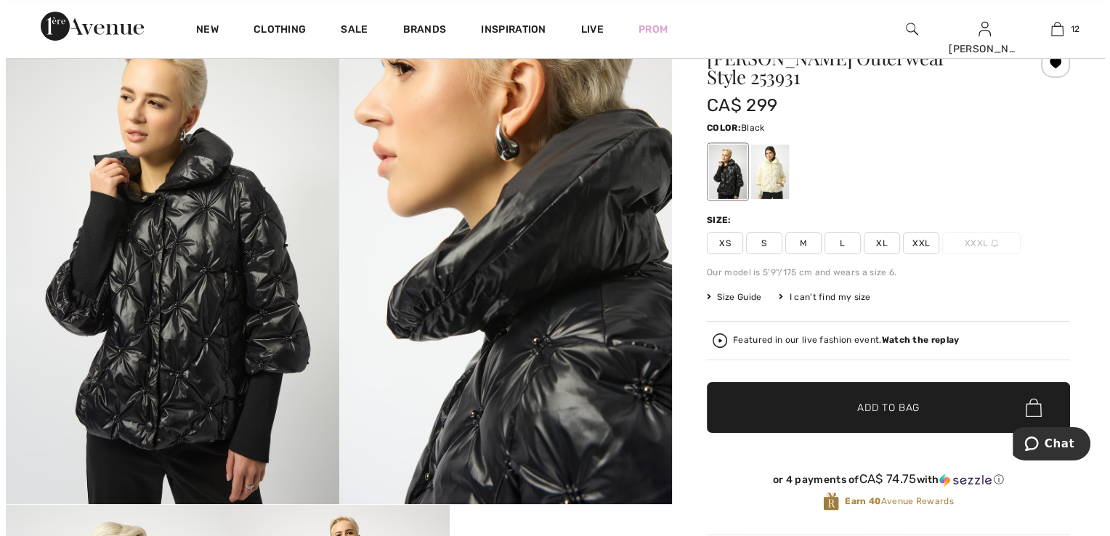
scroll to position [73, 0]
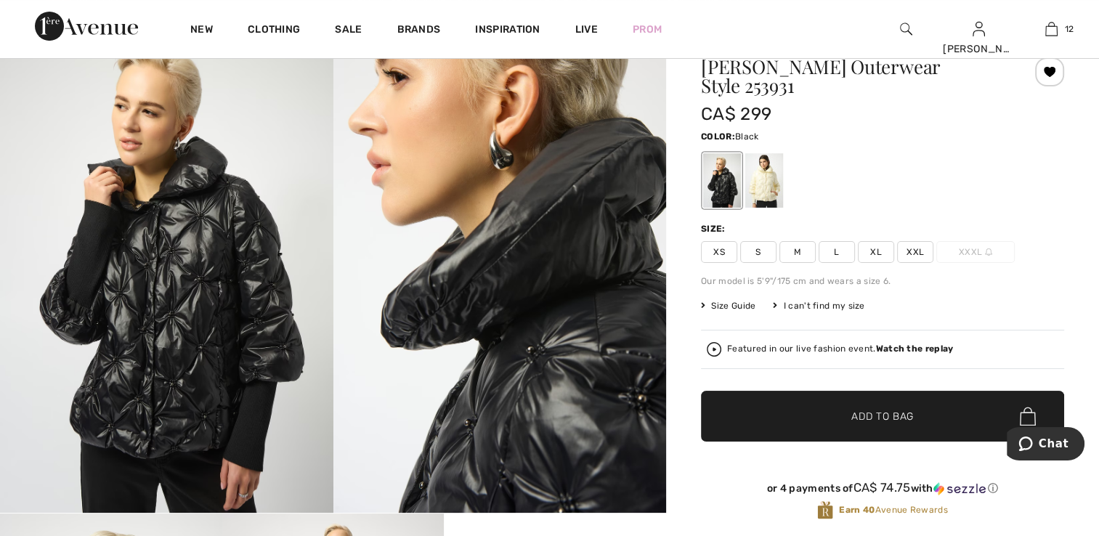
click at [235, 355] on img at bounding box center [166, 263] width 333 height 499
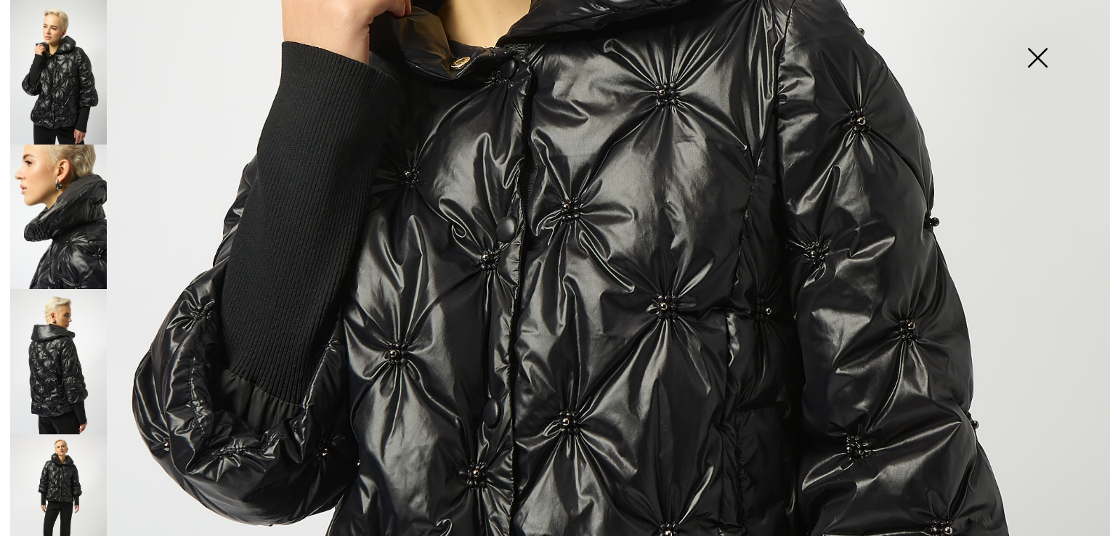
scroll to position [581, 0]
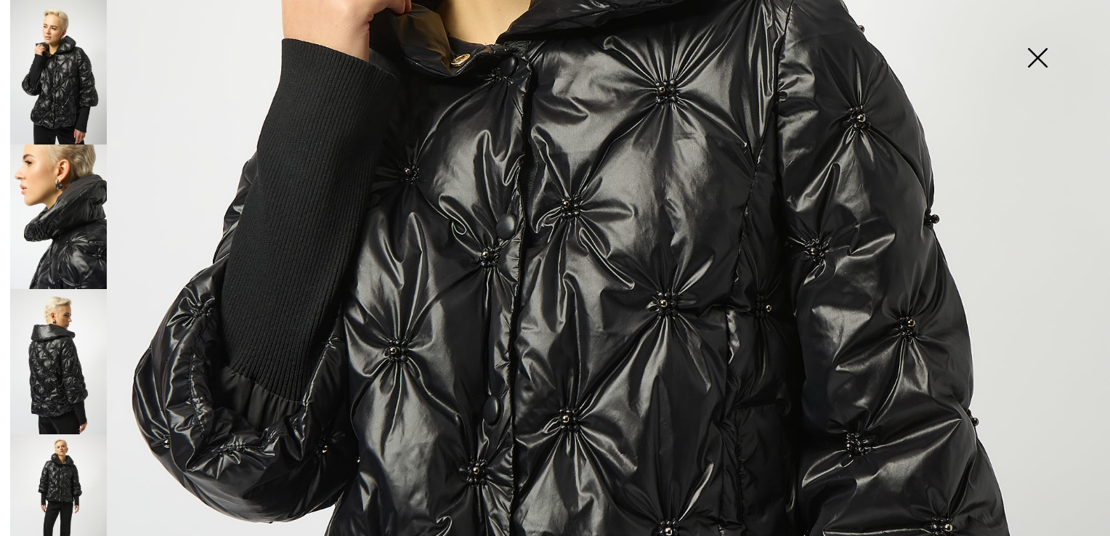
click at [82, 248] on img at bounding box center [58, 217] width 97 height 145
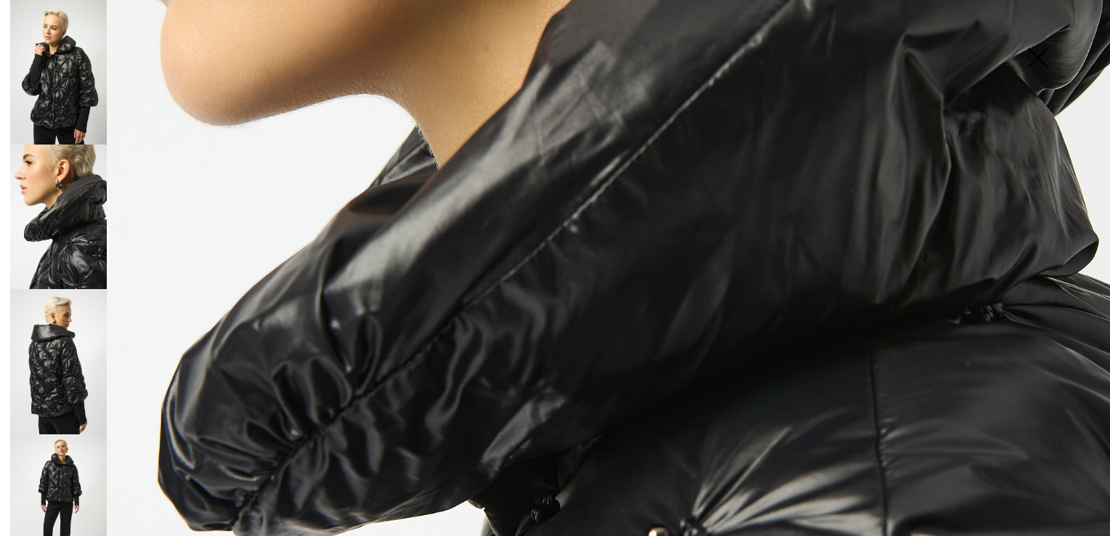
click at [58, 331] on img at bounding box center [58, 361] width 97 height 145
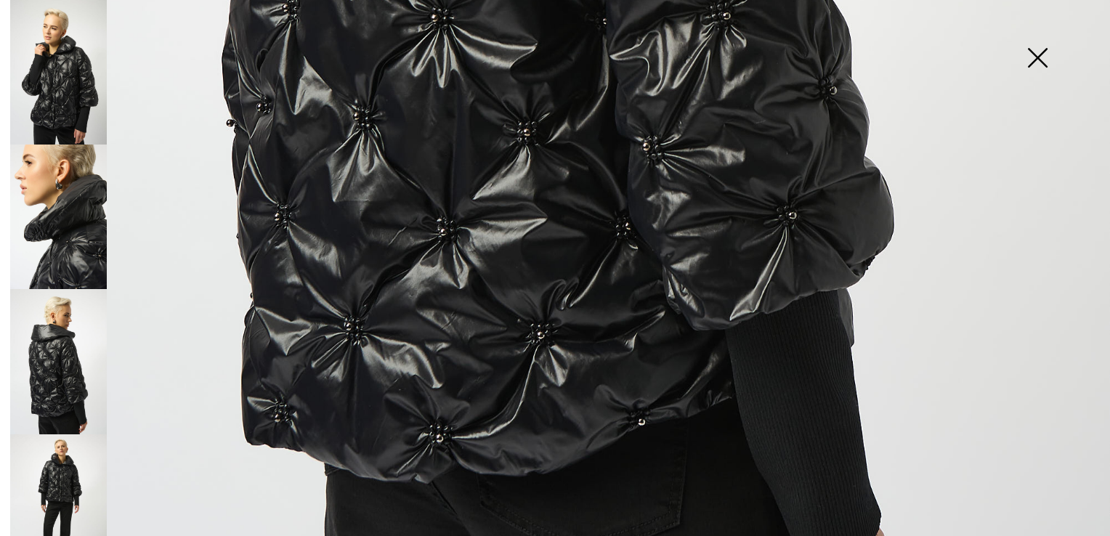
scroll to position [1090, 0]
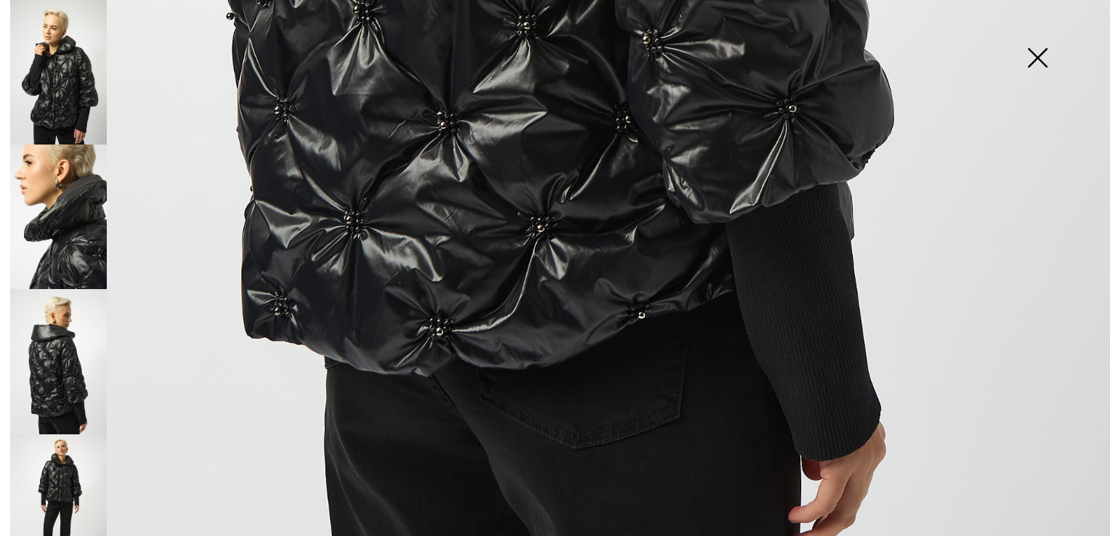
click at [79, 467] on img at bounding box center [58, 506] width 97 height 145
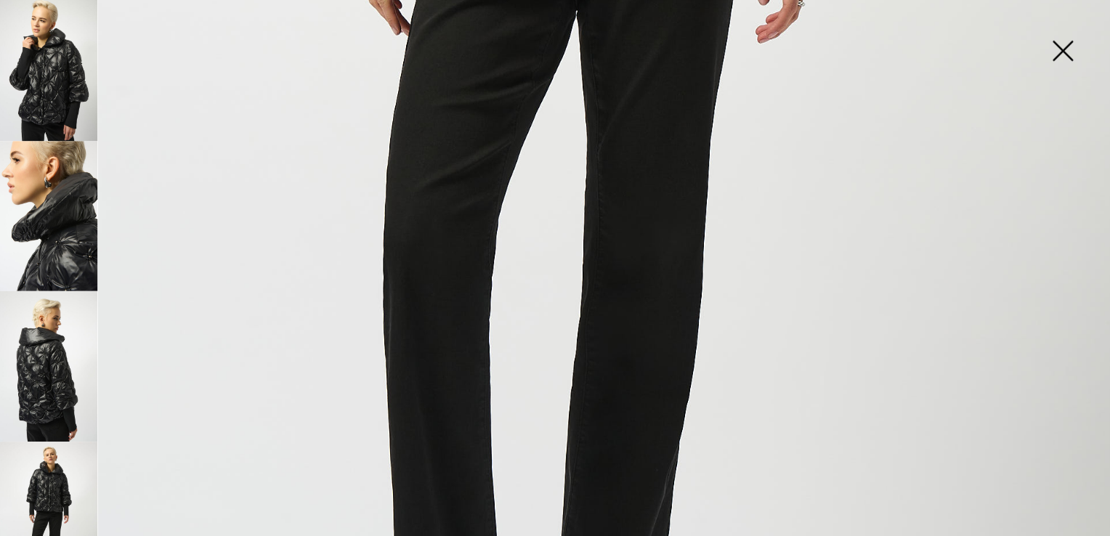
scroll to position [861, 0]
click at [68, 237] on img at bounding box center [58, 217] width 97 height 145
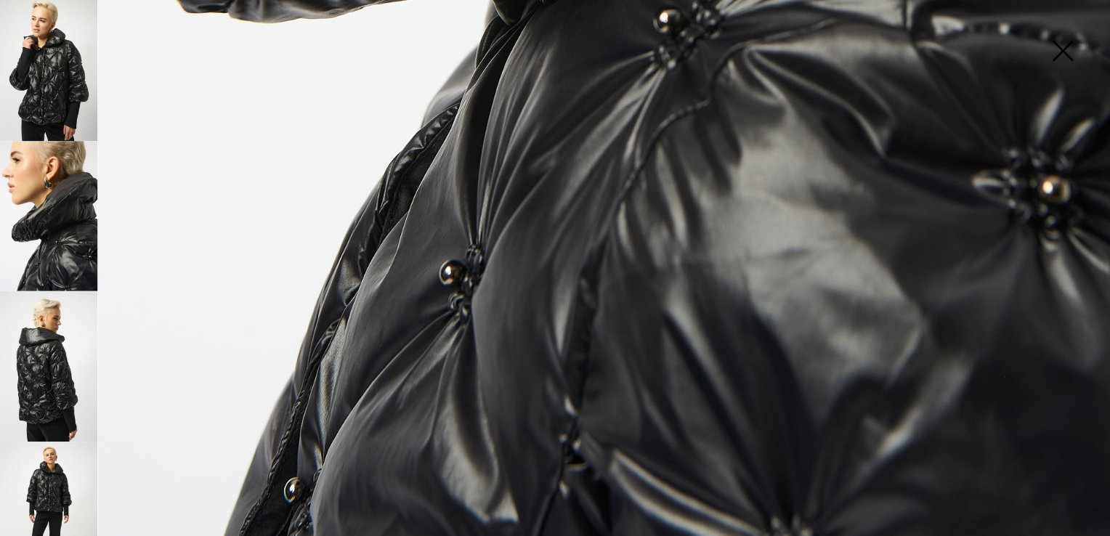
scroll to position [1110, 0]
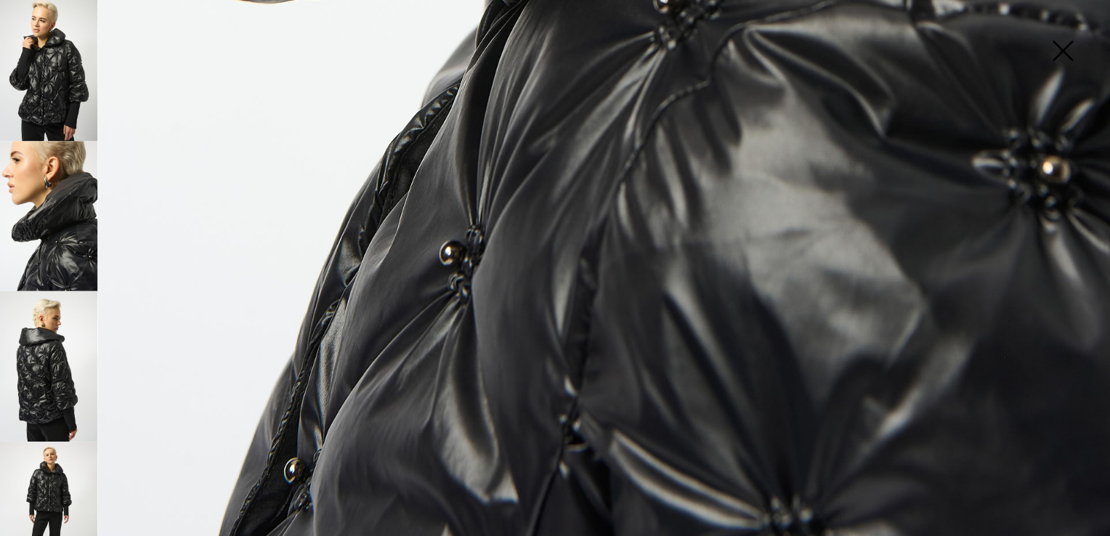
click at [47, 65] on img at bounding box center [58, 72] width 97 height 145
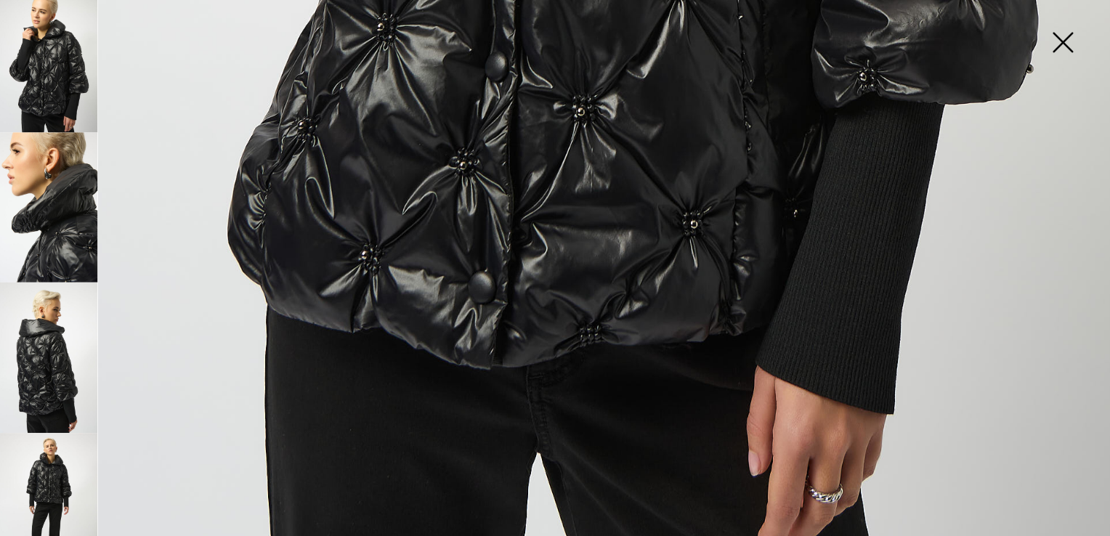
scroll to position [73, 0]
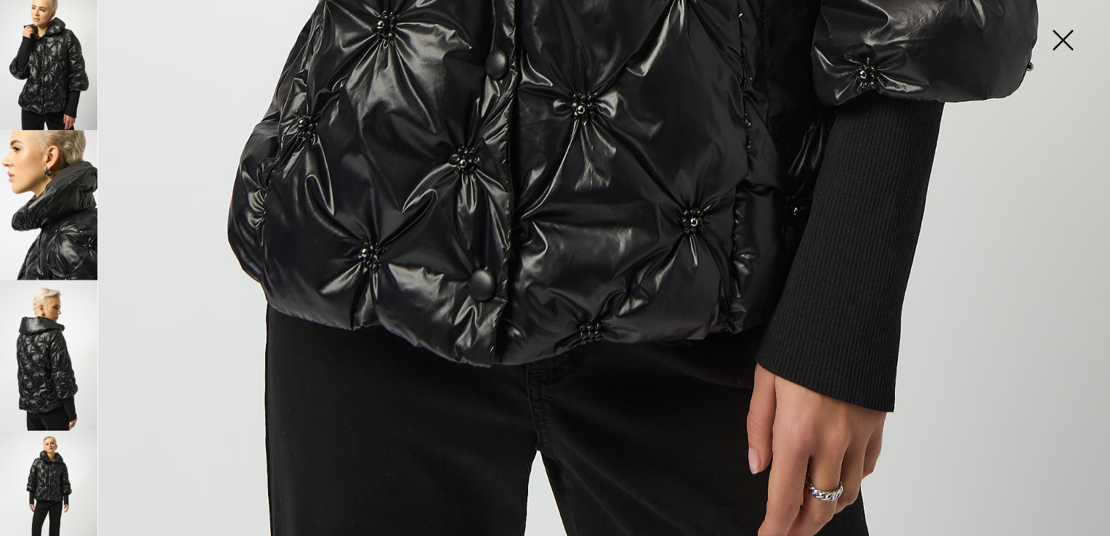
click at [53, 491] on img at bounding box center [58, 506] width 97 height 145
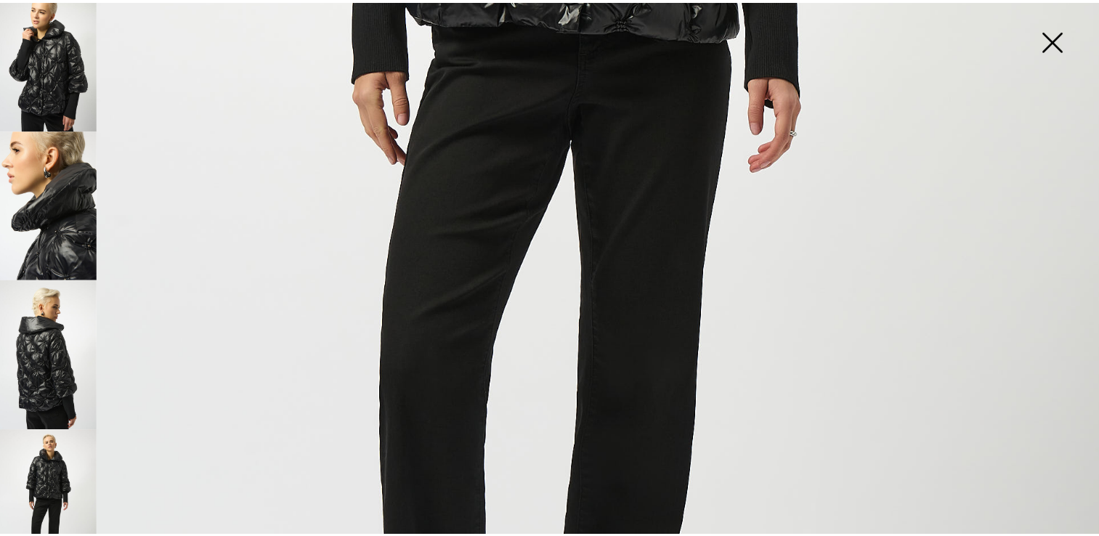
scroll to position [620, 0]
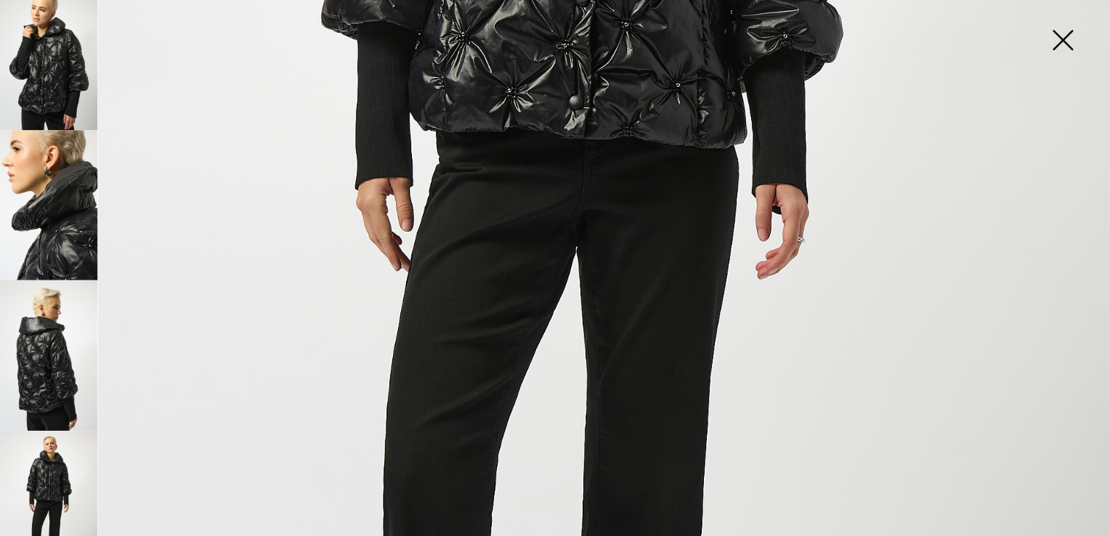
click at [1043, 62] on img at bounding box center [1037, 59] width 73 height 75
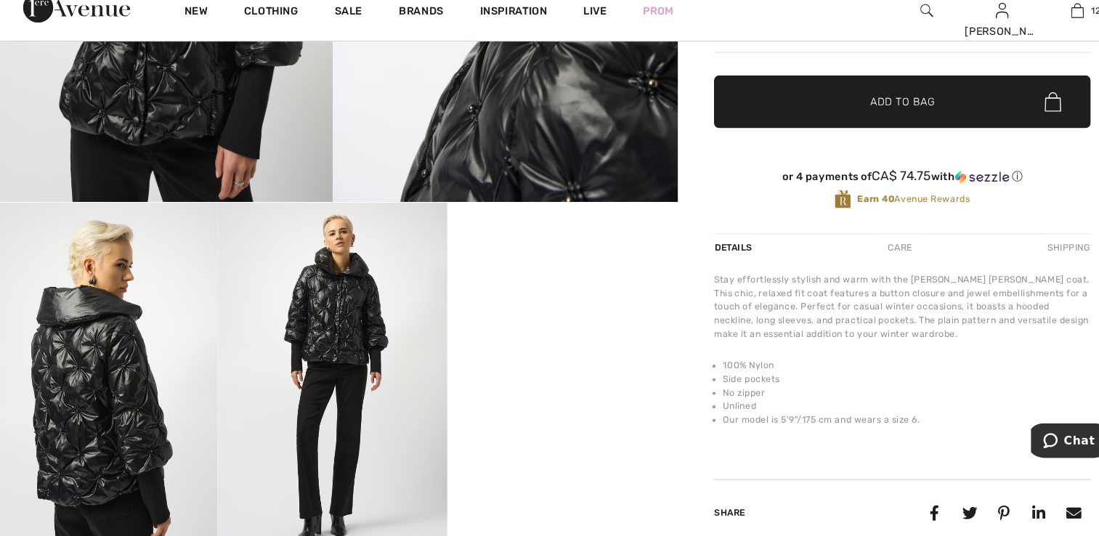
scroll to position [563, 0]
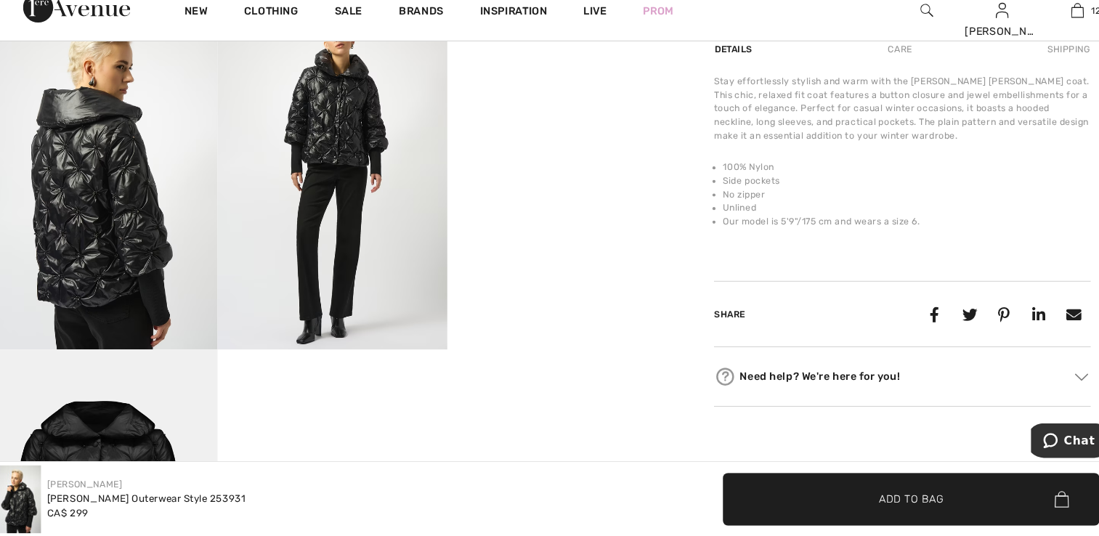
click at [342, 304] on img at bounding box center [333, 189] width 222 height 333
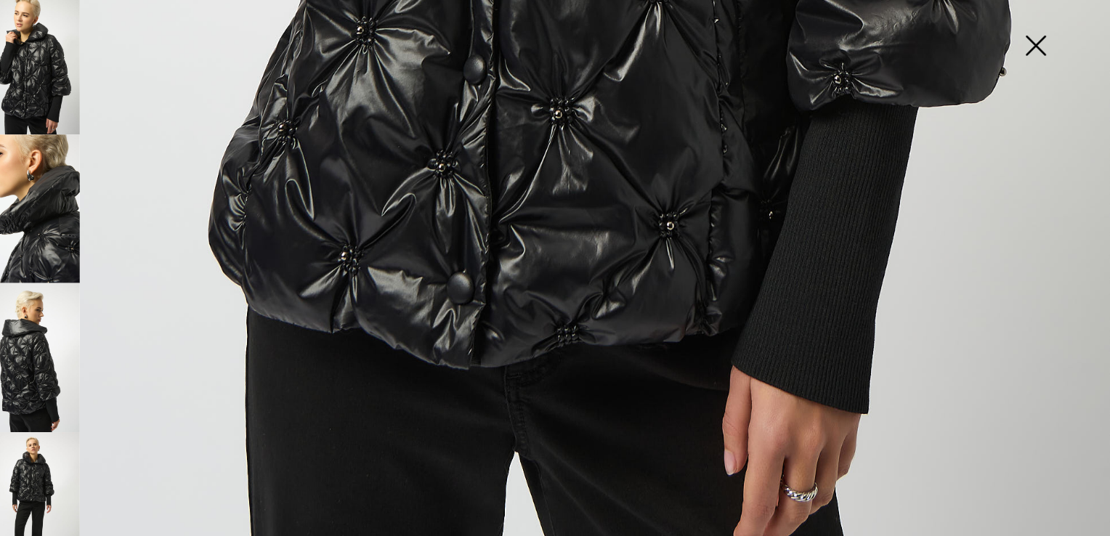
scroll to position [161, 0]
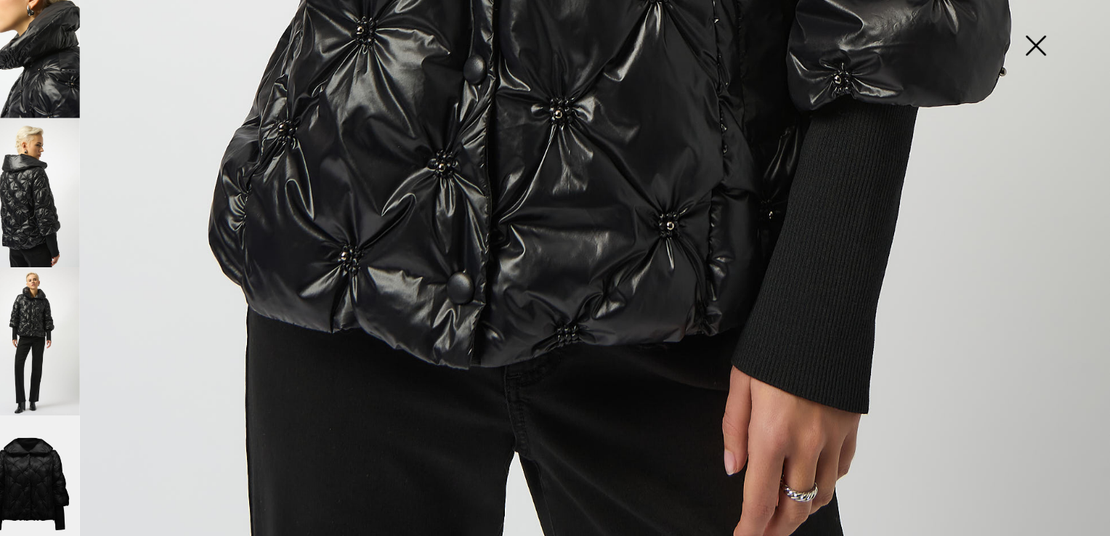
click at [52, 319] on img at bounding box center [58, 346] width 97 height 145
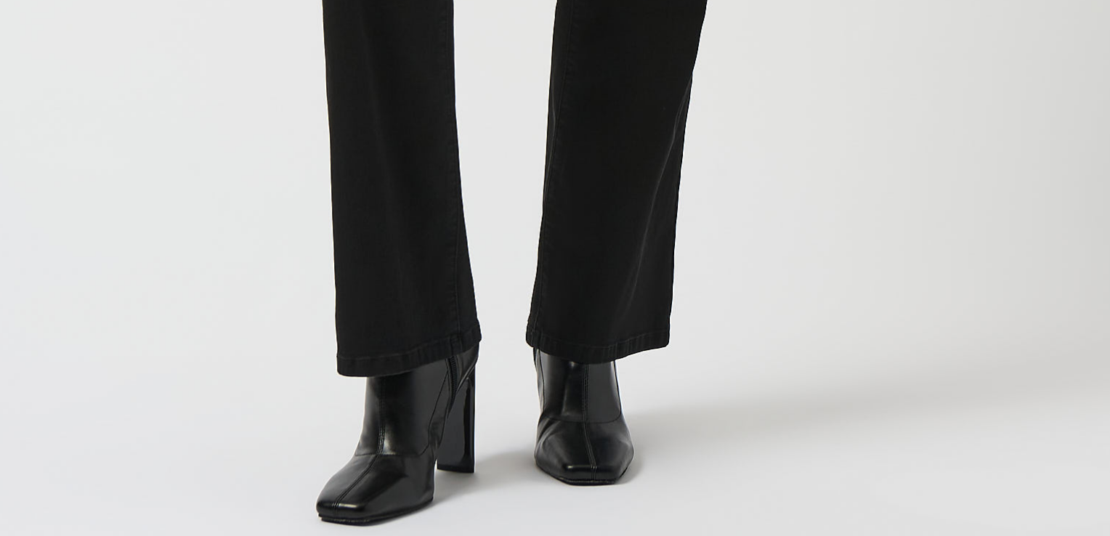
scroll to position [569, 0]
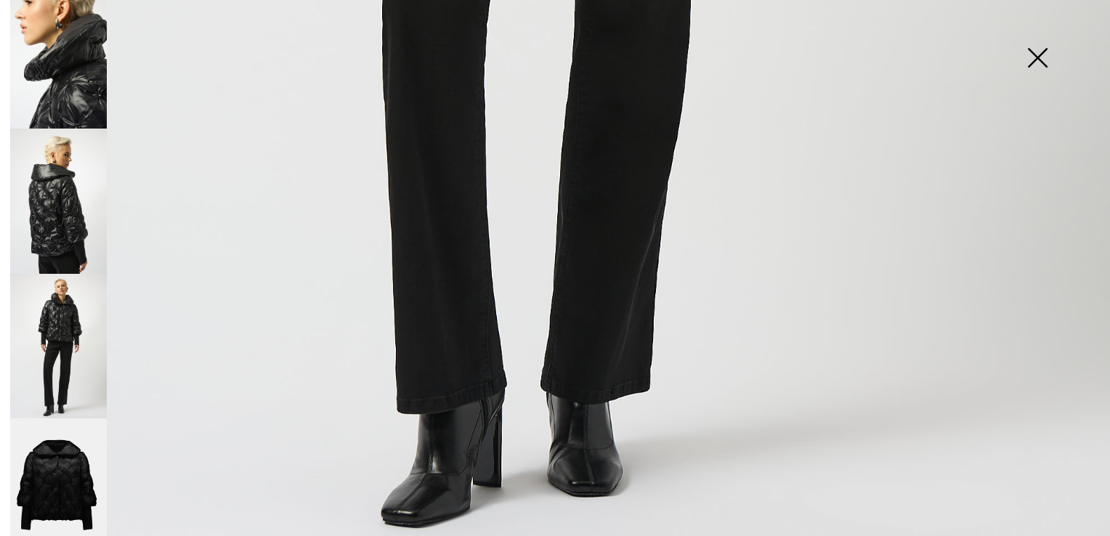
click at [1029, 57] on img at bounding box center [1037, 59] width 73 height 75
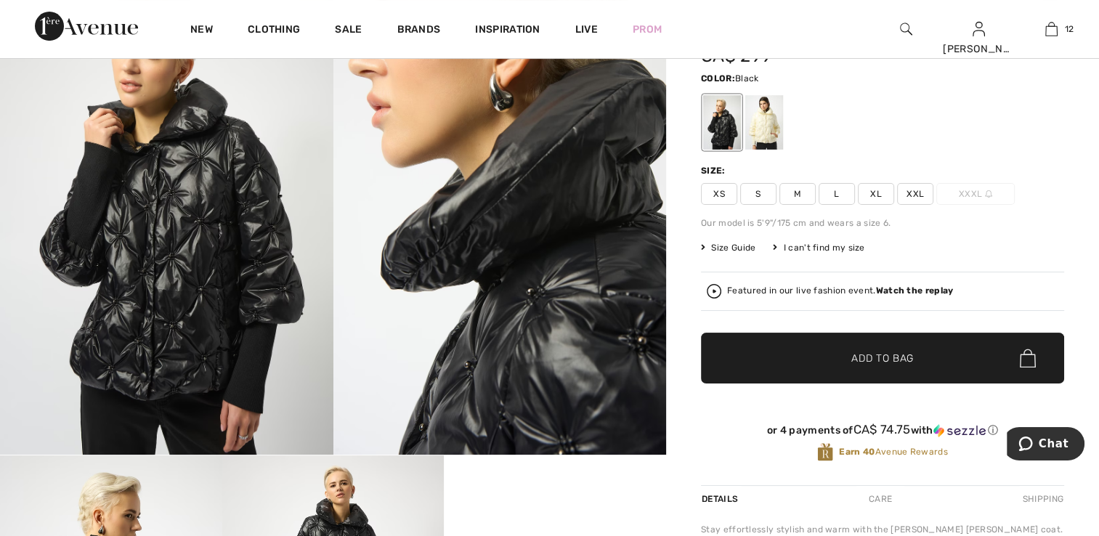
scroll to position [126, 0]
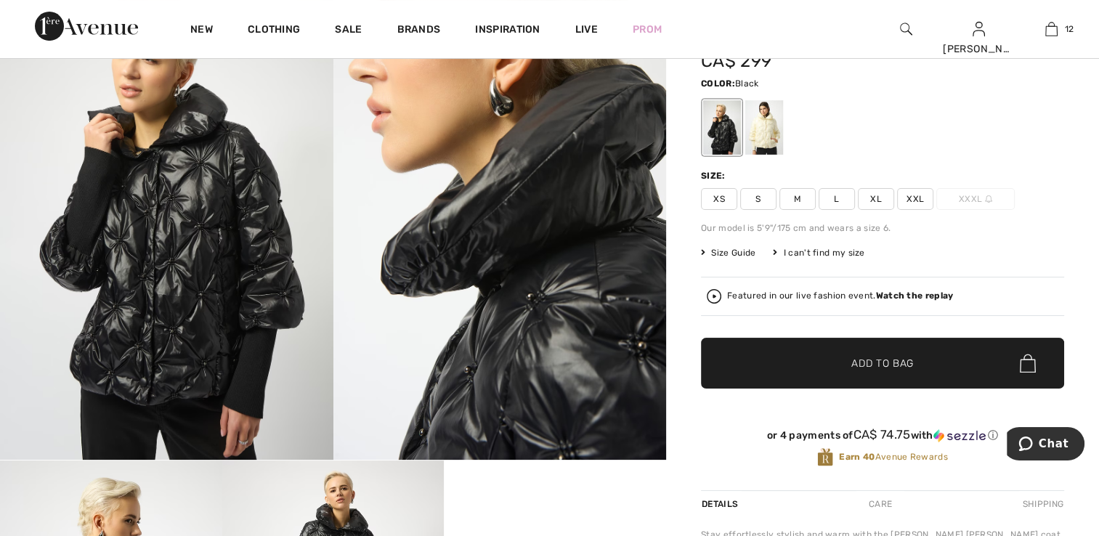
click at [238, 196] on img at bounding box center [166, 210] width 333 height 499
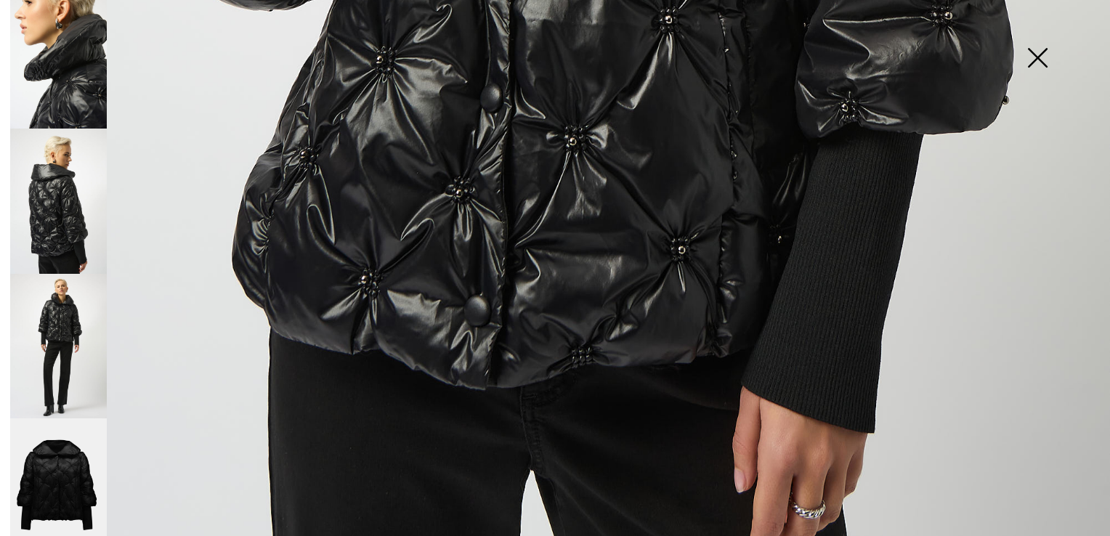
click at [1026, 60] on img at bounding box center [1037, 59] width 73 height 75
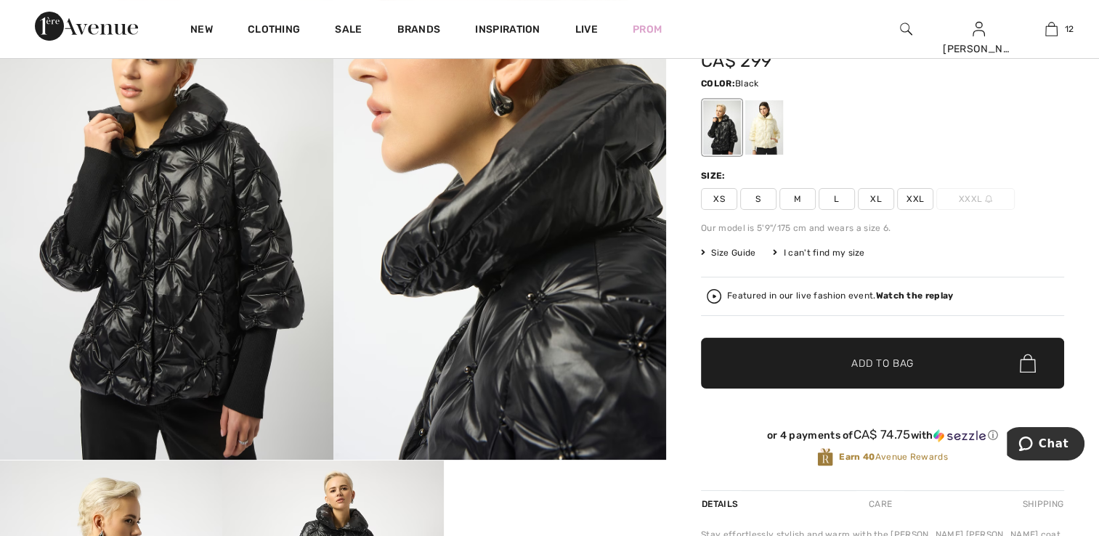
drag, startPoint x: 710, startPoint y: 200, endPoint x: 713, endPoint y: 208, distance: 8.3
click at [712, 199] on span "XS" at bounding box center [719, 199] width 36 height 22
click at [782, 352] on span "✔ Added to Bag Add to Bag" at bounding box center [882, 363] width 363 height 51
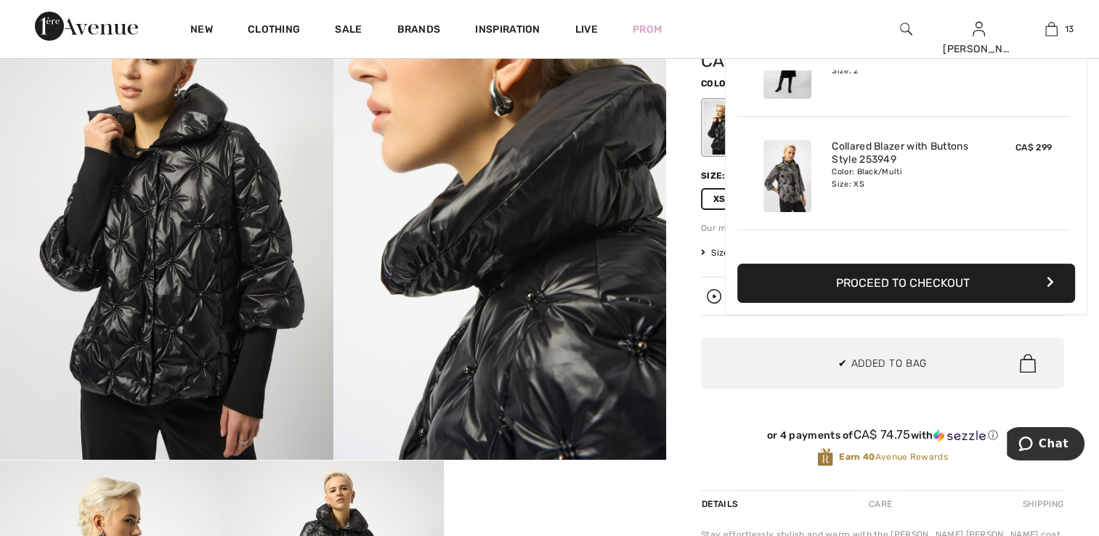
scroll to position [1289, 0]
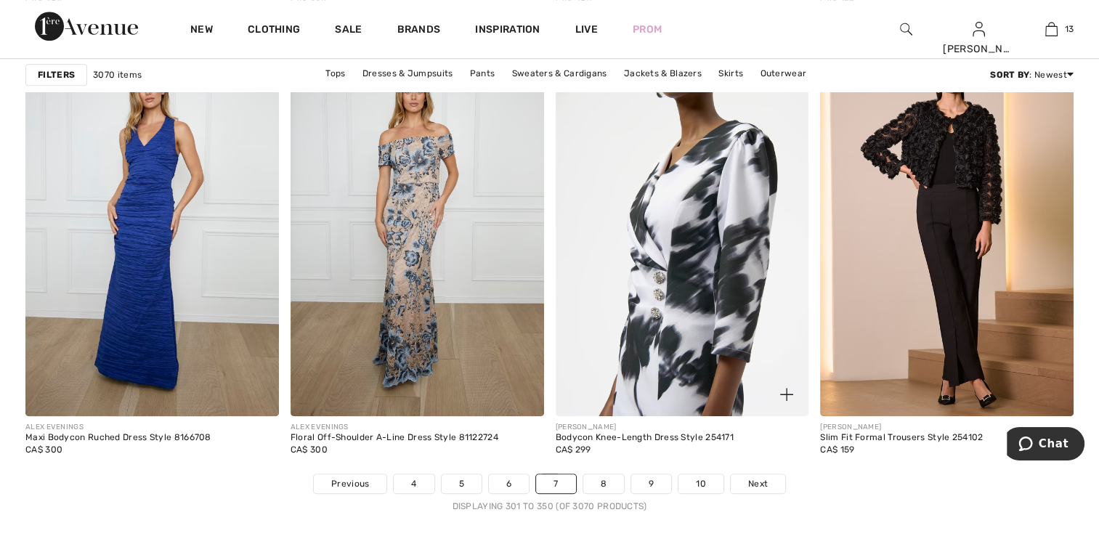
scroll to position [6465, 0]
